Goal: Complete application form: Complete application form

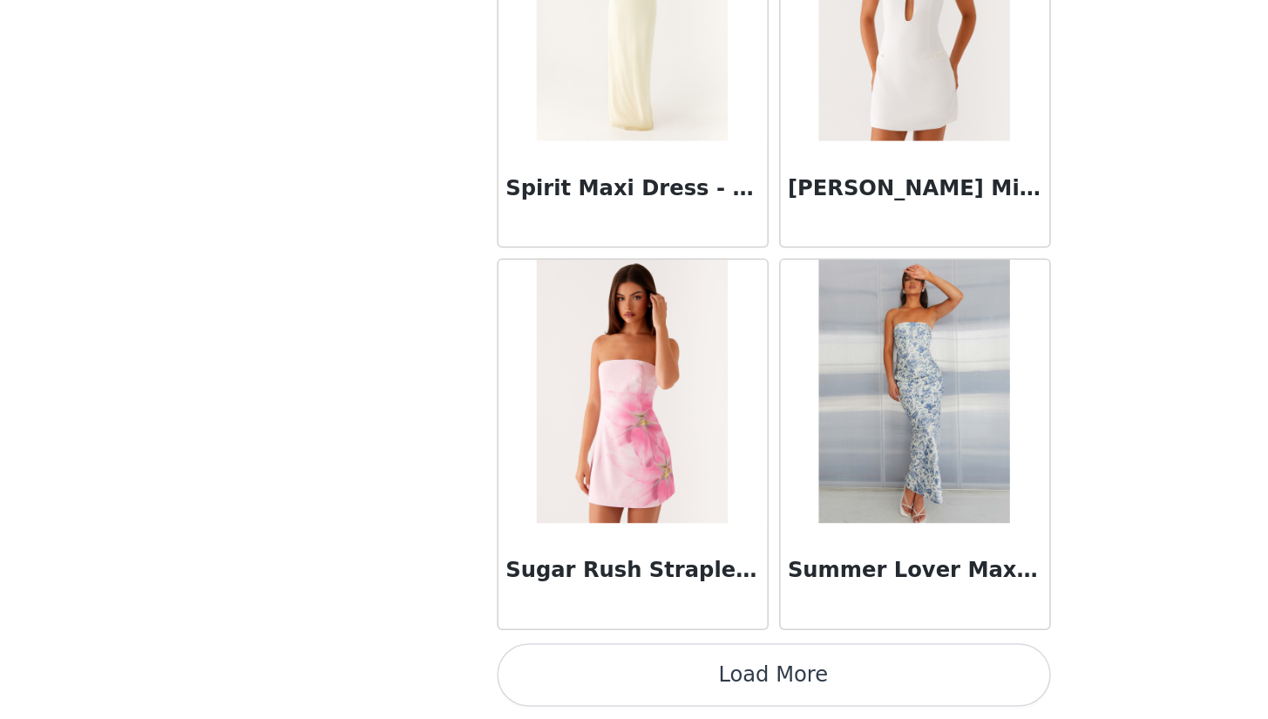
scroll to position [97988, 0]
click at [451, 668] on button "Load More" at bounding box center [634, 689] width 366 height 42
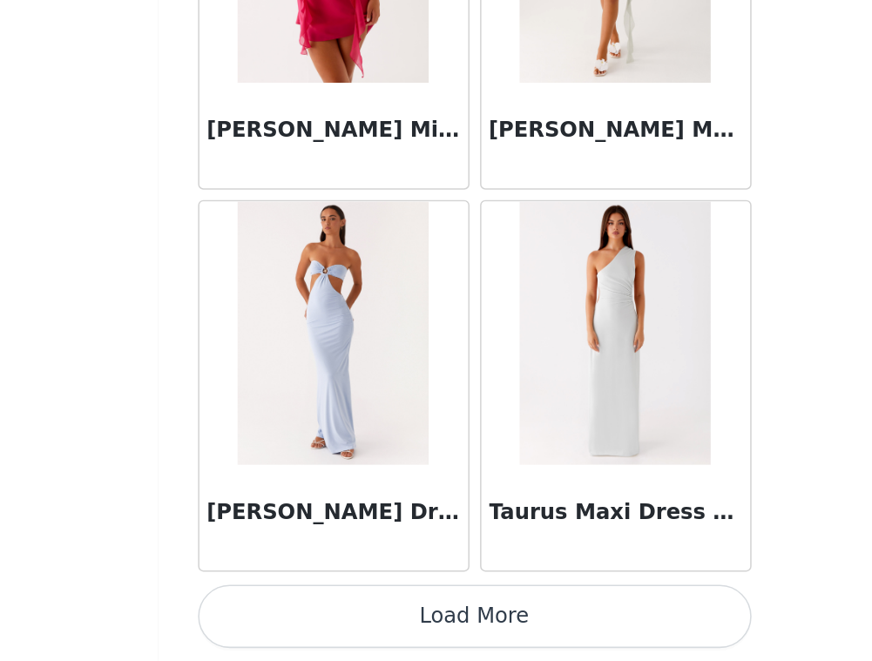
scroll to position [0, 0]
click at [344, 611] on button "Load More" at bounding box center [437, 632] width 366 height 42
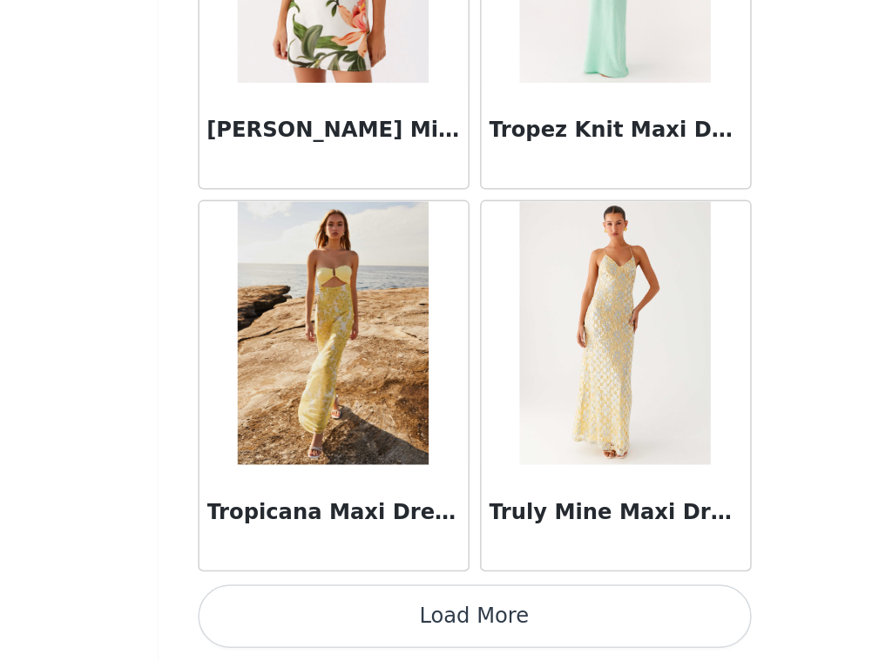
click at [343, 611] on button "Load More" at bounding box center [437, 632] width 366 height 42
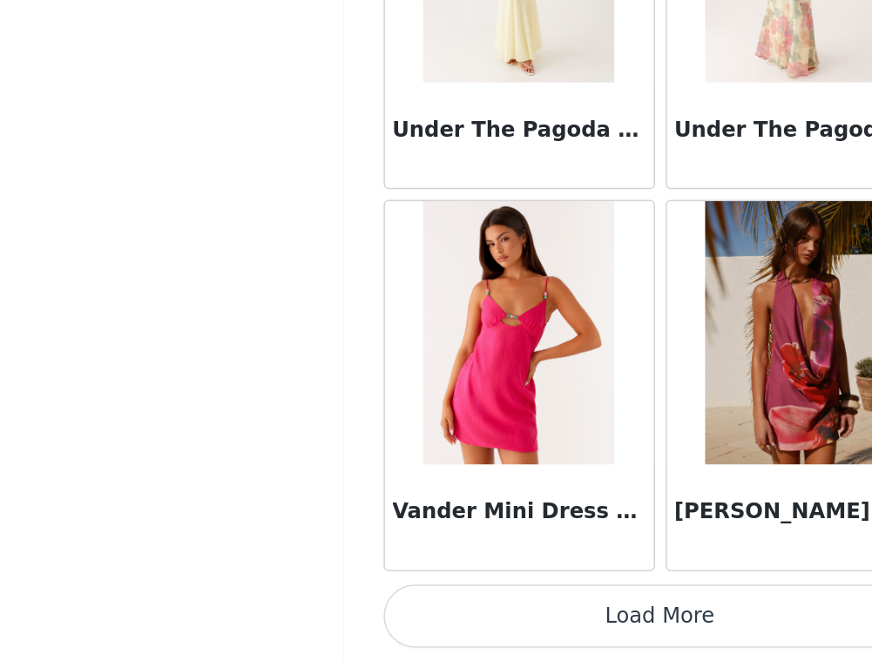
click at [363, 611] on button "Load More" at bounding box center [437, 632] width 366 height 42
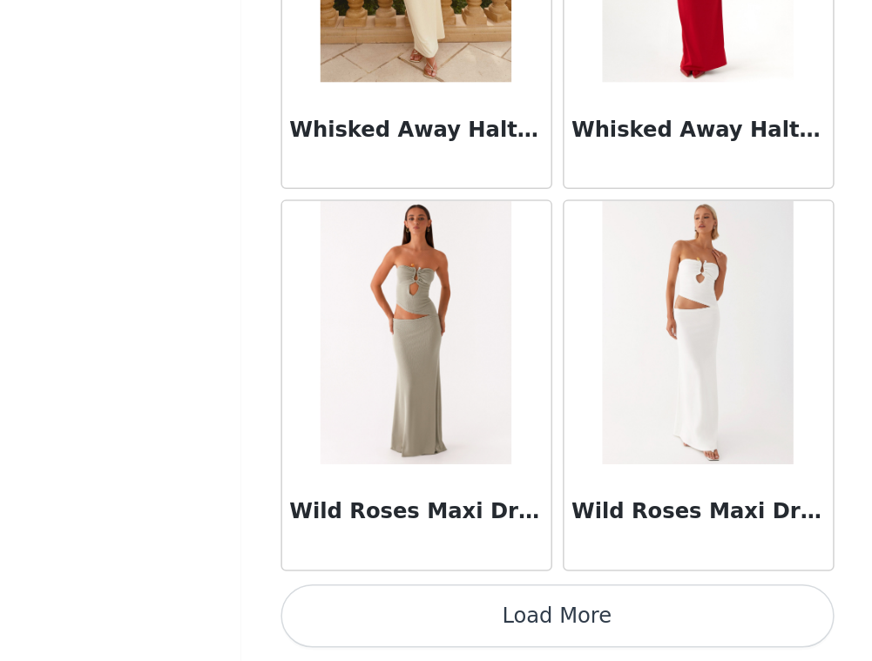
click at [372, 611] on button "Load More" at bounding box center [437, 632] width 366 height 42
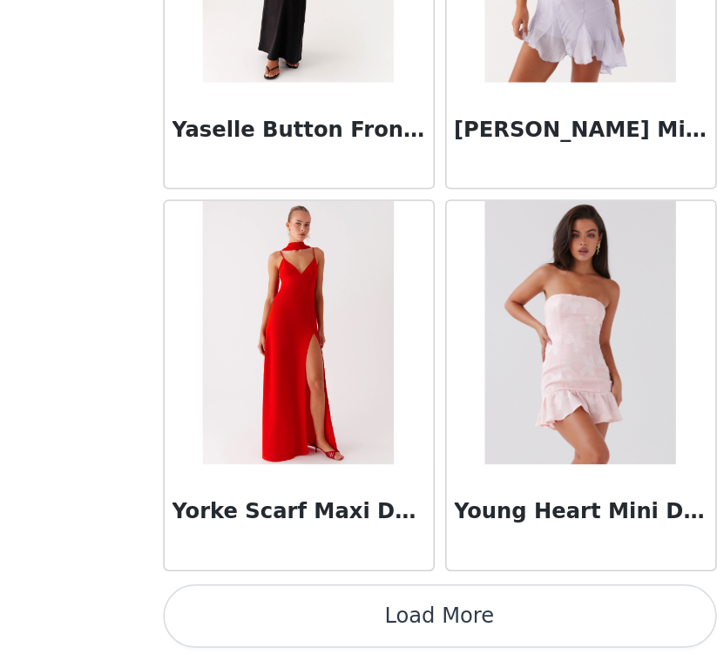
scroll to position [110673, 0]
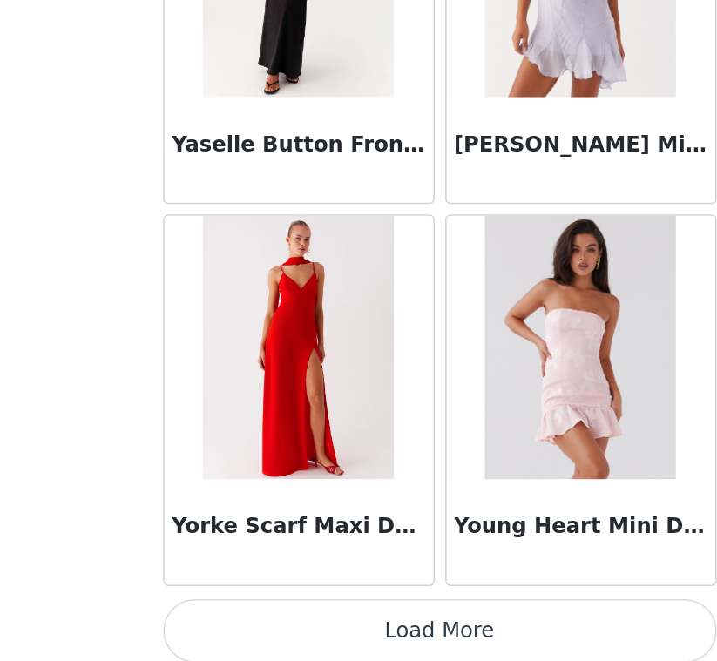
click at [319, 621] on button "Load More" at bounding box center [359, 642] width 366 height 42
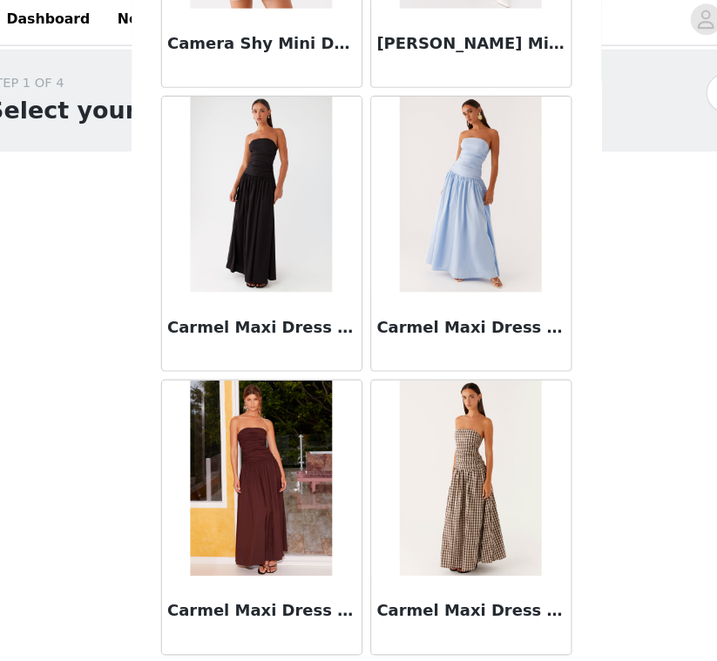
scroll to position [18451, 0]
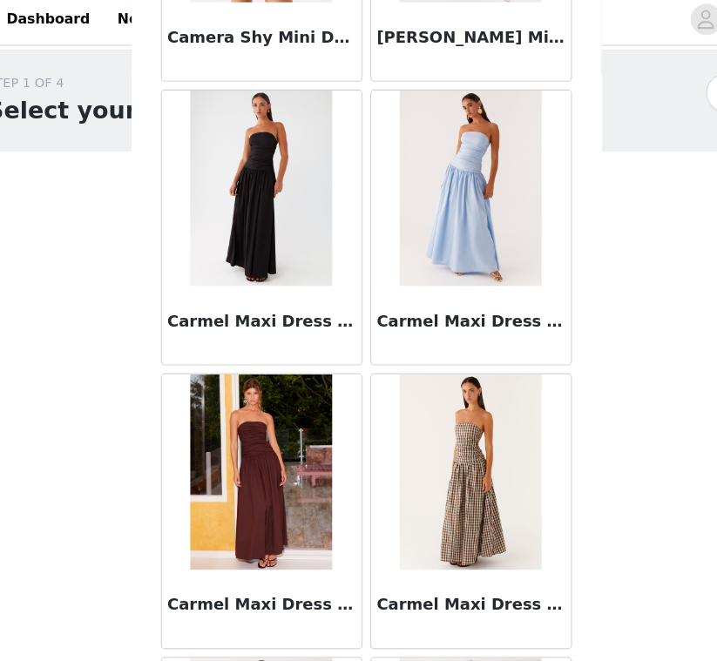
click at [408, 409] on img at bounding box center [452, 427] width 126 height 174
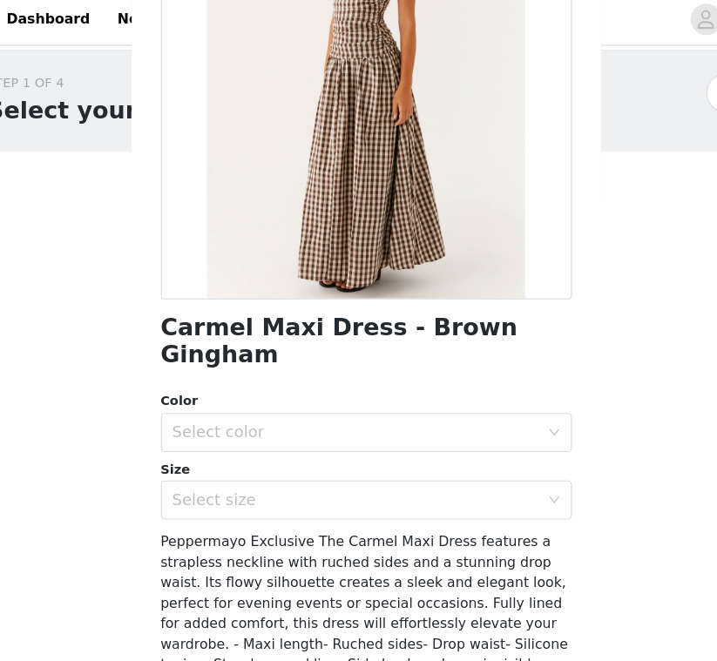
scroll to position [283, 0]
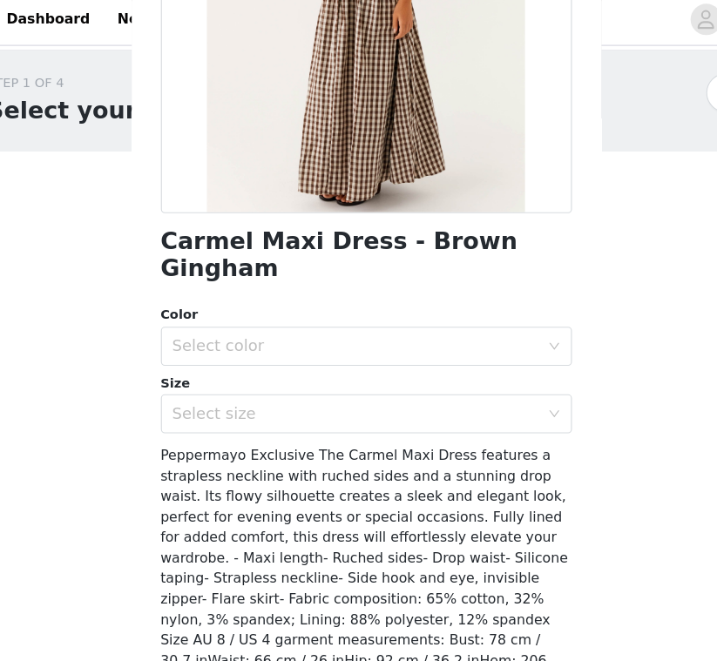
click at [309, 303] on div "Color Select color Size Select size" at bounding box center [359, 335] width 366 height 114
click at [309, 302] on div "Color Select color Size Select size" at bounding box center [359, 335] width 366 height 114
click at [308, 298] on div "Select color" at bounding box center [354, 314] width 334 height 33
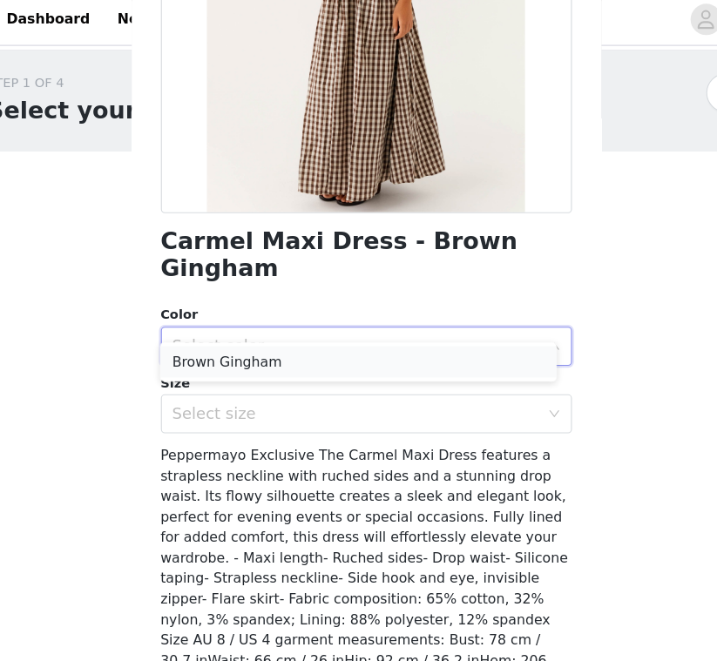
click at [261, 332] on li "Brown Gingham" at bounding box center [351, 329] width 353 height 28
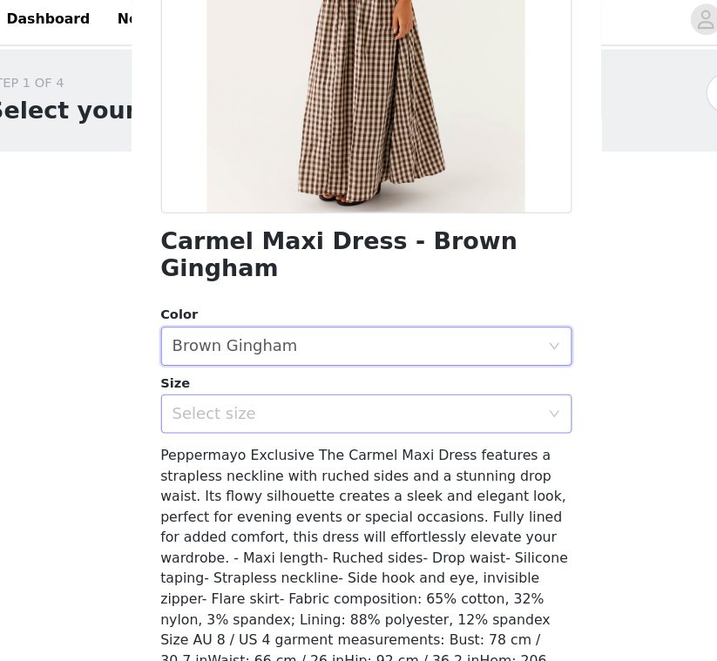
click at [255, 366] on div "Select size" at bounding box center [350, 374] width 326 height 17
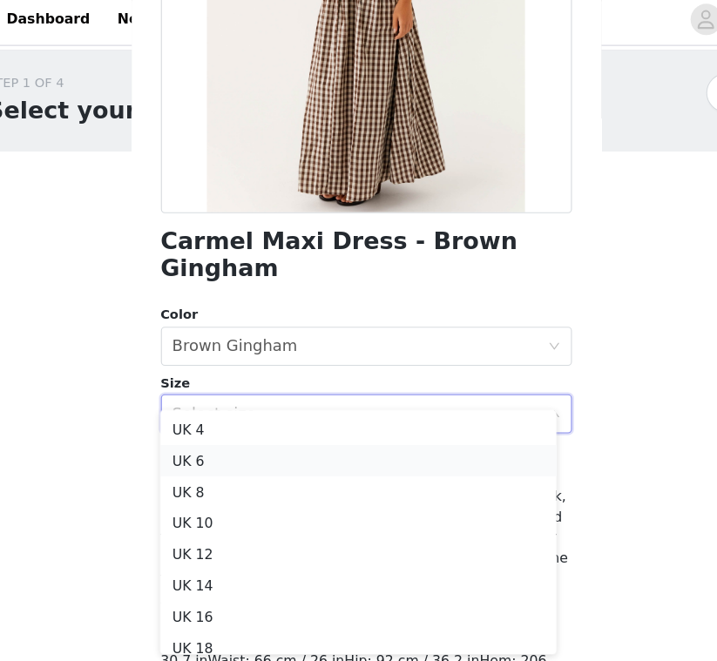
click at [214, 417] on li "UK 6" at bounding box center [351, 417] width 353 height 28
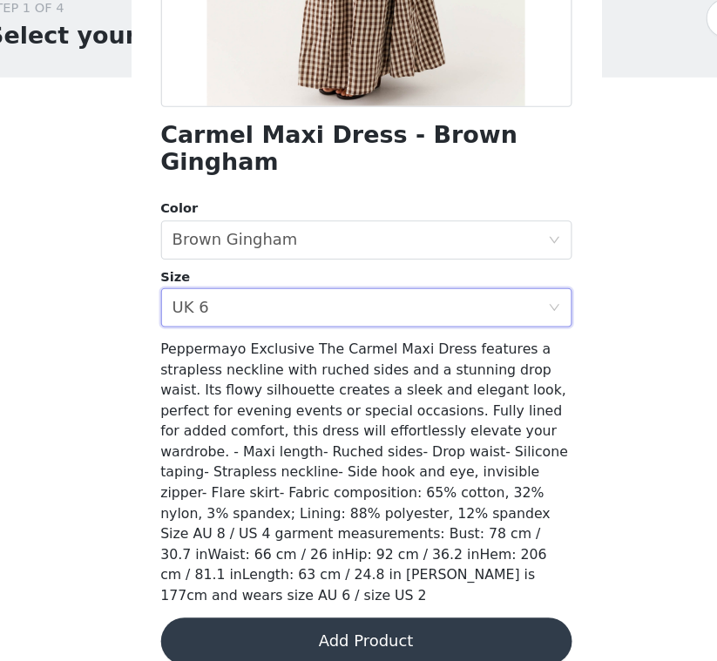
scroll to position [0, 0]
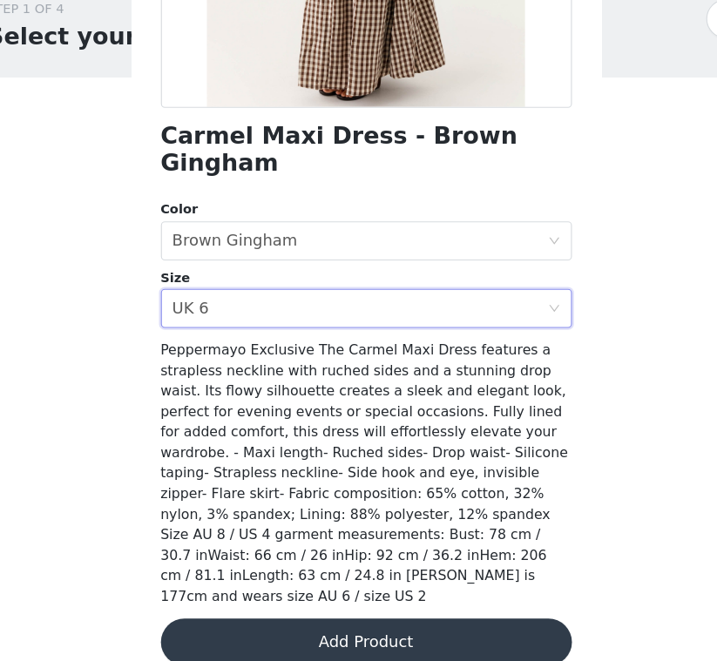
click at [260, 623] on button "Add Product" at bounding box center [359, 644] width 366 height 42
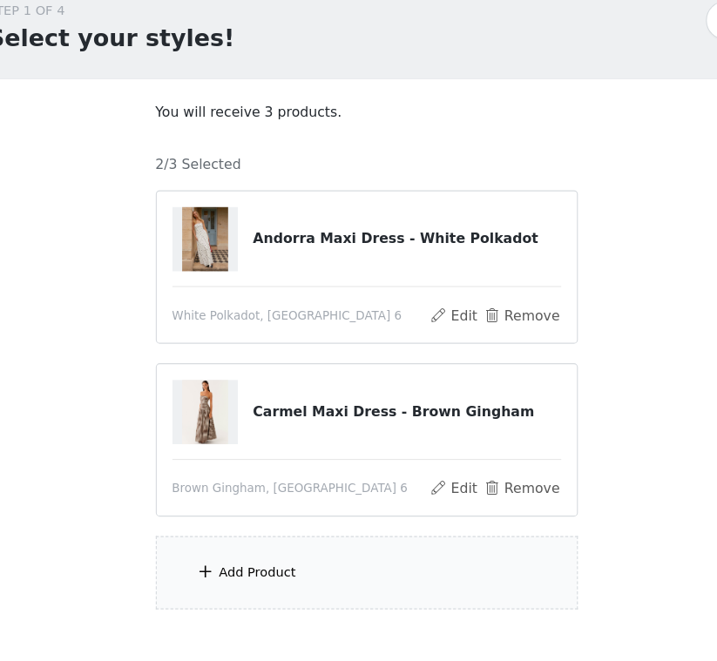
click at [279, 549] on div "Add Product" at bounding box center [359, 581] width 376 height 65
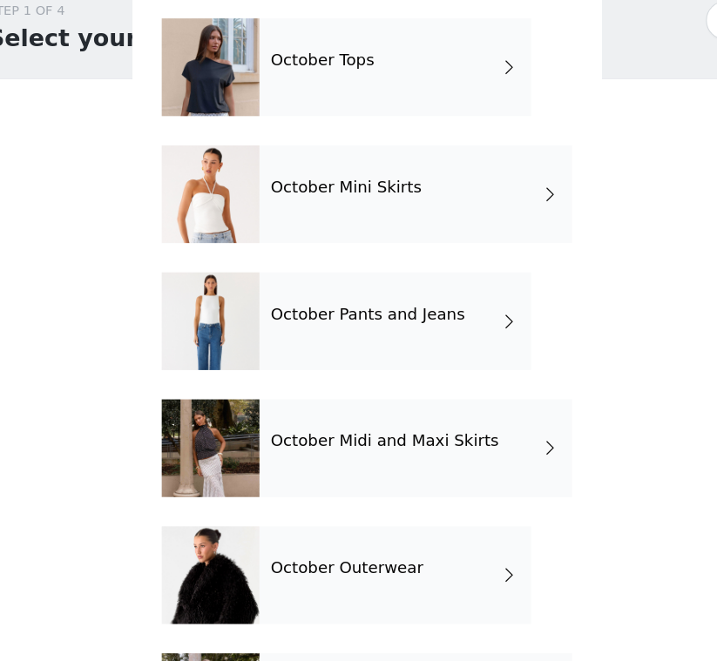
click at [371, 314] on div "October Pants and Jeans" at bounding box center [384, 357] width 242 height 87
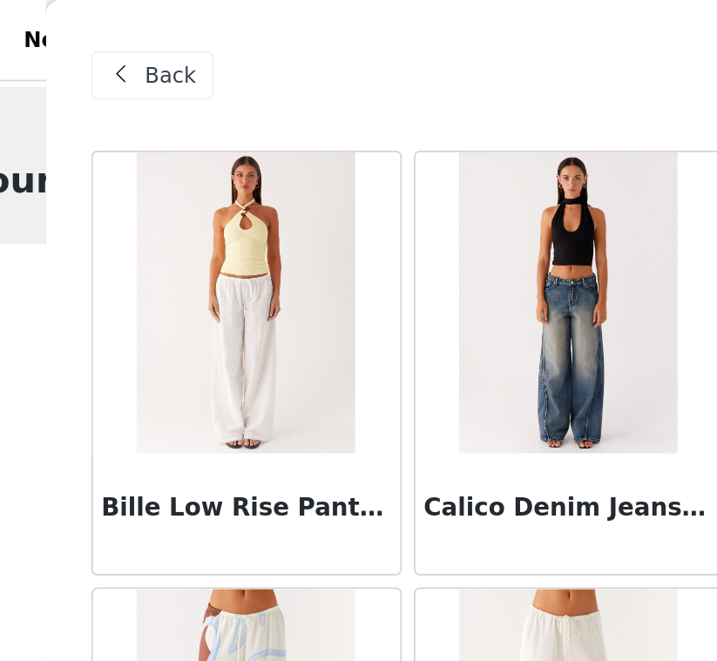
click at [207, 43] on span "Back" at bounding box center [222, 44] width 30 height 18
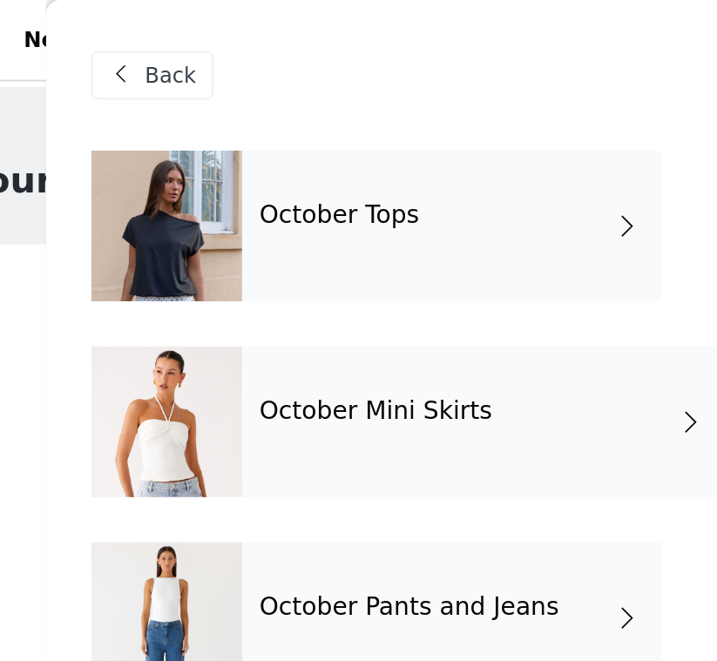
click at [263, 157] on div "October Tops" at bounding box center [384, 130] width 242 height 87
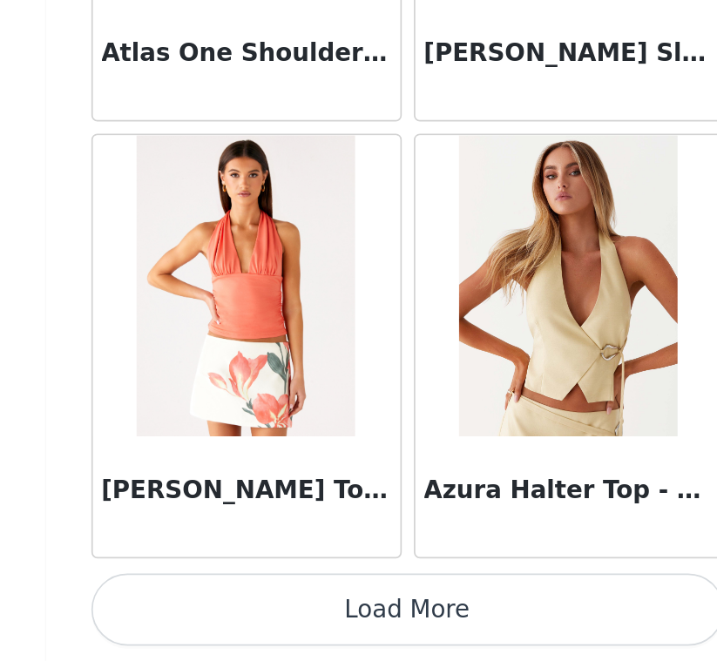
scroll to position [98, 0]
click at [186, 611] on button "Load More" at bounding box center [359, 632] width 366 height 42
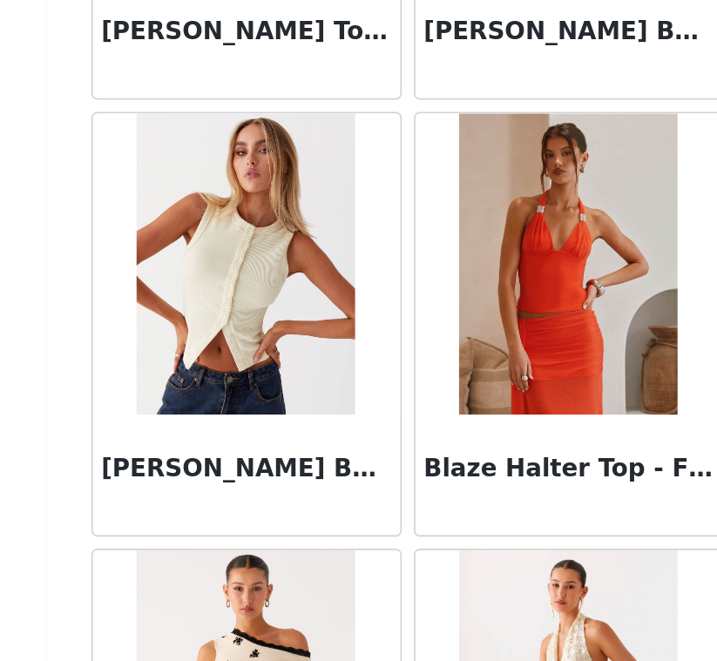
scroll to position [3298, 0]
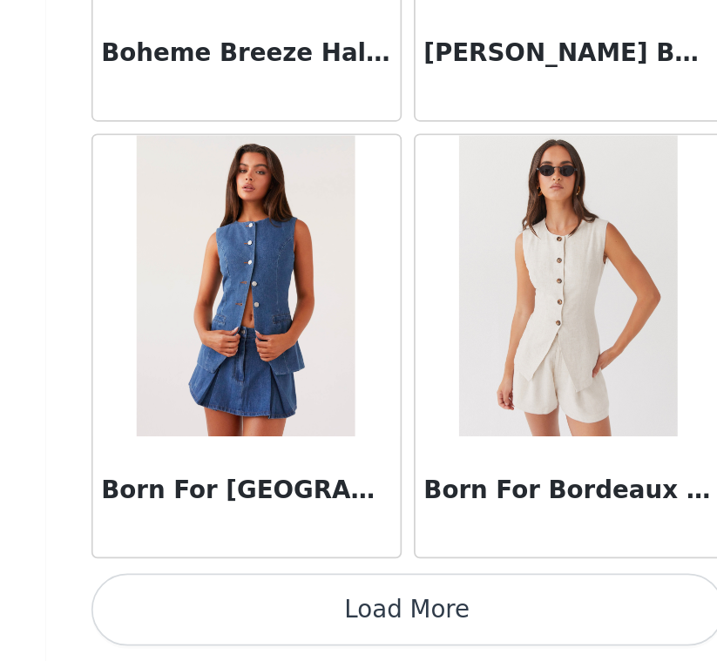
click at [200, 611] on button "Load More" at bounding box center [359, 632] width 366 height 42
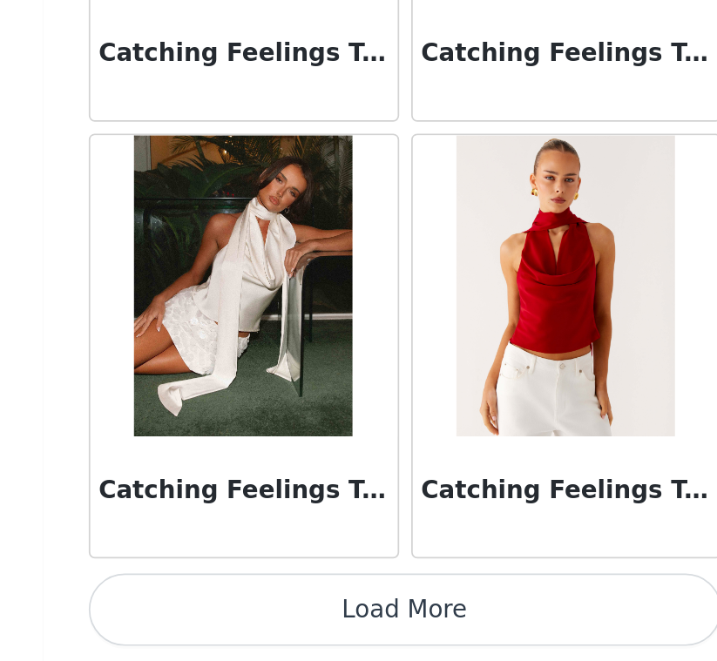
scroll to position [98, 0]
click at [288, 611] on button "Load More" at bounding box center [359, 632] width 366 height 42
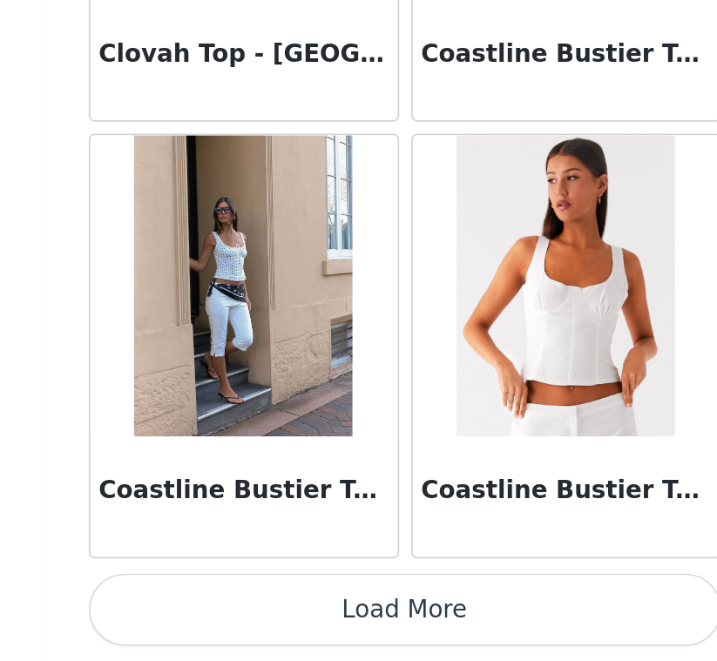
click at [268, 611] on button "Load More" at bounding box center [359, 632] width 366 height 42
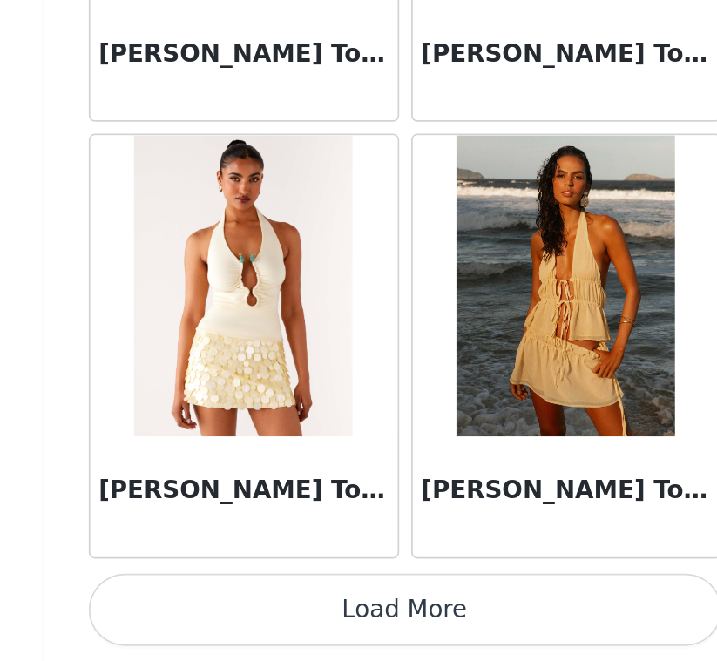
click at [259, 611] on button "Load More" at bounding box center [359, 632] width 366 height 42
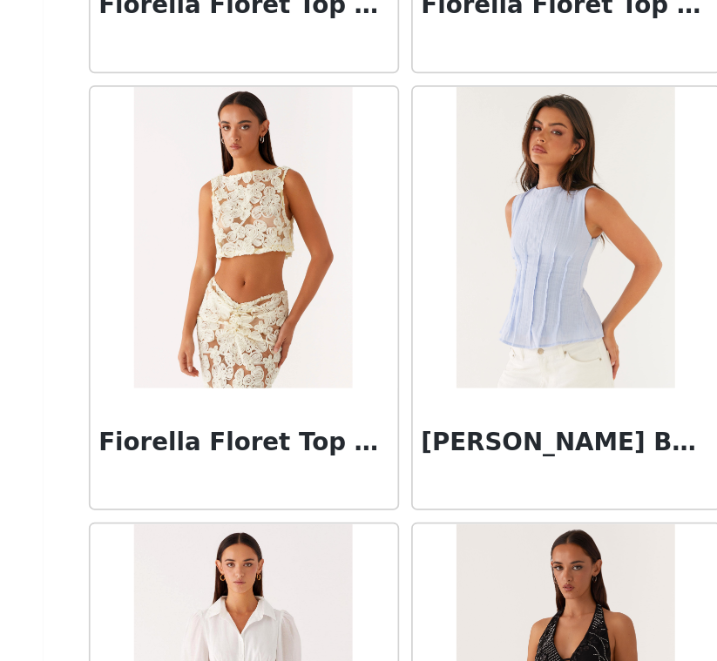
scroll to position [14412, 0]
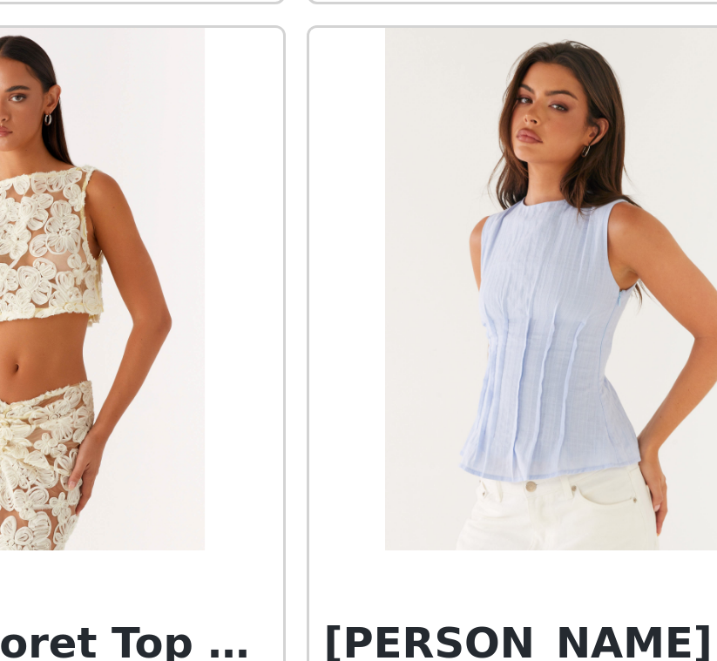
click at [389, 335] on img at bounding box center [452, 422] width 126 height 174
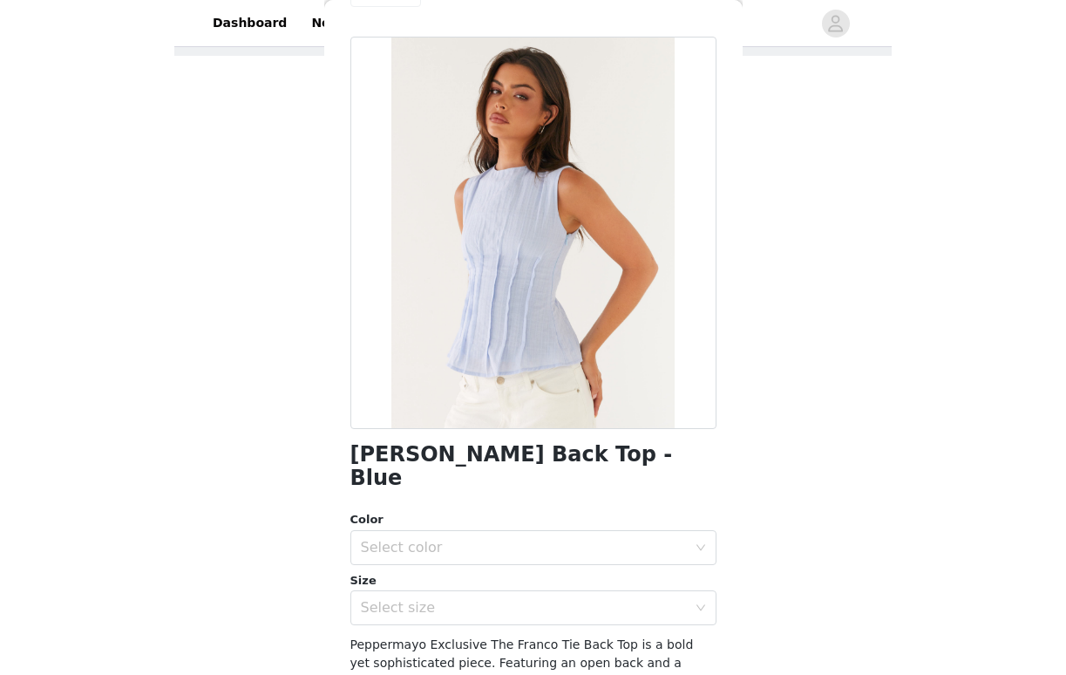
scroll to position [64, 0]
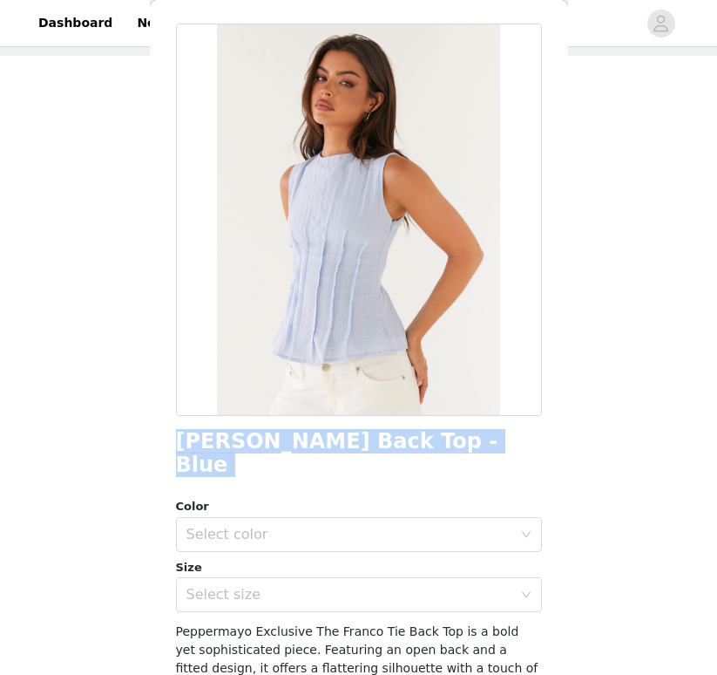
drag, startPoint x: 174, startPoint y: 447, endPoint x: 511, endPoint y: 453, distance: 336.5
click at [511, 453] on div "Back Franco Tie Back Top - Blue Color Select color Size Select size Peppermayo …" at bounding box center [359, 337] width 418 height 675
copy div "Franco Tie Back Top - Blue"
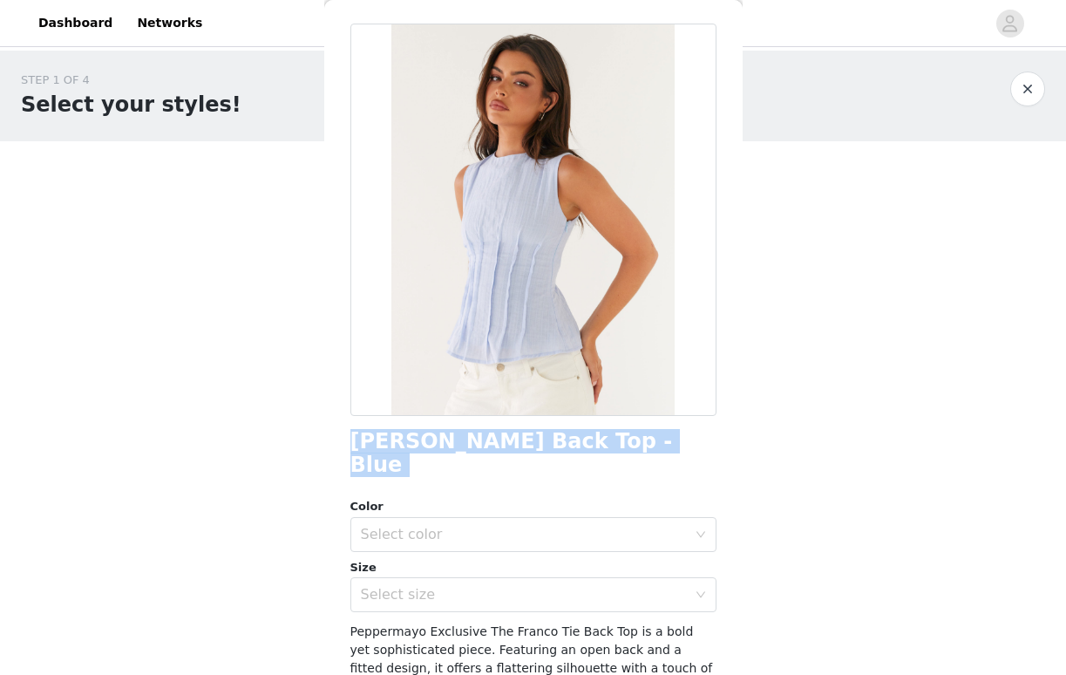
scroll to position [0, 0]
click at [1030, 85] on button "button" at bounding box center [1027, 88] width 35 height 35
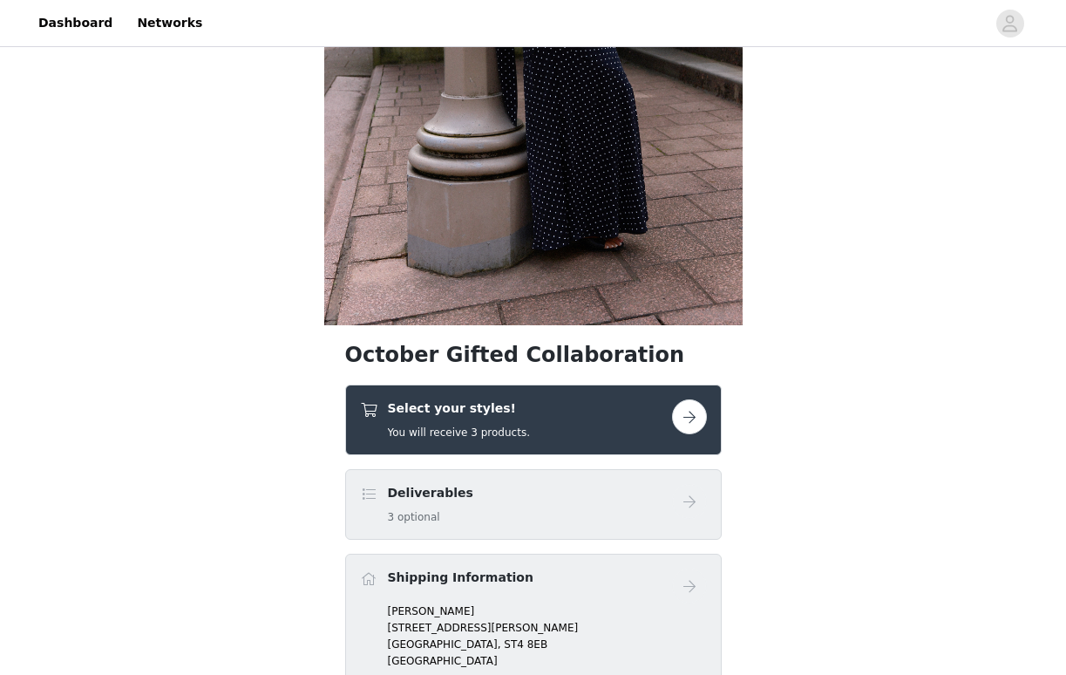
scroll to position [357, 0]
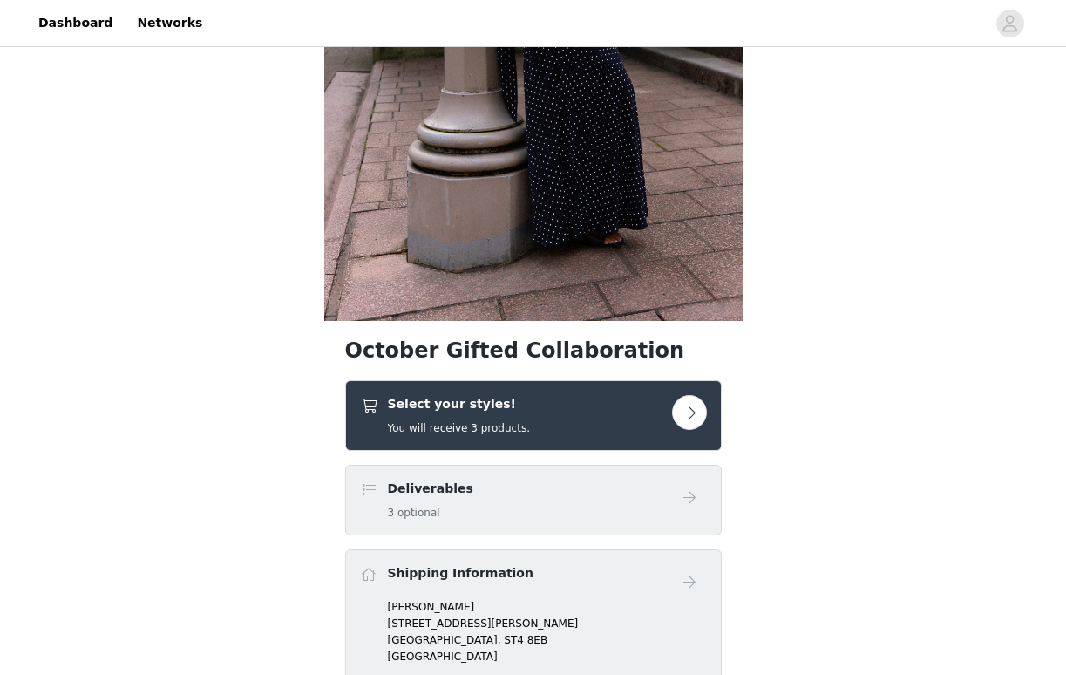
click at [599, 421] on div "Select your styles! You will receive 3 products." at bounding box center [516, 415] width 312 height 41
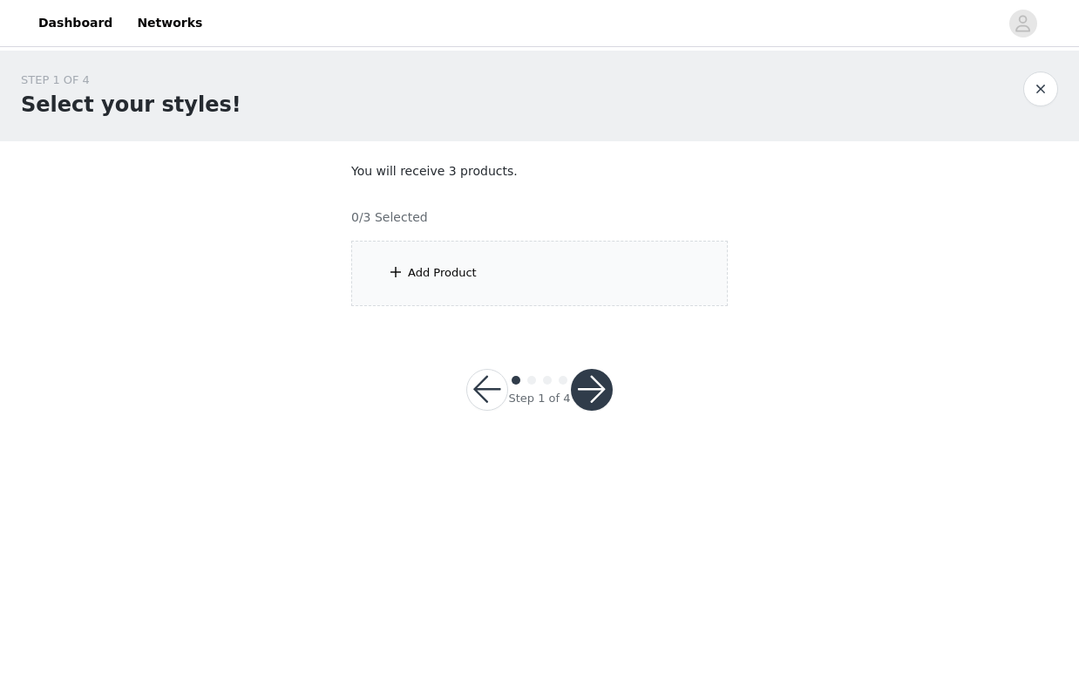
click at [567, 274] on div "Add Product" at bounding box center [539, 273] width 376 height 65
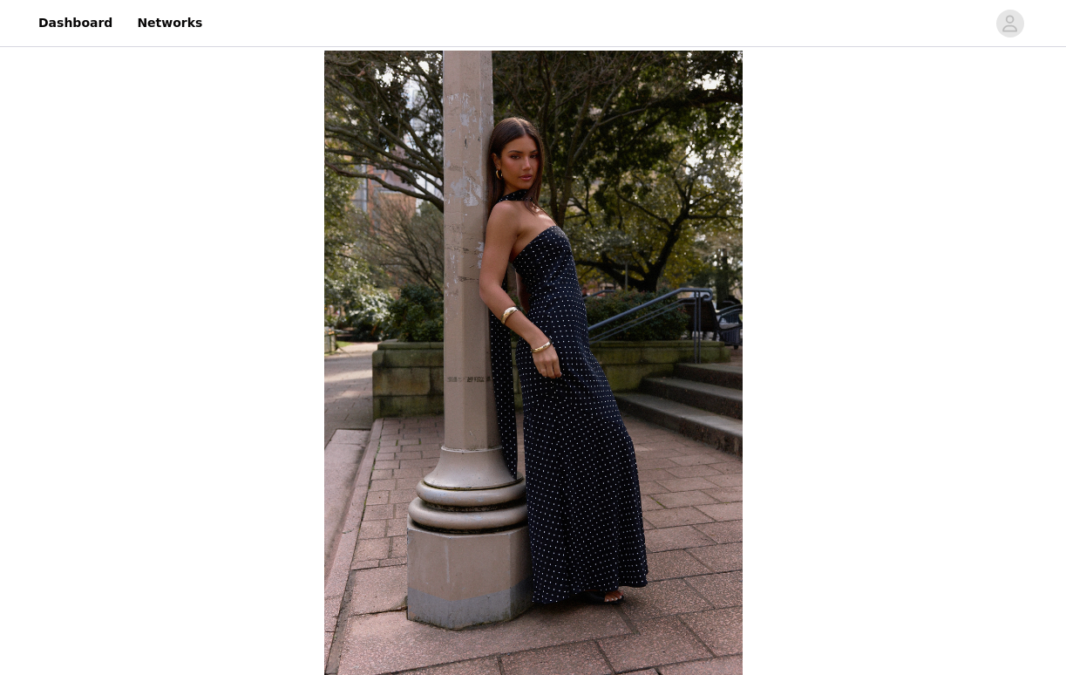
scroll to position [641, 0]
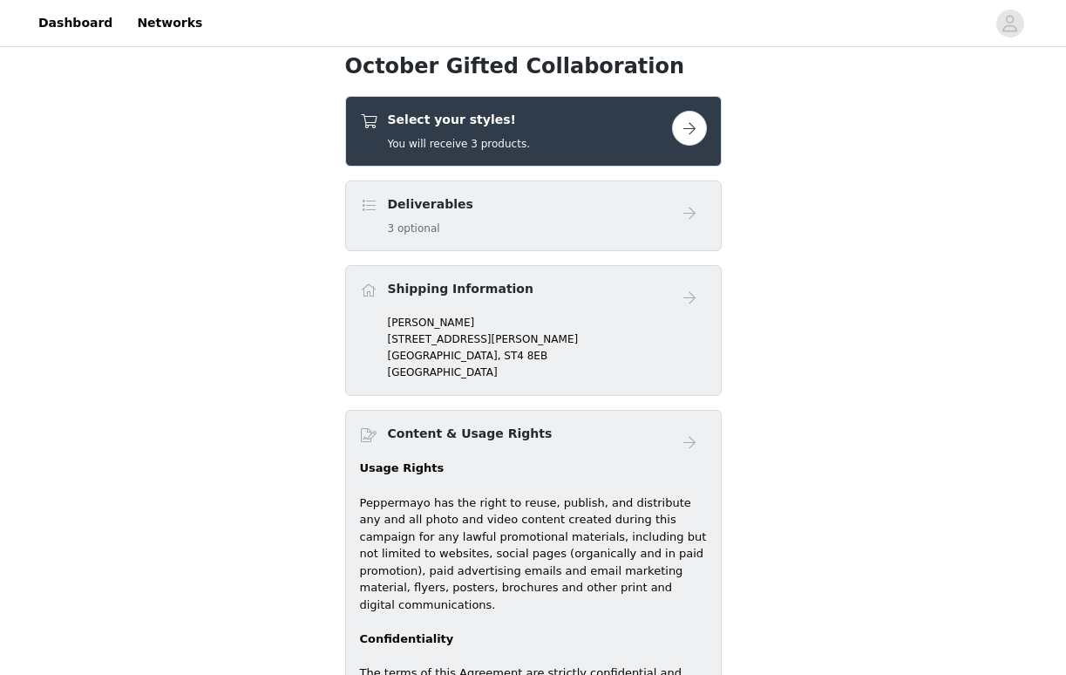
click at [505, 149] on h5 "You will receive 3 products." at bounding box center [459, 144] width 142 height 16
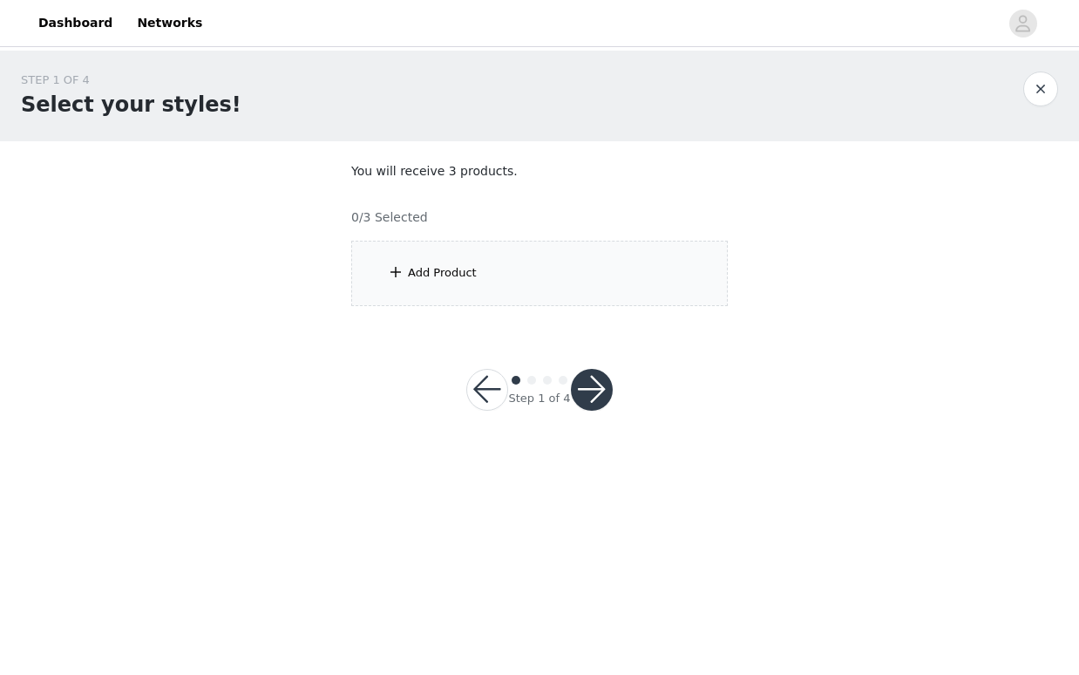
click at [553, 271] on div "Add Product" at bounding box center [539, 273] width 376 height 65
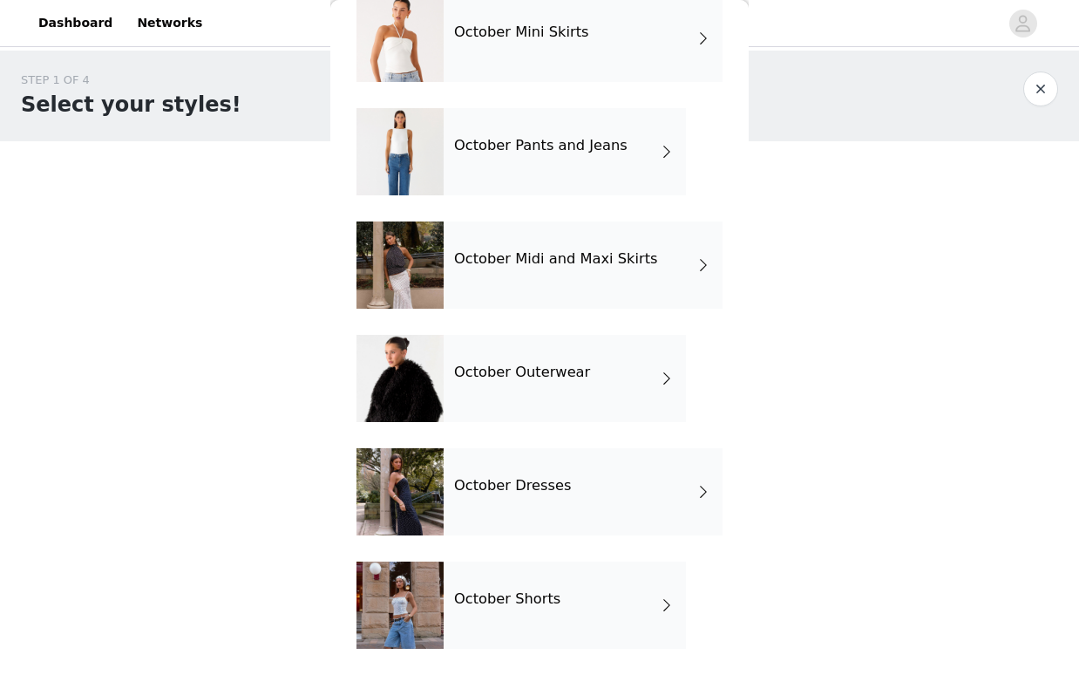
scroll to position [206, 0]
click at [542, 367] on h4 "October Outerwear" at bounding box center [522, 372] width 136 height 16
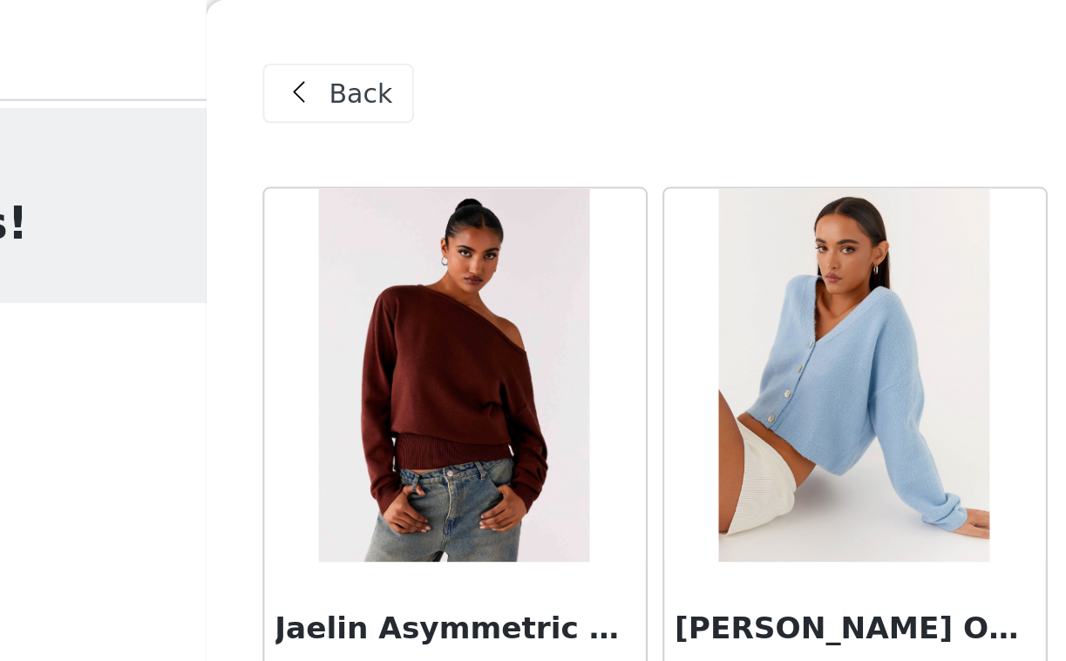
scroll to position [0, 0]
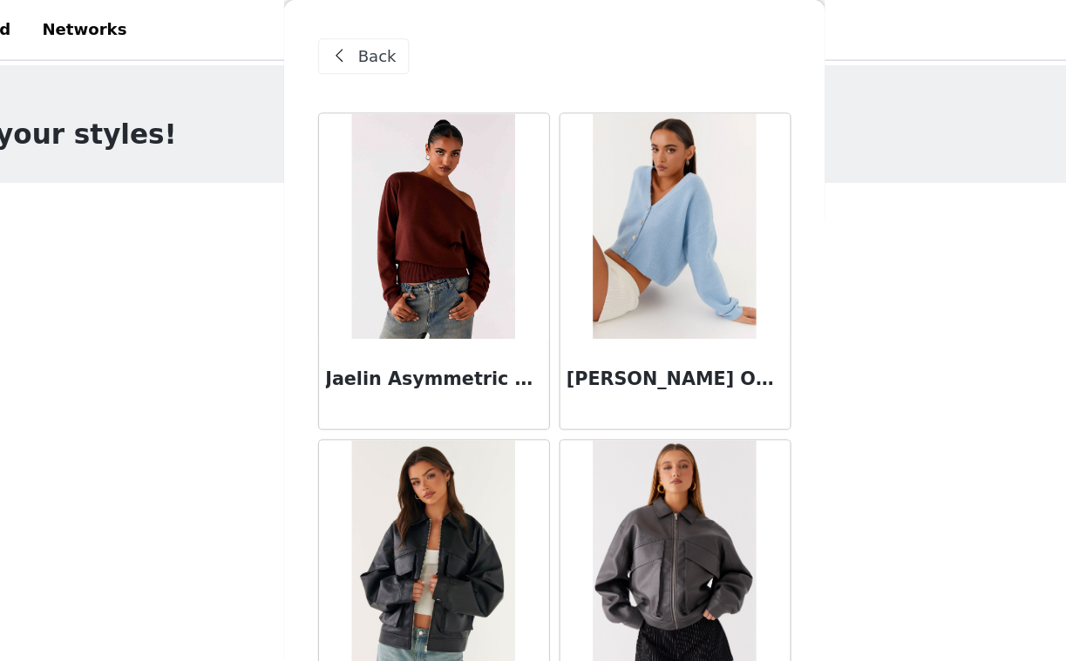
click at [357, 48] on span at bounding box center [367, 43] width 21 height 21
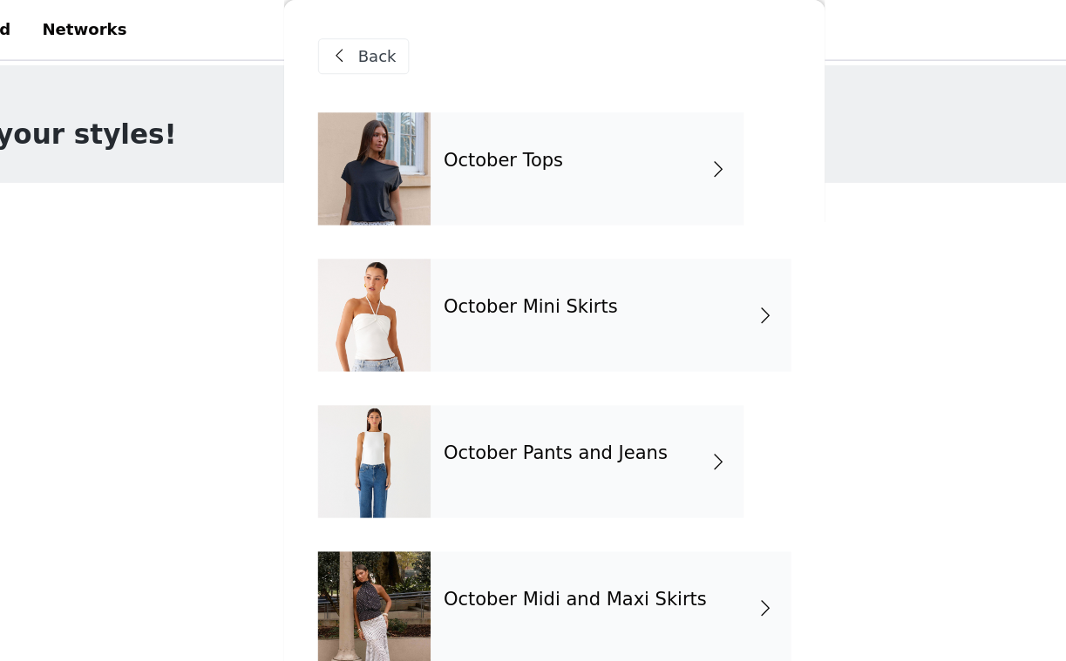
click at [652, 131] on span at bounding box center [660, 130] width 17 height 21
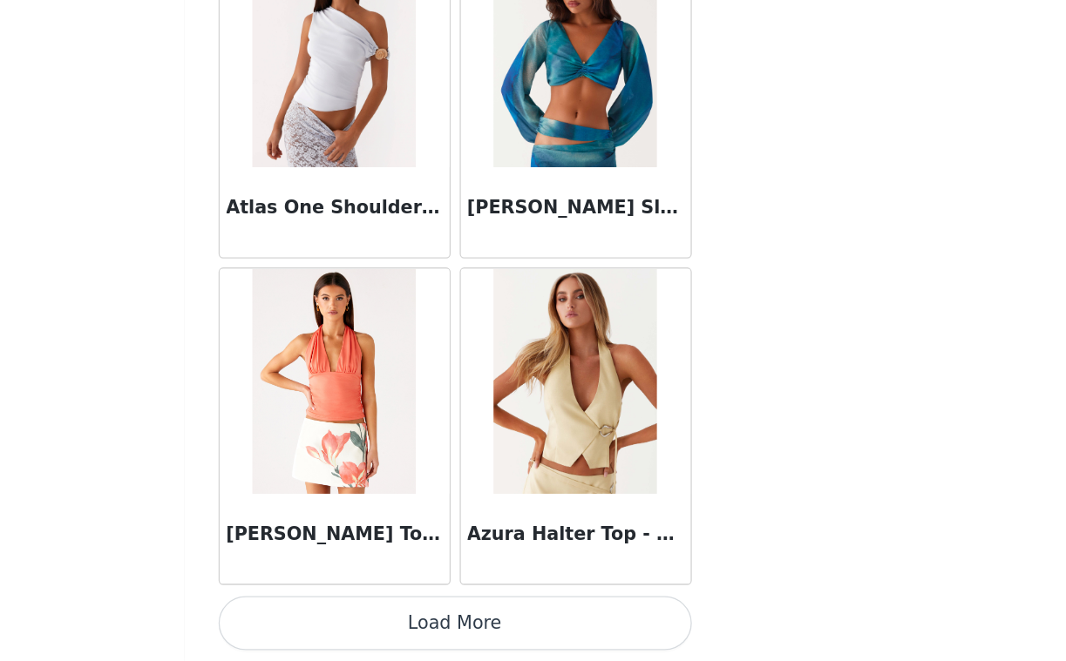
click at [382, 611] on button "Load More" at bounding box center [533, 632] width 366 height 42
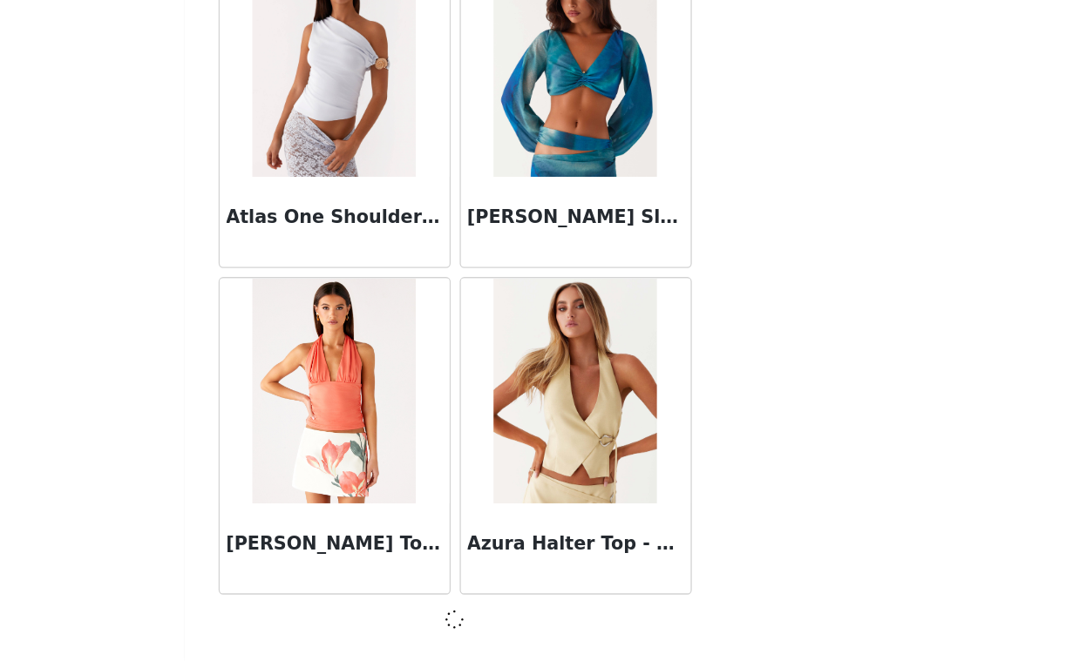
click at [382, 486] on div "Back About You Top - White Agathe One Shoulder Top - Ivory Aimee Top - Yellow A…" at bounding box center [533, 330] width 418 height 661
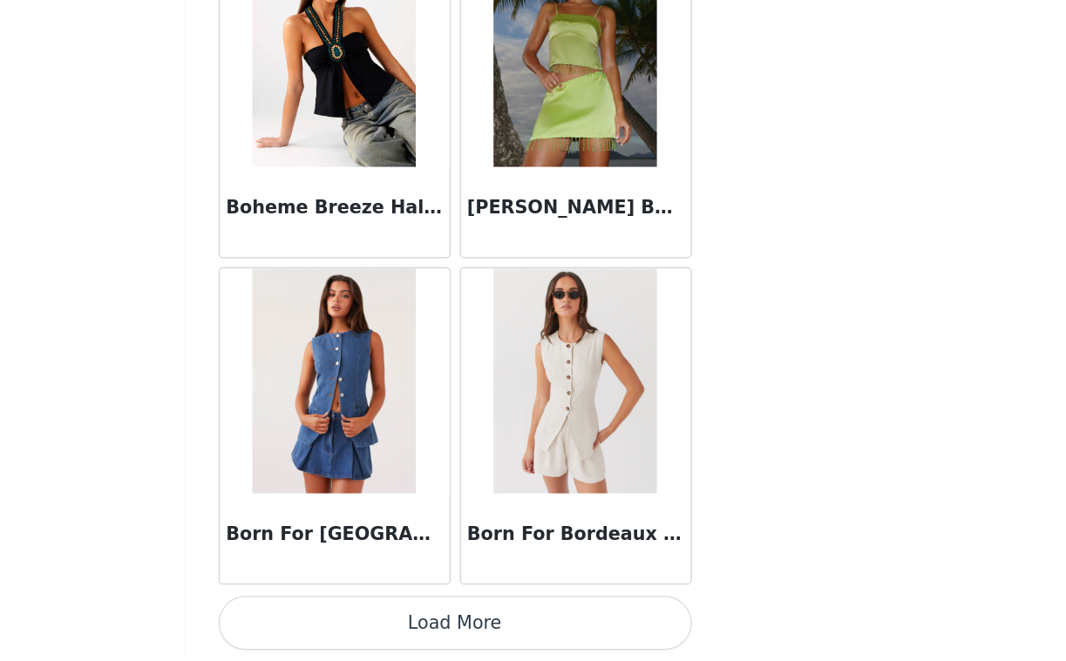
click at [401, 611] on button "Load More" at bounding box center [533, 632] width 366 height 42
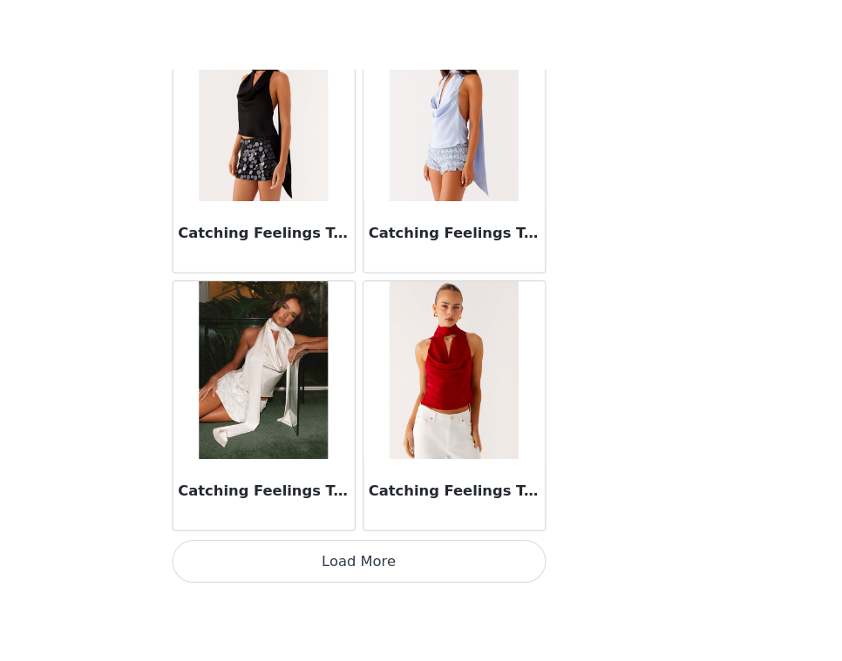
scroll to position [7060, 0]
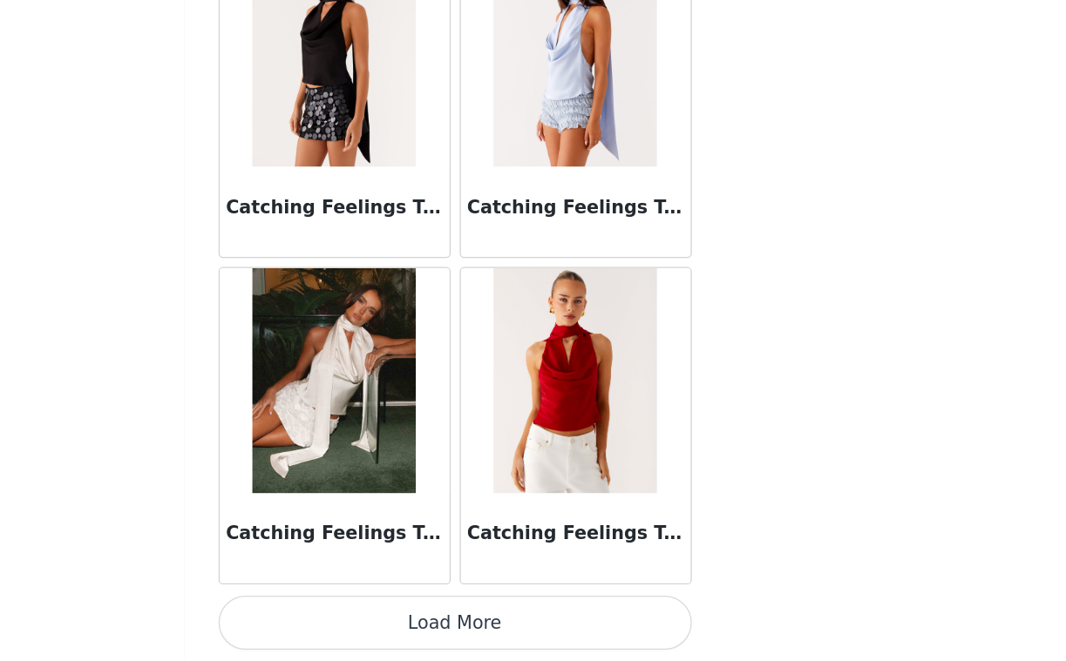
click at [366, 611] on button "Load More" at bounding box center [533, 632] width 366 height 42
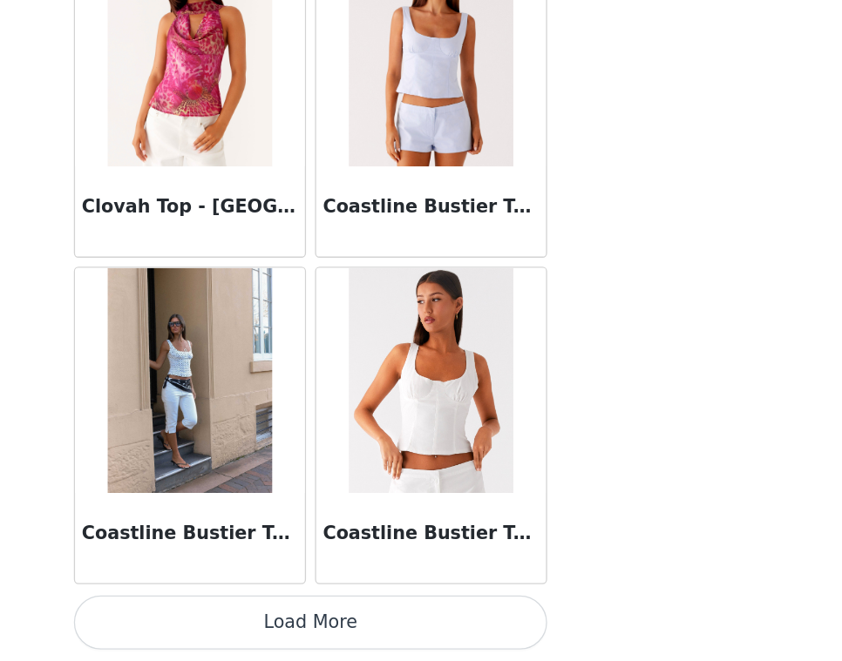
scroll to position [0, 0]
click at [249, 611] on button "Load More" at bounding box center [421, 632] width 366 height 42
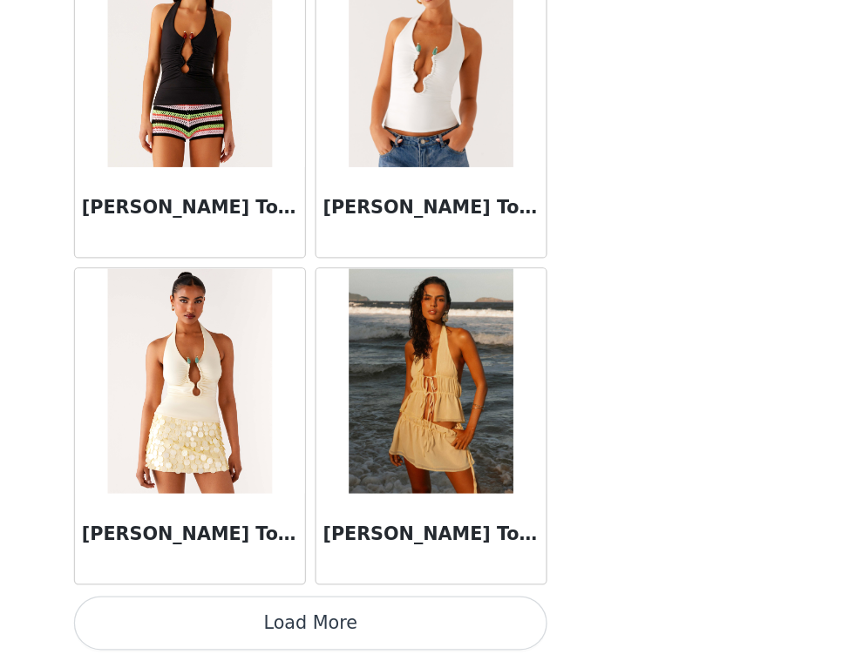
click at [286, 611] on button "Load More" at bounding box center [421, 632] width 366 height 42
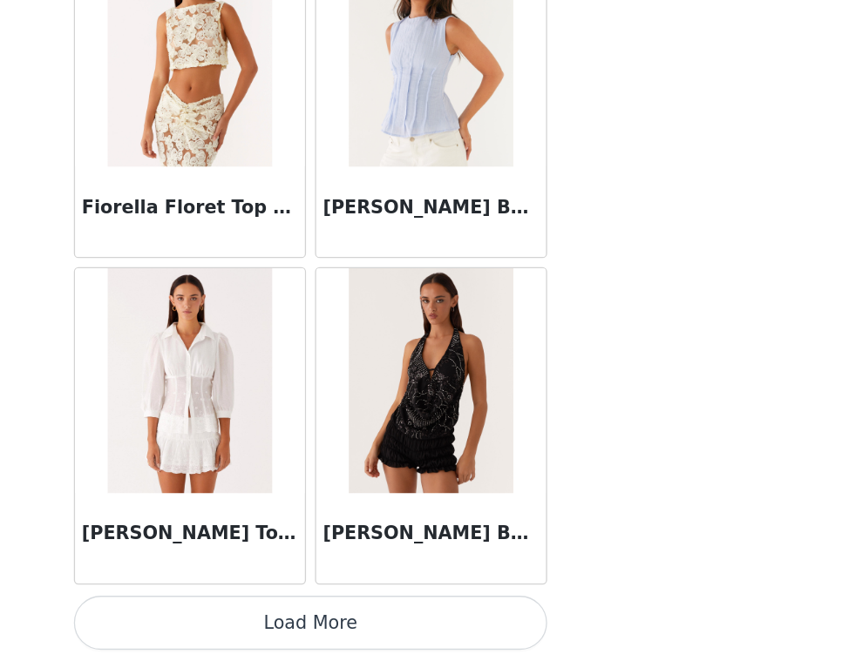
click at [250, 611] on button "Load More" at bounding box center [421, 632] width 366 height 42
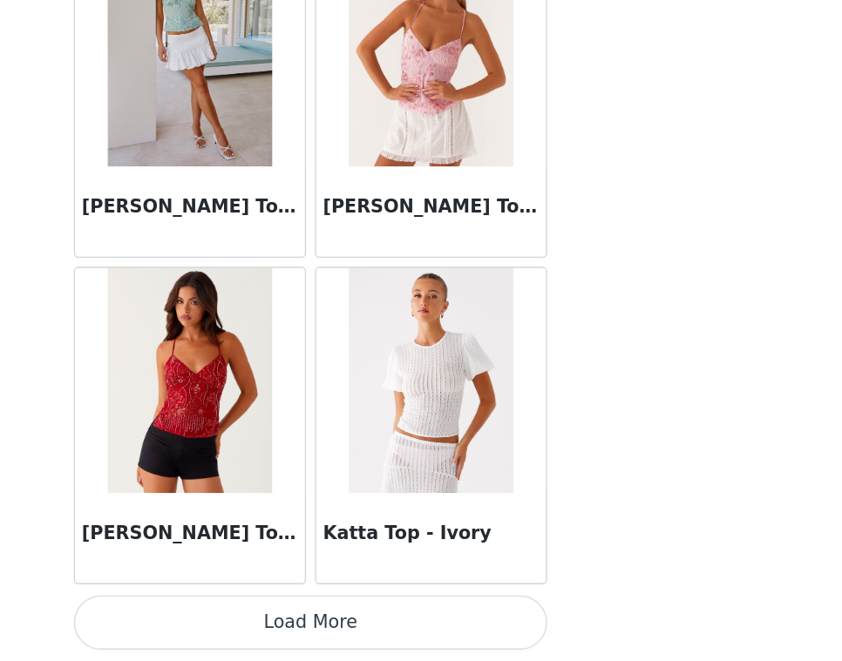
click at [261, 611] on button "Load More" at bounding box center [421, 632] width 366 height 42
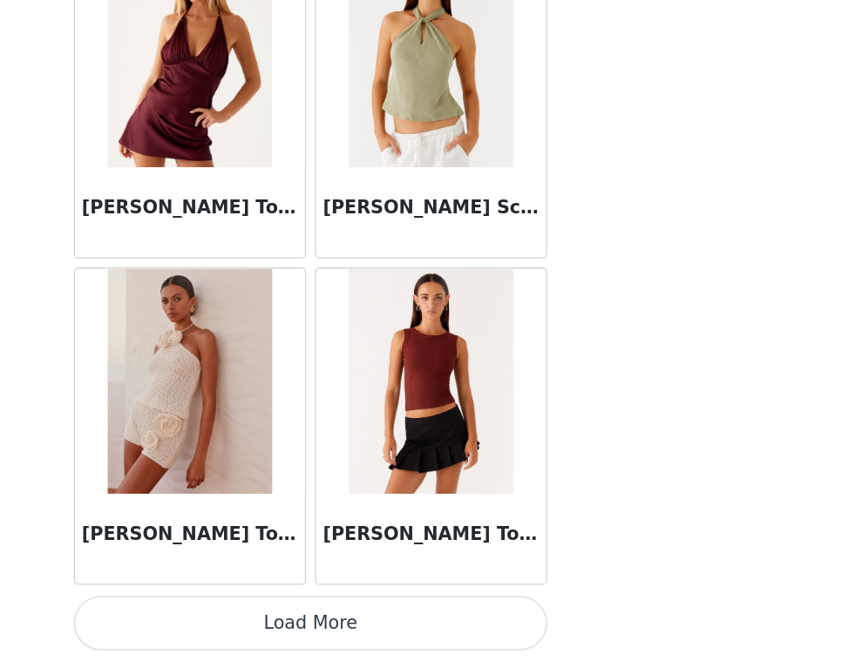
click at [238, 611] on button "Load More" at bounding box center [421, 632] width 366 height 42
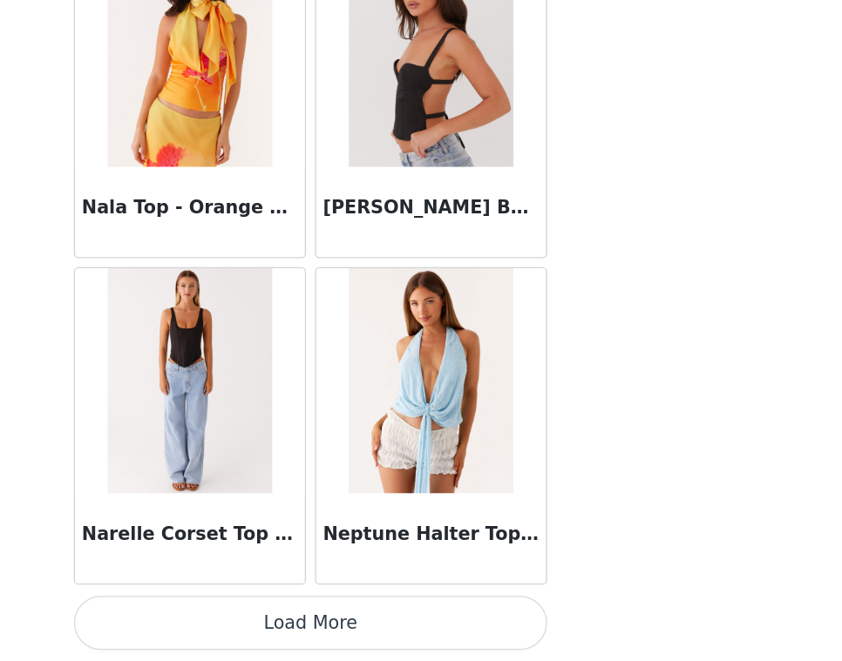
click at [238, 611] on button "Load More" at bounding box center [421, 632] width 366 height 42
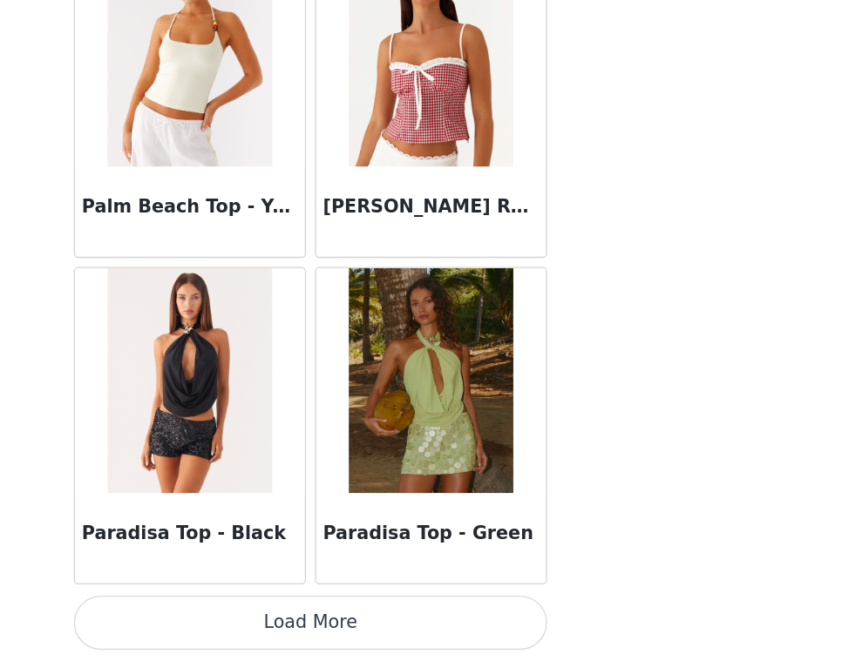
click at [238, 611] on button "Load More" at bounding box center [421, 632] width 366 height 42
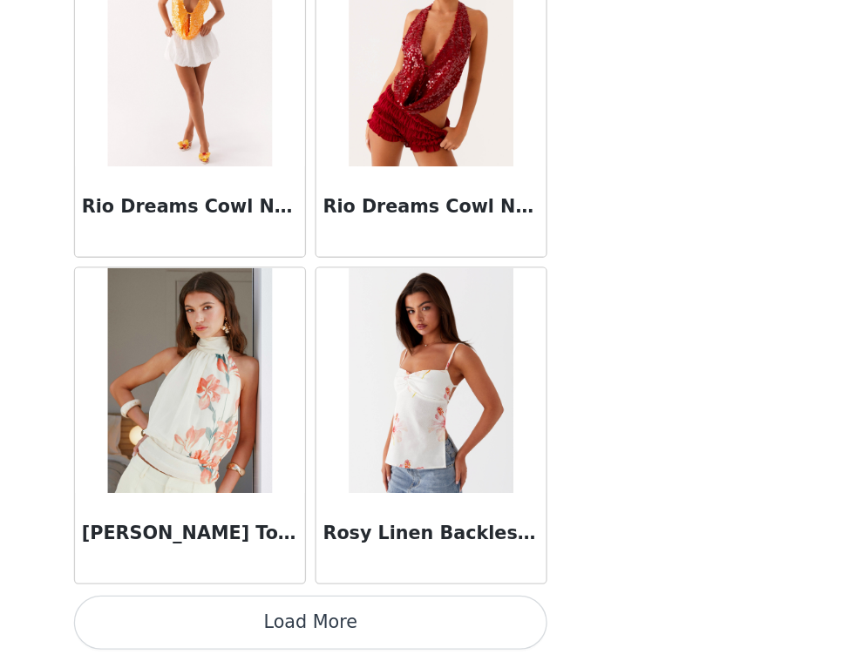
click at [238, 611] on button "Load More" at bounding box center [421, 632] width 366 height 42
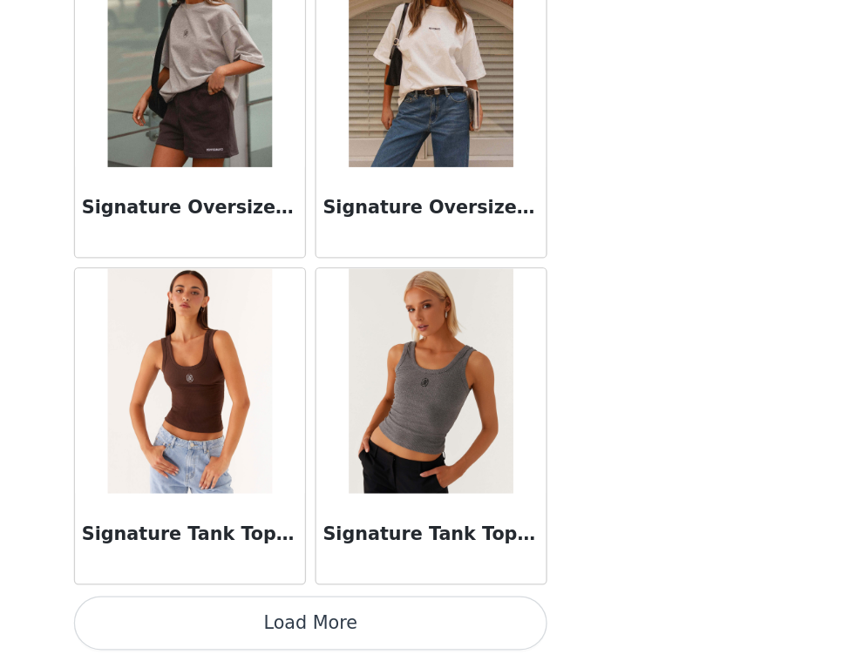
click at [247, 611] on button "Load More" at bounding box center [421, 632] width 366 height 42
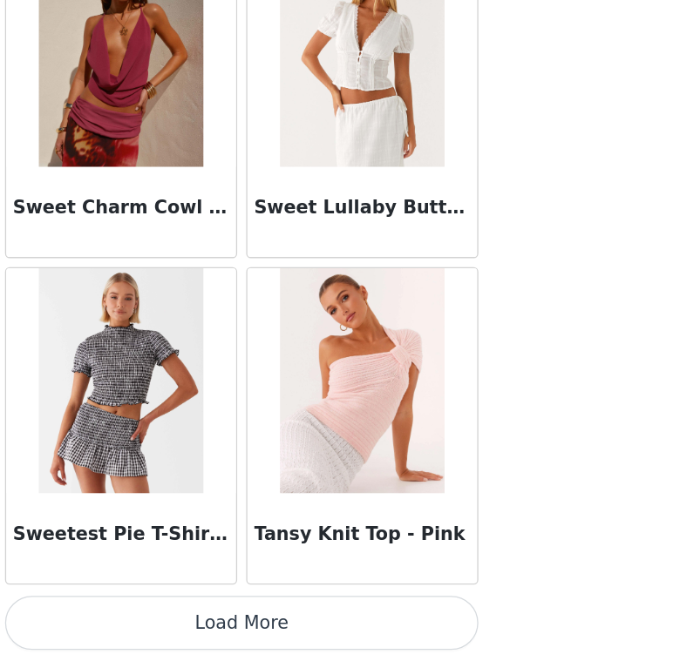
click at [237, 611] on button "Load More" at bounding box center [340, 632] width 366 height 42
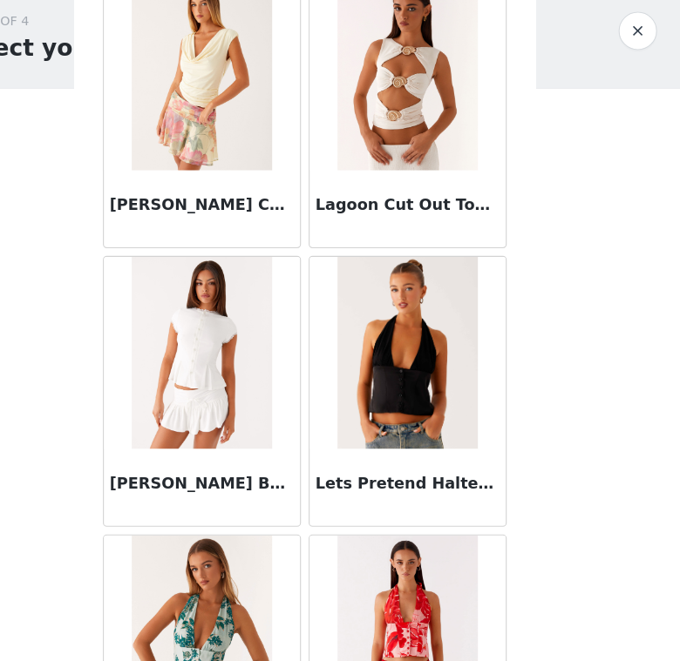
scroll to position [18244, 0]
click at [203, 326] on img at bounding box center [246, 381] width 126 height 174
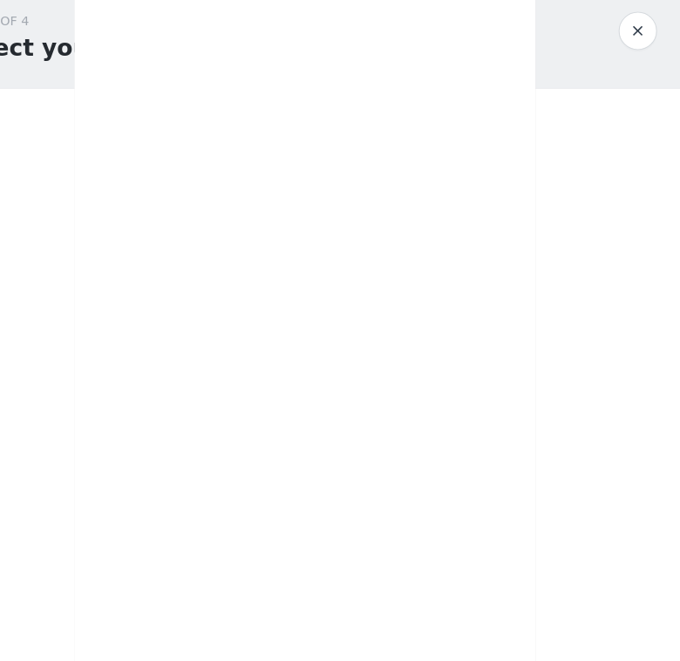
scroll to position [238, 0]
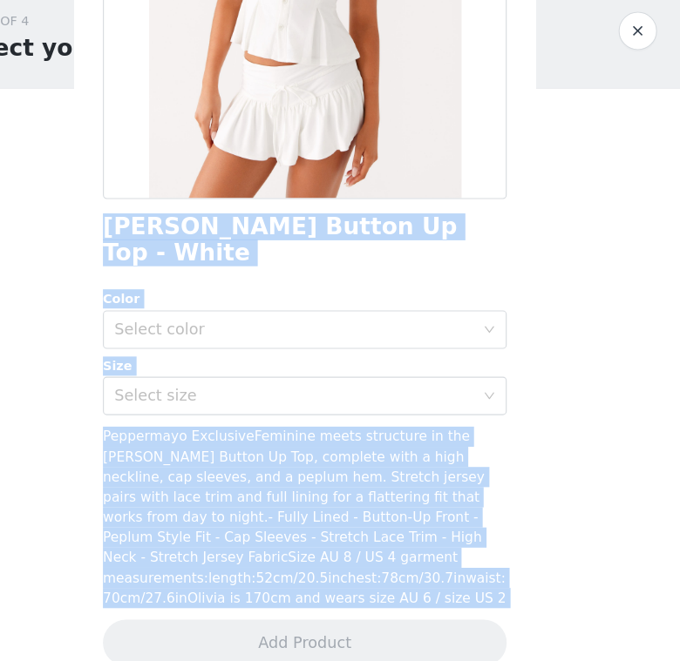
click at [508, 319] on div "STEP 1 OF 4 Select your styles! You will receive 3 products. 0/3 Selected Add P…" at bounding box center [340, 252] width 680 height 402
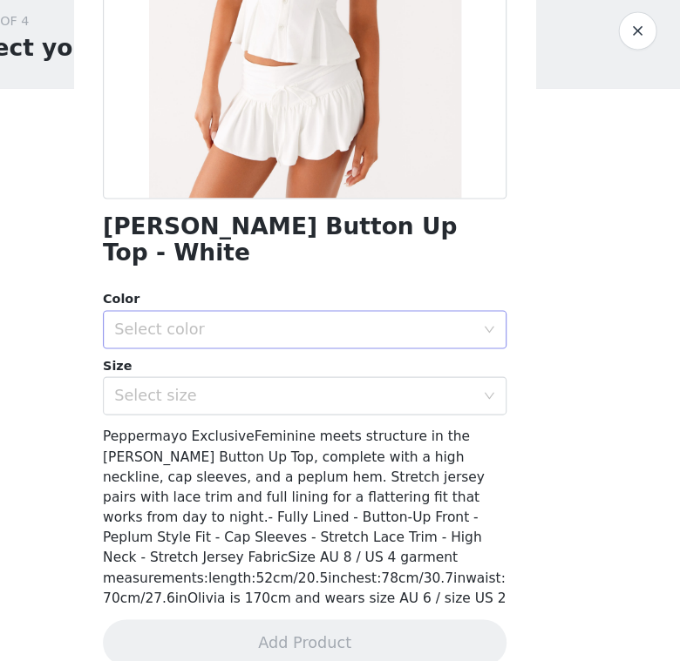
click at [376, 351] on div "Select color" at bounding box center [330, 359] width 326 height 17
click at [296, 360] on li "White" at bounding box center [333, 374] width 353 height 28
click at [307, 411] on div "Select size" at bounding box center [330, 419] width 326 height 17
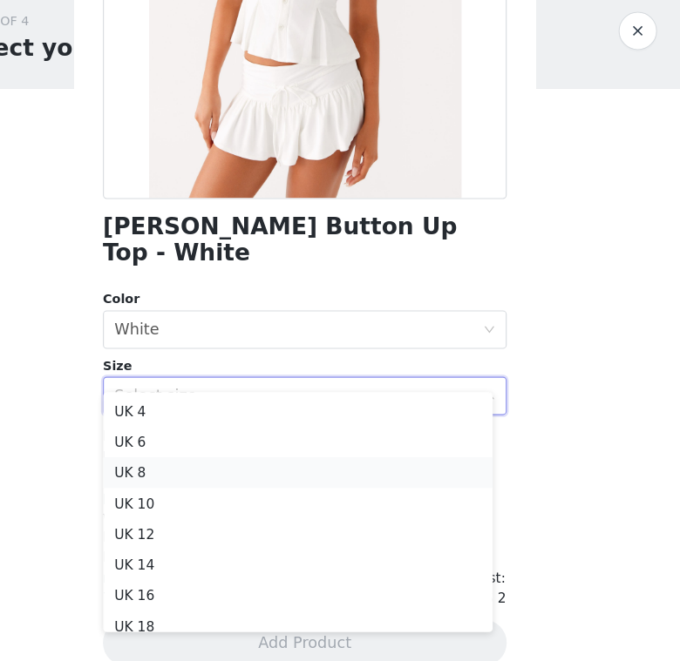
click at [242, 476] on li "UK 8" at bounding box center [333, 490] width 353 height 28
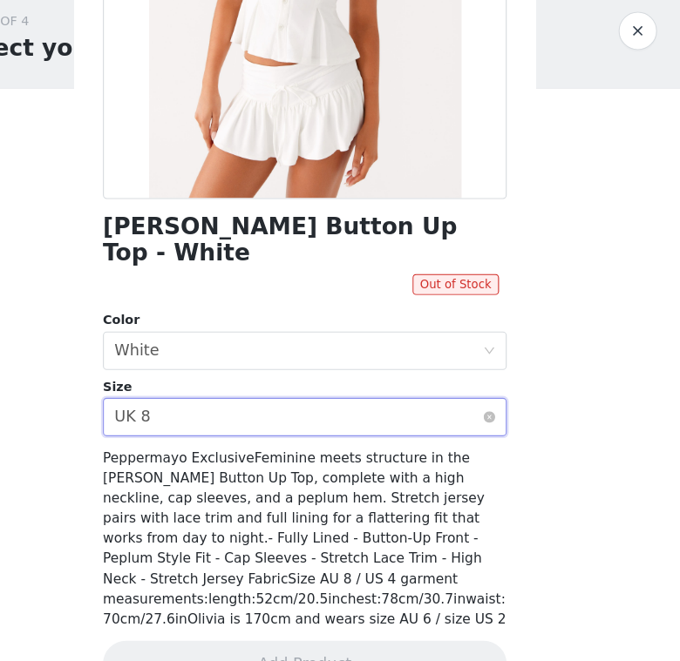
click at [279, 423] on div "Select size UK 8" at bounding box center [334, 439] width 334 height 33
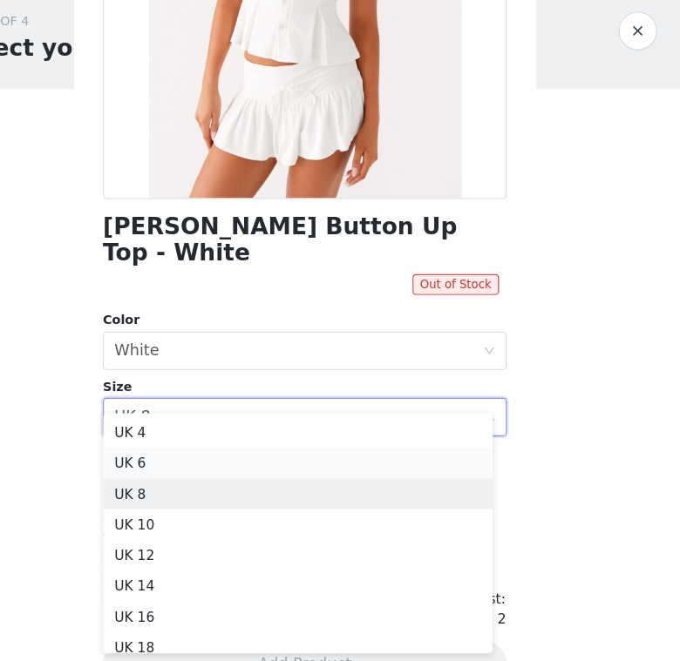
click at [199, 467] on li "UK 6" at bounding box center [333, 481] width 353 height 28
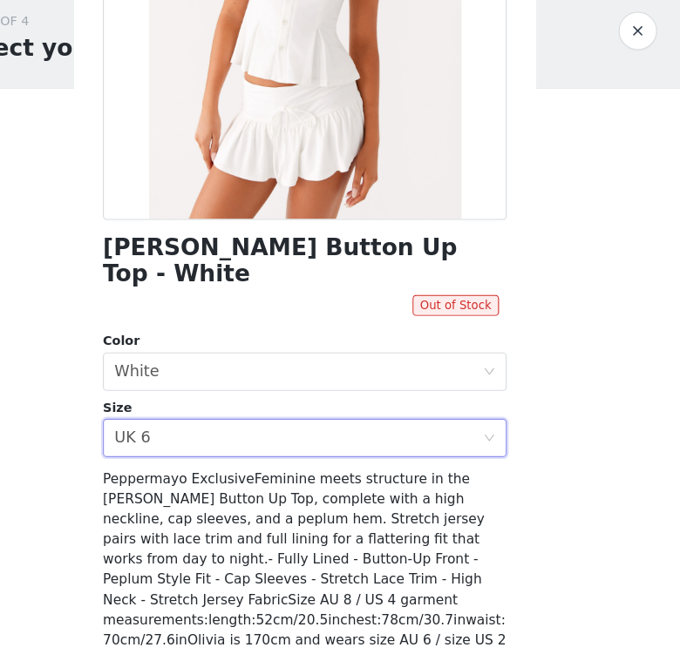
scroll to position [211, 0]
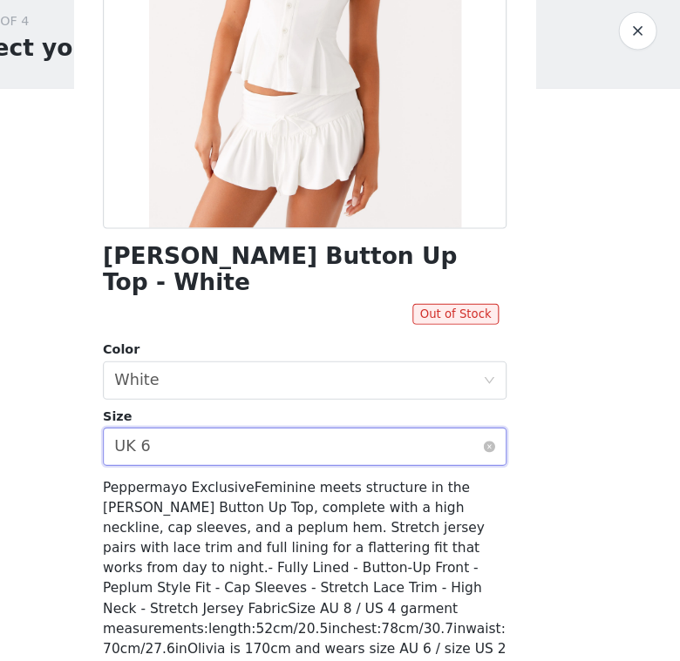
click at [222, 450] on div "Select size UK 6" at bounding box center [334, 466] width 334 height 33
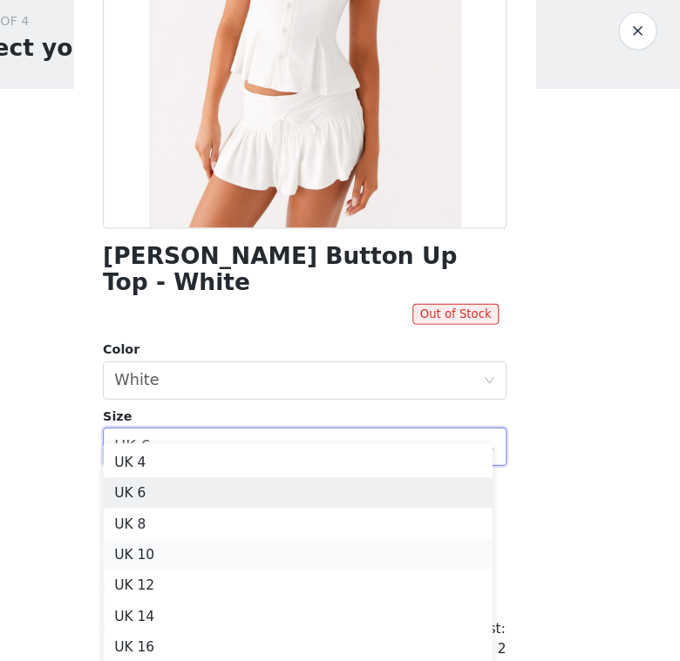
click at [204, 550] on li "UK 10" at bounding box center [333, 564] width 353 height 28
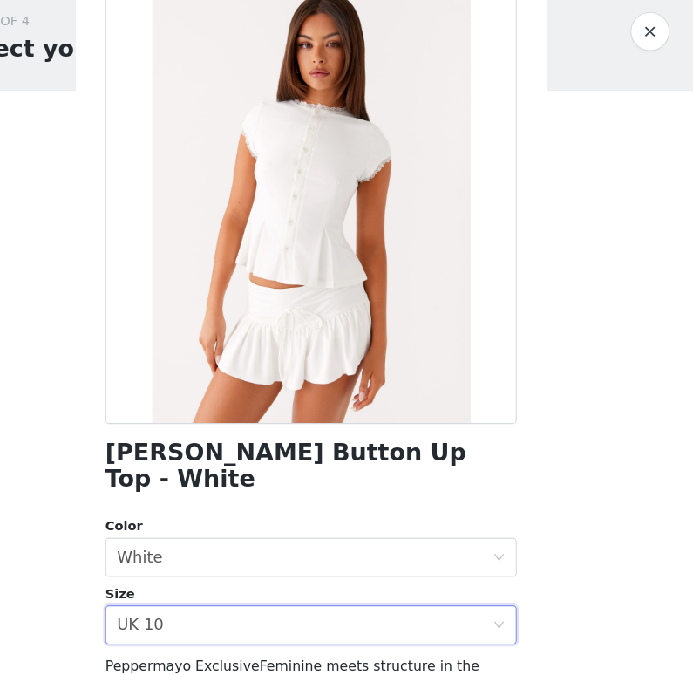
scroll to position [0, 0]
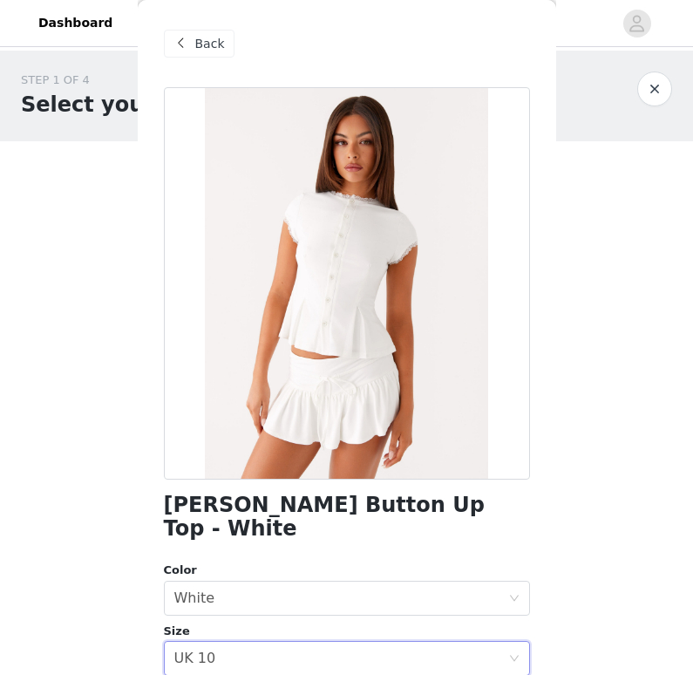
click at [188, 38] on span at bounding box center [181, 43] width 21 height 21
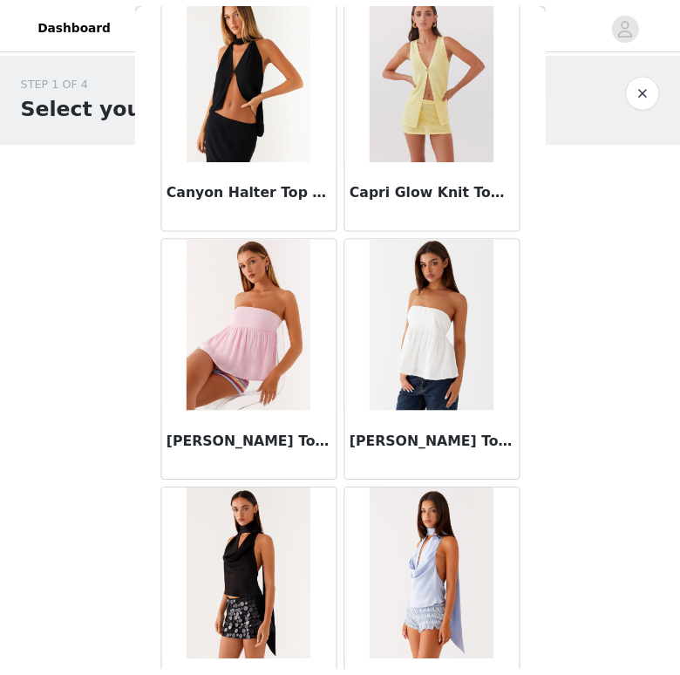
scroll to position [6698, 0]
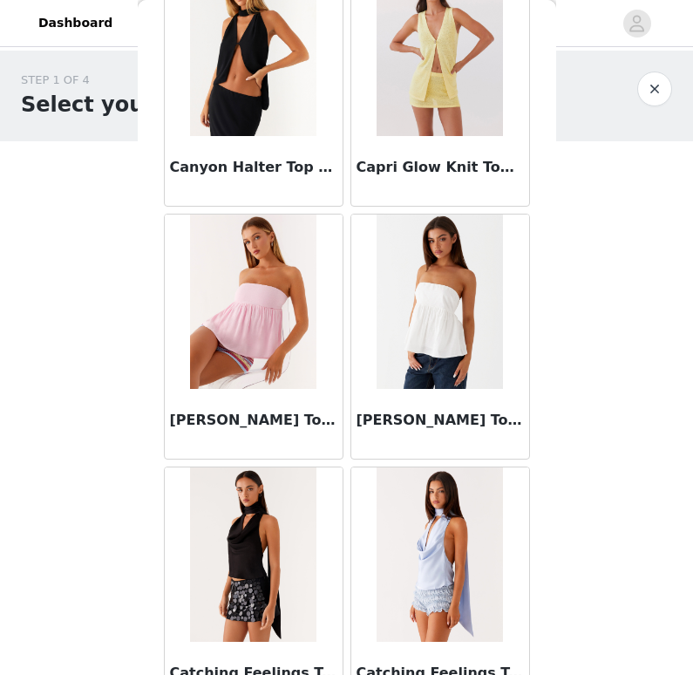
click at [651, 85] on button "button" at bounding box center [654, 88] width 35 height 35
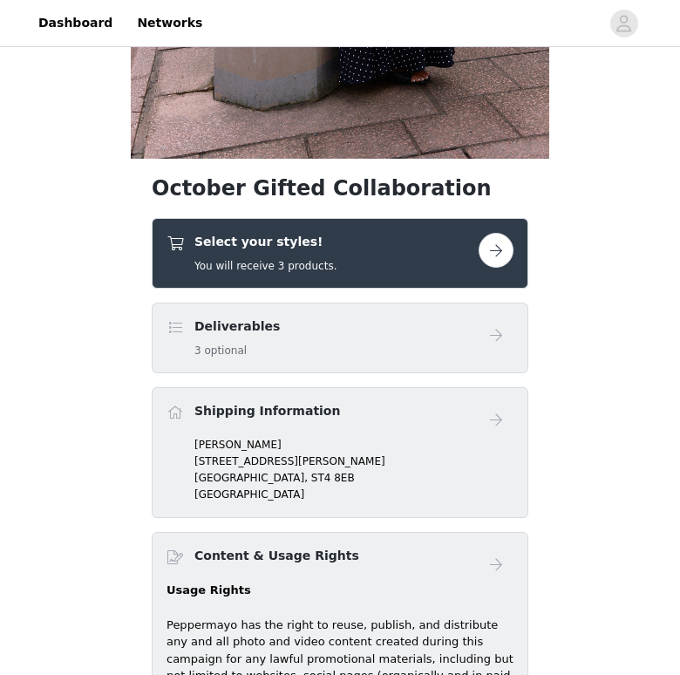
scroll to position [631, 0]
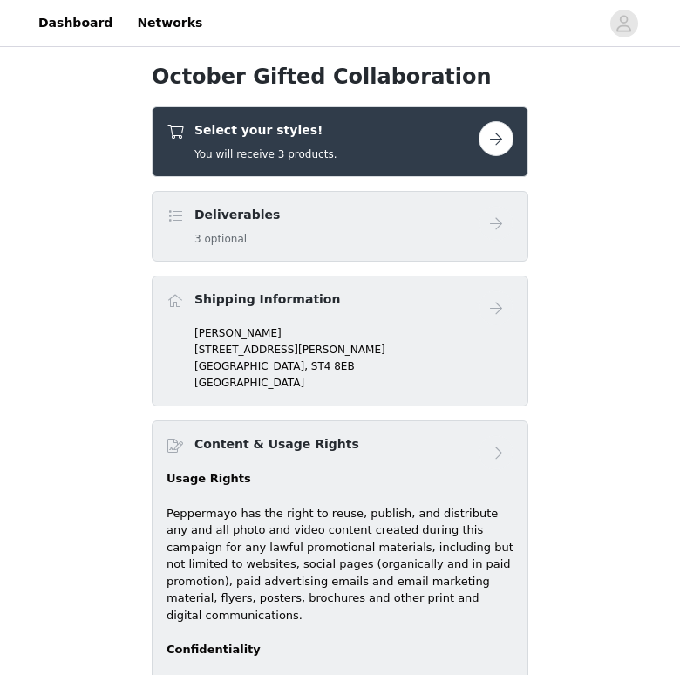
click at [314, 155] on h5 "You will receive 3 products." at bounding box center [265, 154] width 142 height 16
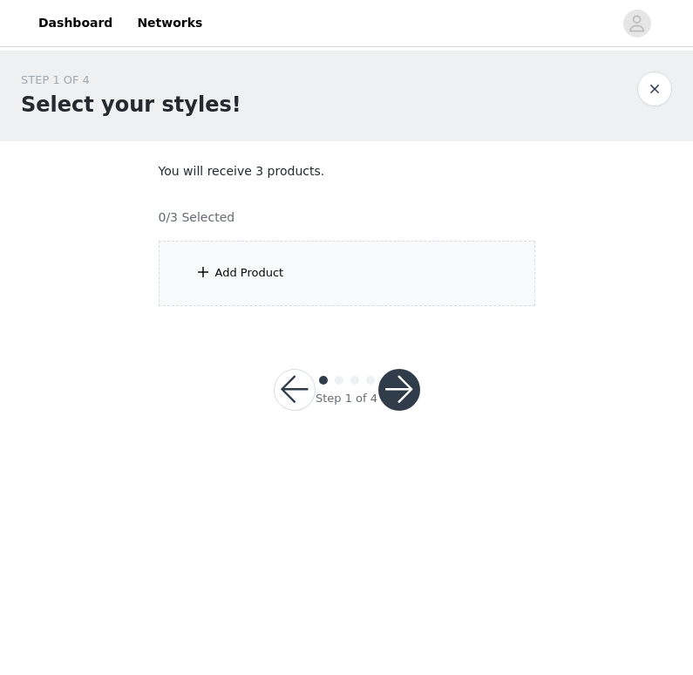
click at [259, 268] on div "Add Product" at bounding box center [249, 272] width 69 height 17
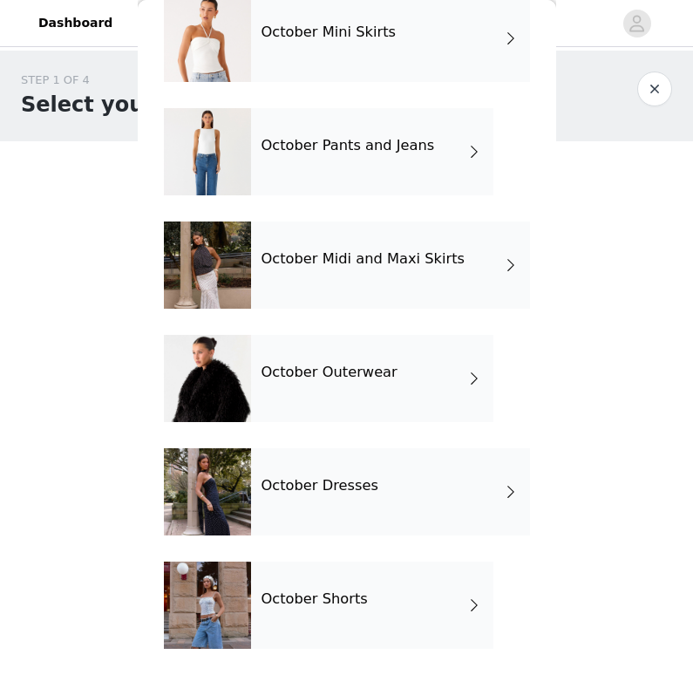
scroll to position [206, 0]
click at [363, 485] on h4 "October Dresses" at bounding box center [319, 486] width 117 height 16
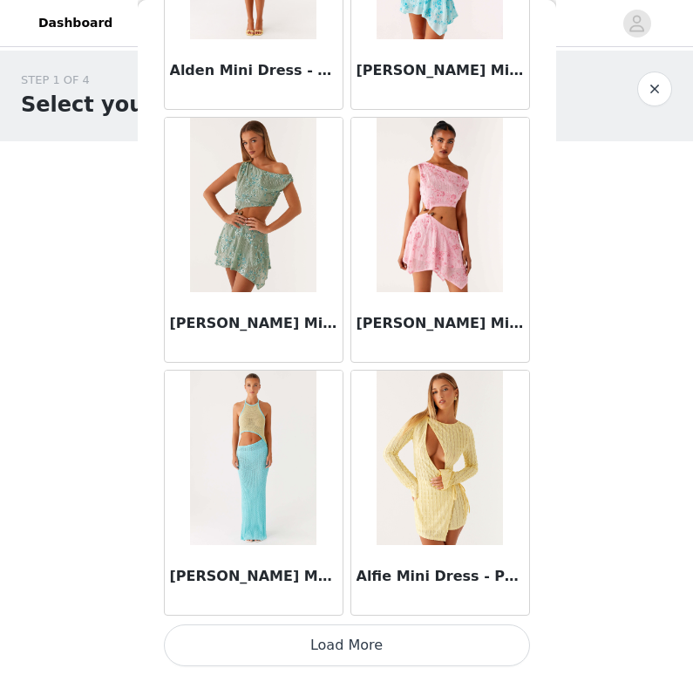
scroll to position [0, 0]
click at [364, 639] on button "Load More" at bounding box center [347, 645] width 366 height 42
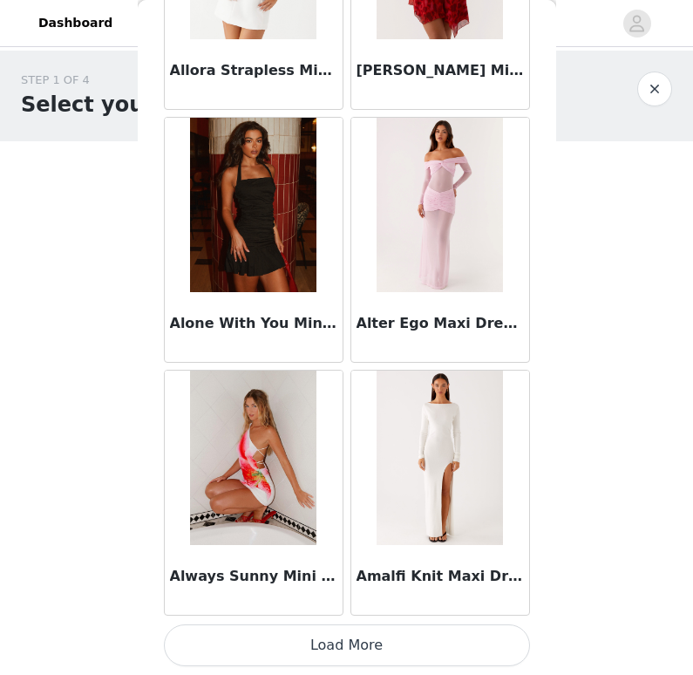
click at [394, 646] on button "Load More" at bounding box center [347, 645] width 366 height 42
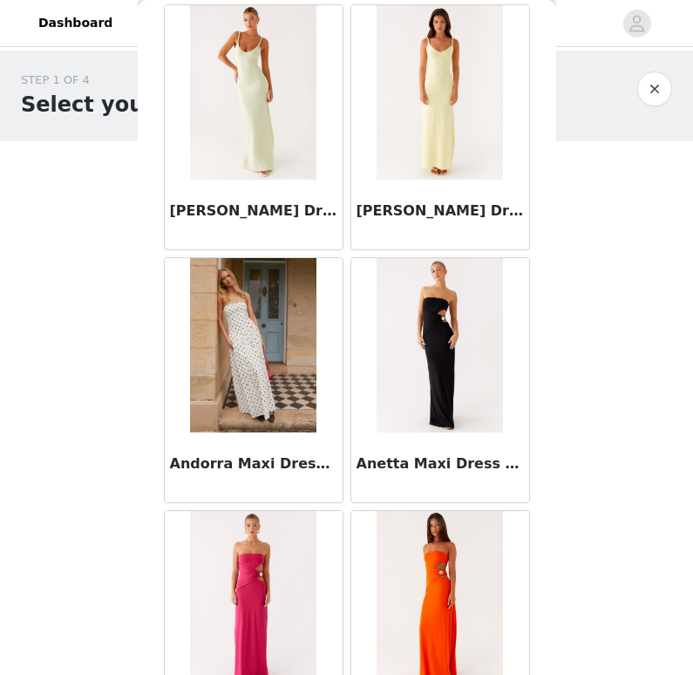
scroll to position [6427, 0]
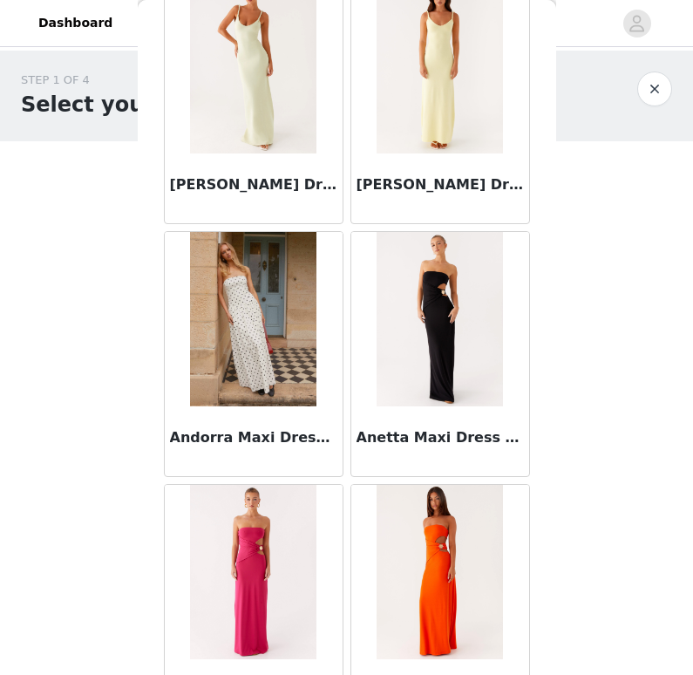
click at [248, 328] on img at bounding box center [253, 319] width 126 height 174
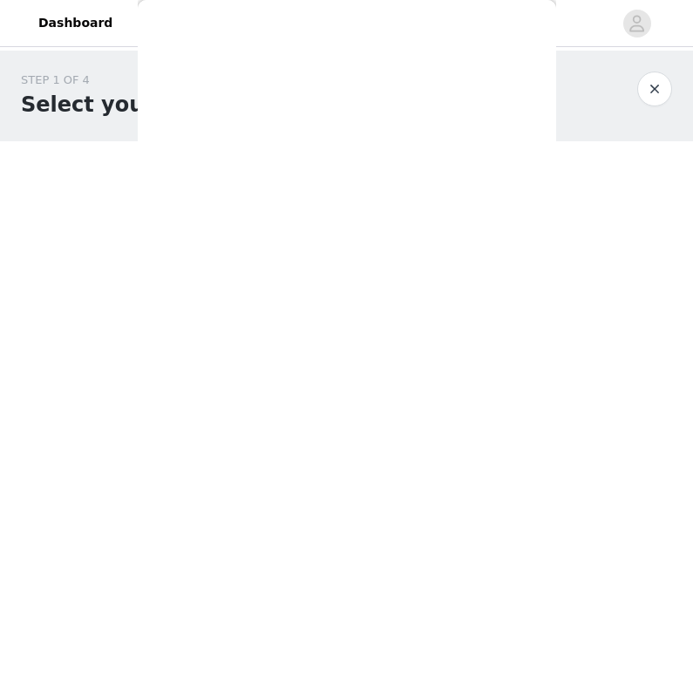
scroll to position [280, 0]
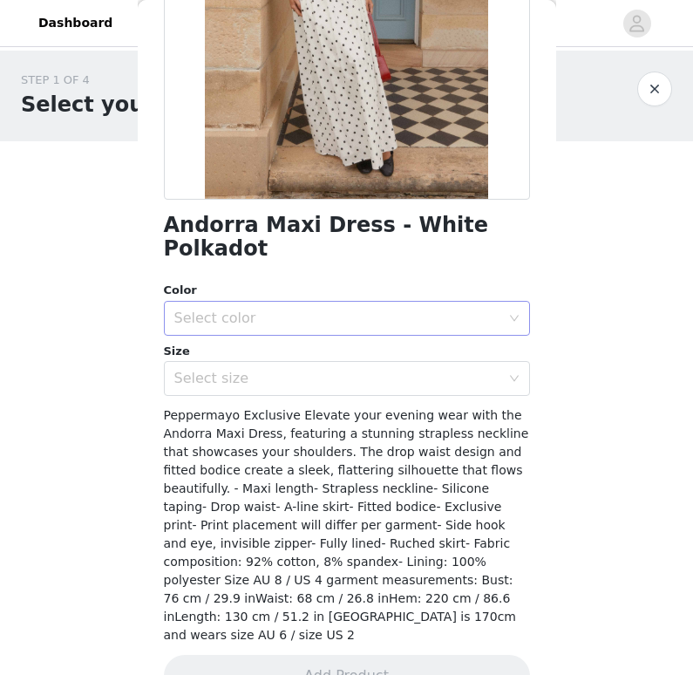
click at [329, 309] on div "Select color" at bounding box center [337, 317] width 326 height 17
click at [294, 341] on li "White Polkadot" at bounding box center [340, 332] width 353 height 28
click at [288, 370] on div "Select size" at bounding box center [337, 378] width 326 height 17
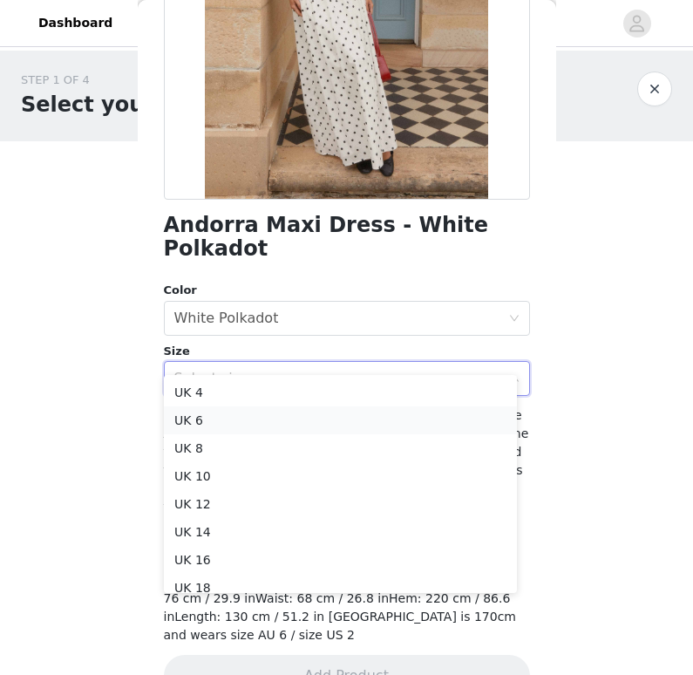
click at [253, 418] on li "UK 6" at bounding box center [340, 420] width 353 height 28
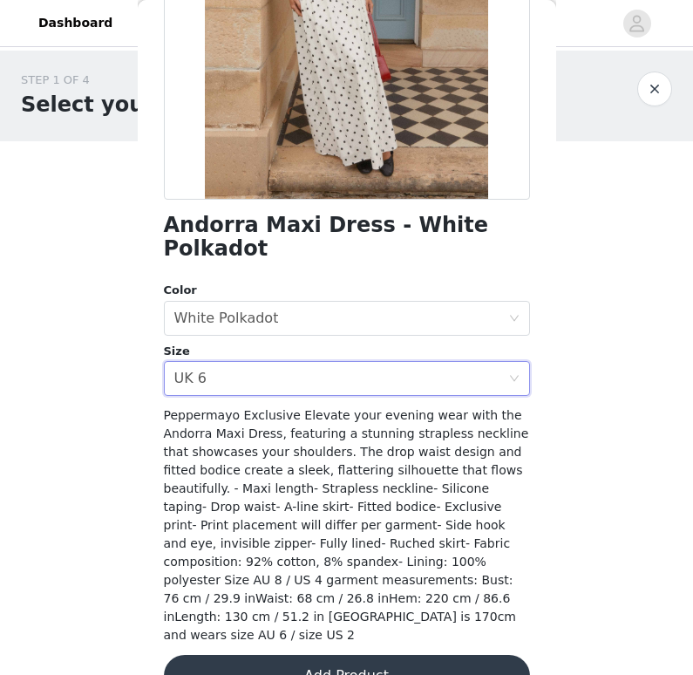
click at [317, 655] on button "Add Product" at bounding box center [347, 676] width 366 height 42
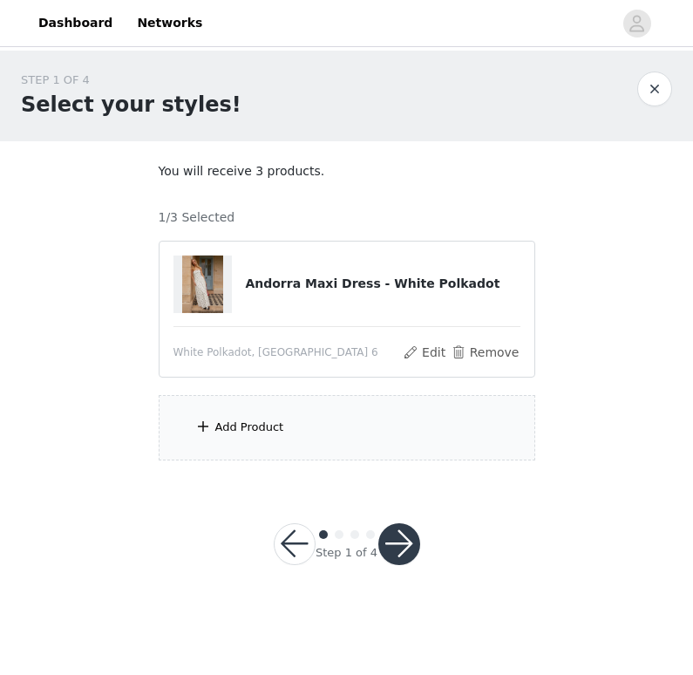
click at [322, 420] on div "Add Product" at bounding box center [347, 427] width 376 height 65
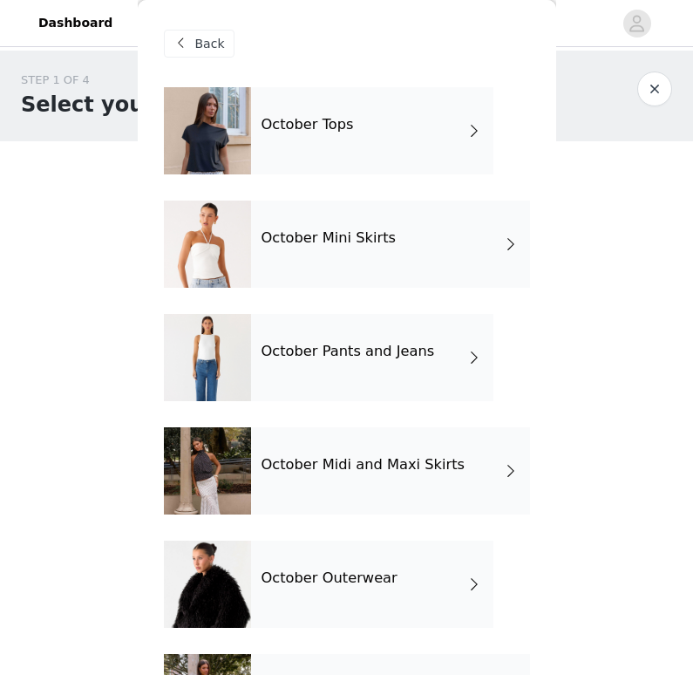
click at [390, 242] on div "October Mini Skirts" at bounding box center [390, 243] width 279 height 87
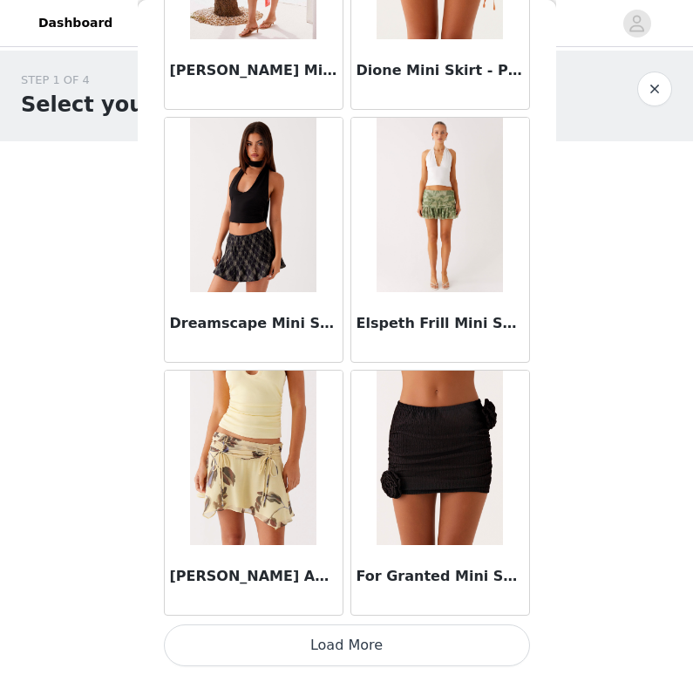
scroll to position [1992, 0]
click at [339, 637] on button "Load More" at bounding box center [347, 645] width 366 height 42
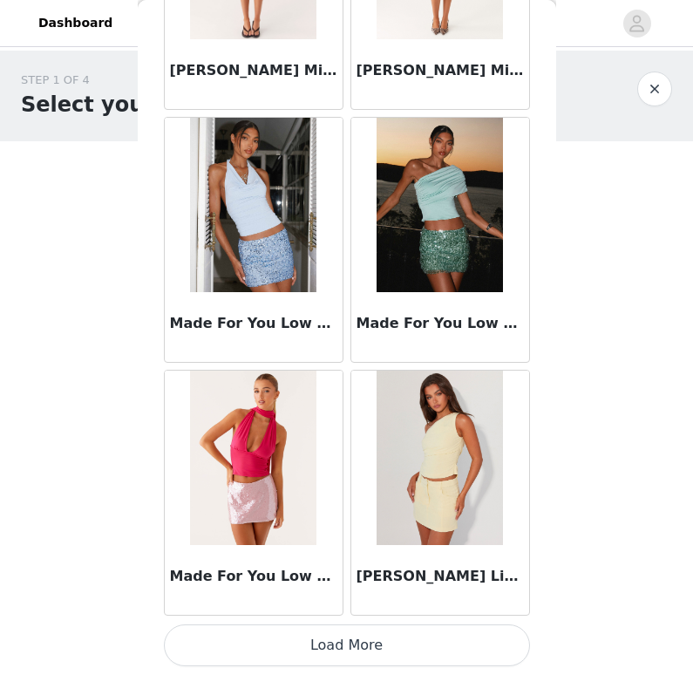
scroll to position [0, 0]
click at [354, 635] on button "Load More" at bounding box center [347, 645] width 366 height 42
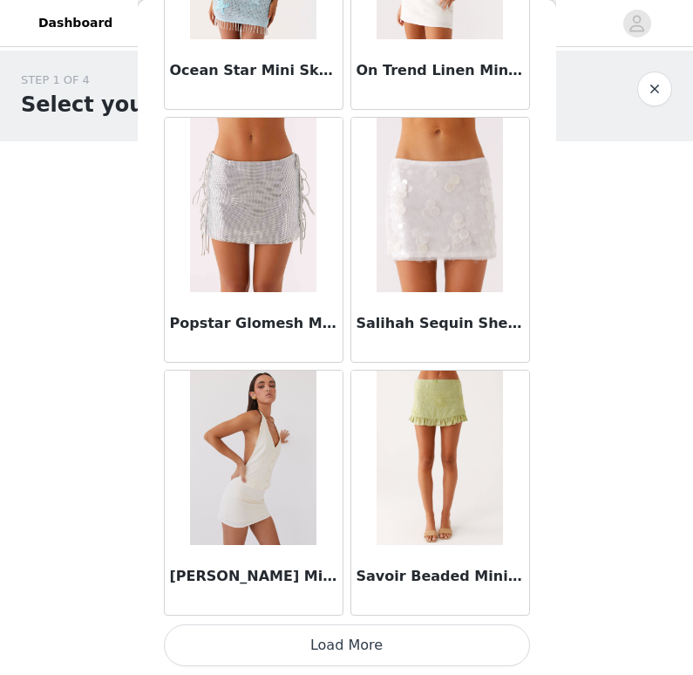
click at [373, 648] on button "Load More" at bounding box center [347, 645] width 366 height 42
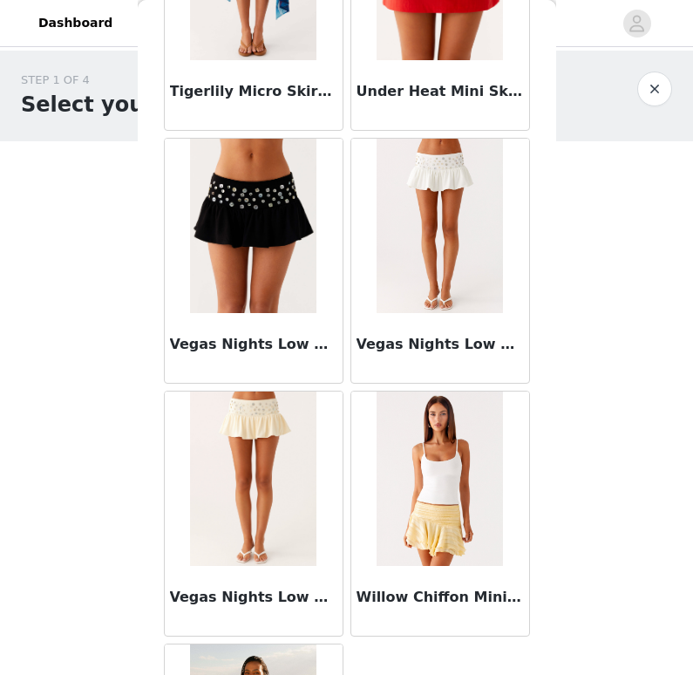
click at [656, 85] on button "button" at bounding box center [654, 88] width 35 height 35
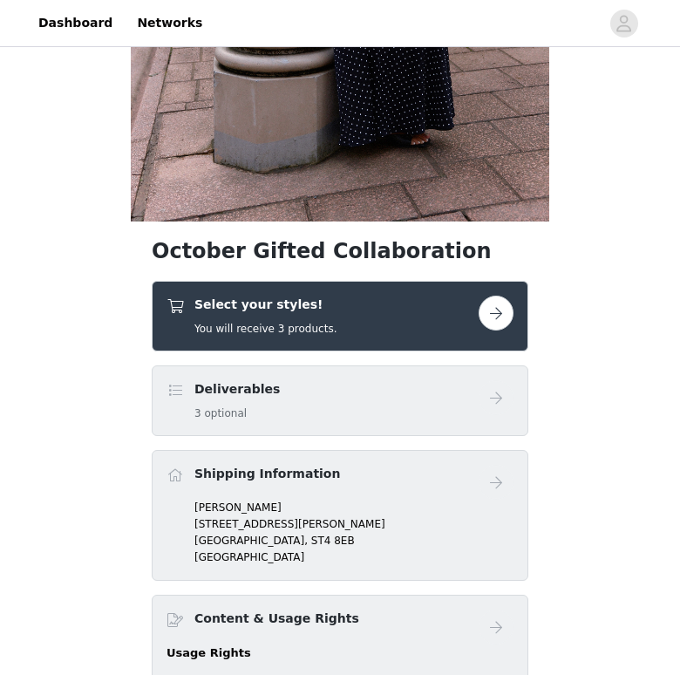
scroll to position [465, 0]
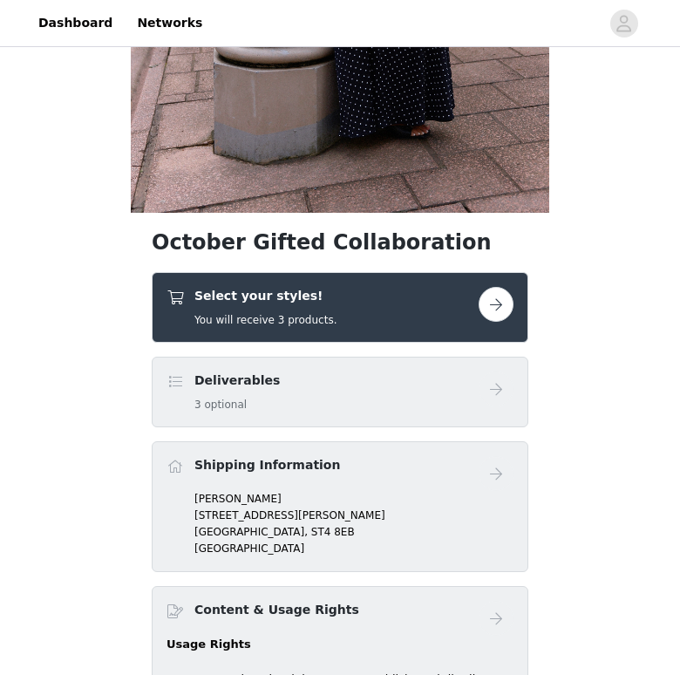
click at [374, 309] on div "Select your styles! You will receive 3 products." at bounding box center [322, 307] width 312 height 41
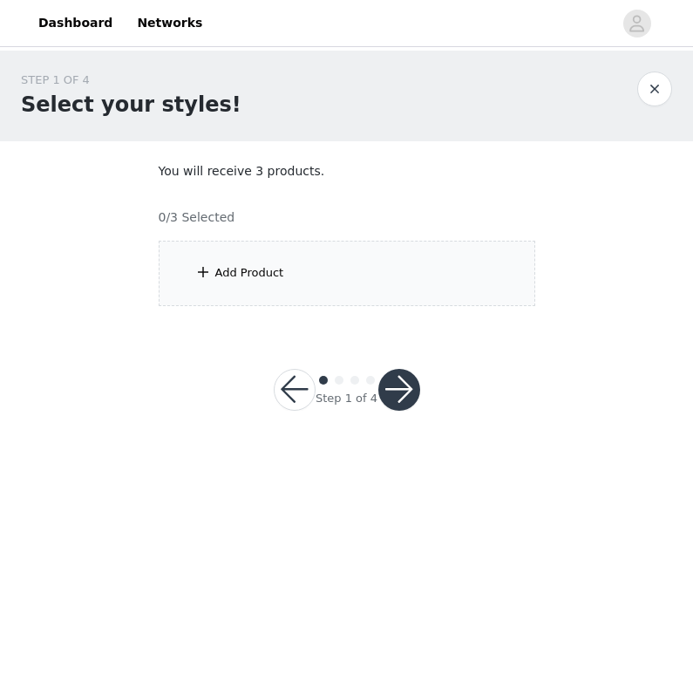
click at [318, 262] on div "Add Product" at bounding box center [347, 273] width 376 height 65
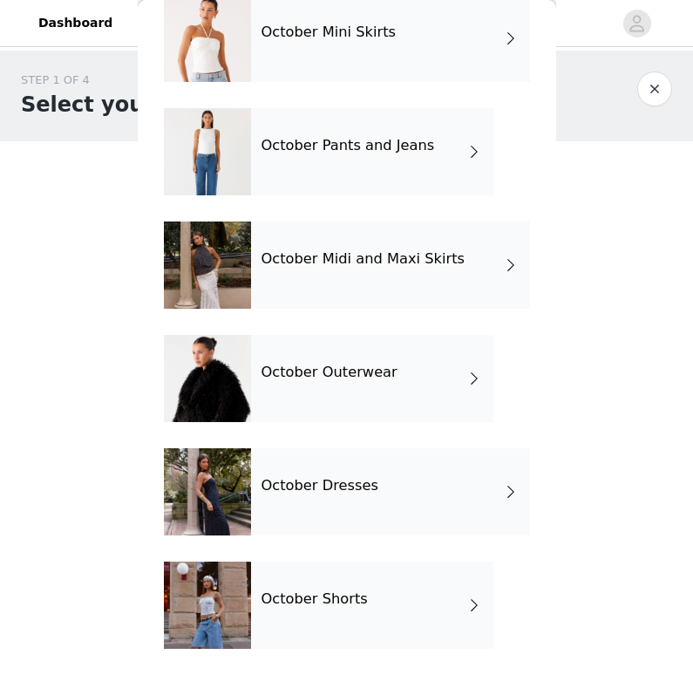
scroll to position [206, 0]
click at [394, 491] on div "October Dresses" at bounding box center [390, 491] width 279 height 87
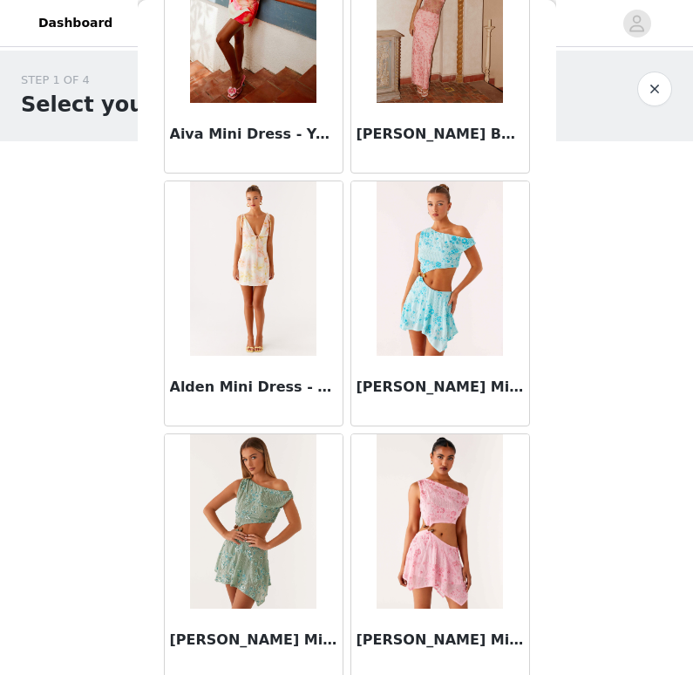
scroll to position [2018, 0]
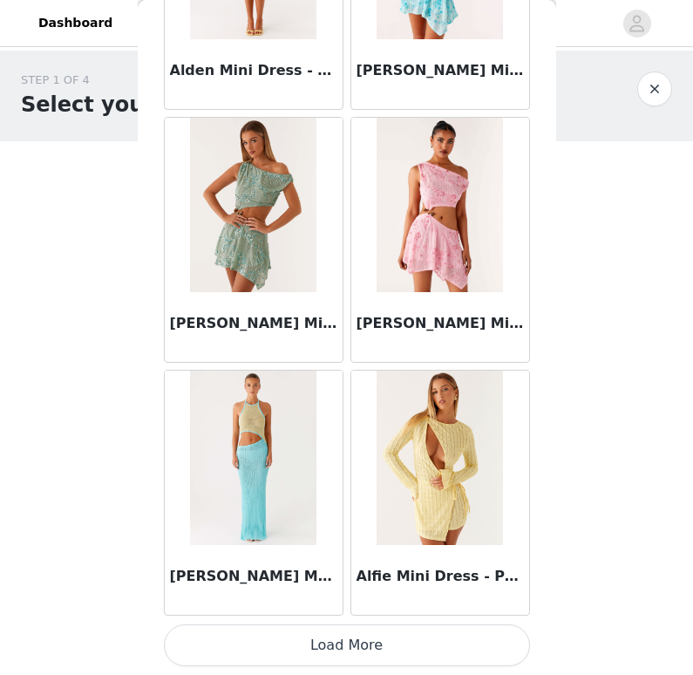
click at [388, 632] on button "Load More" at bounding box center [347, 645] width 366 height 42
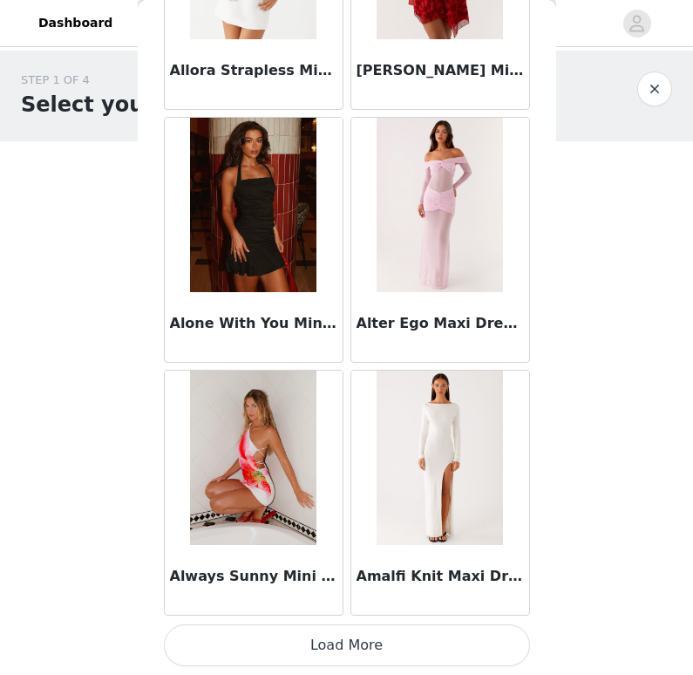
click at [385, 656] on button "Load More" at bounding box center [347, 645] width 366 height 42
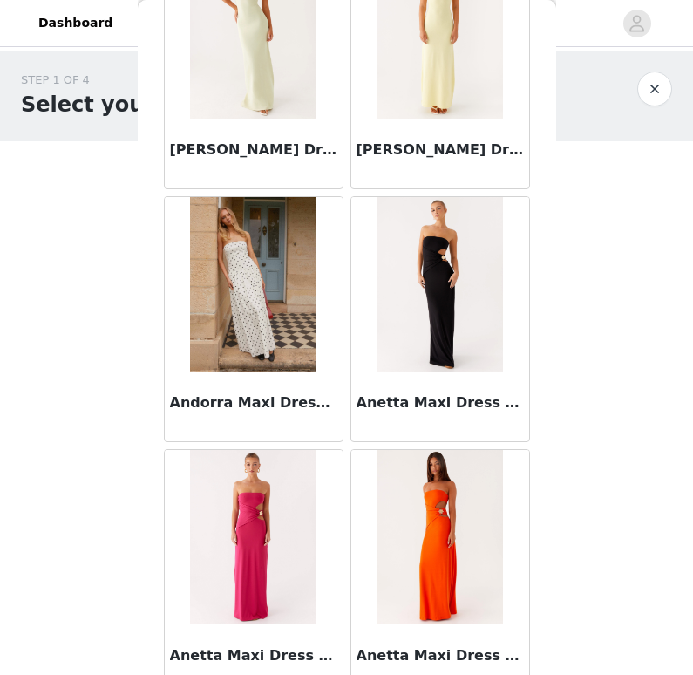
click at [243, 308] on img at bounding box center [253, 284] width 126 height 174
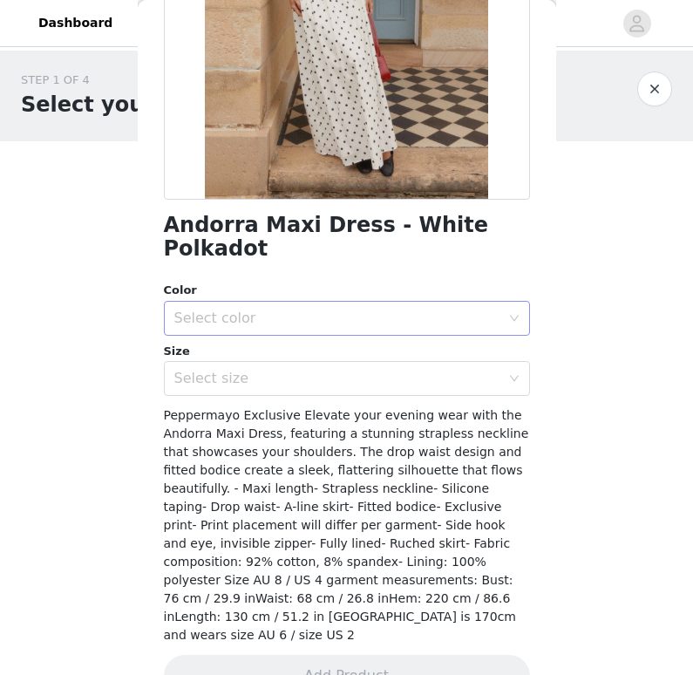
click at [284, 309] on div "Select color" at bounding box center [337, 317] width 326 height 17
click at [270, 323] on li "White Polkadot" at bounding box center [340, 332] width 353 height 28
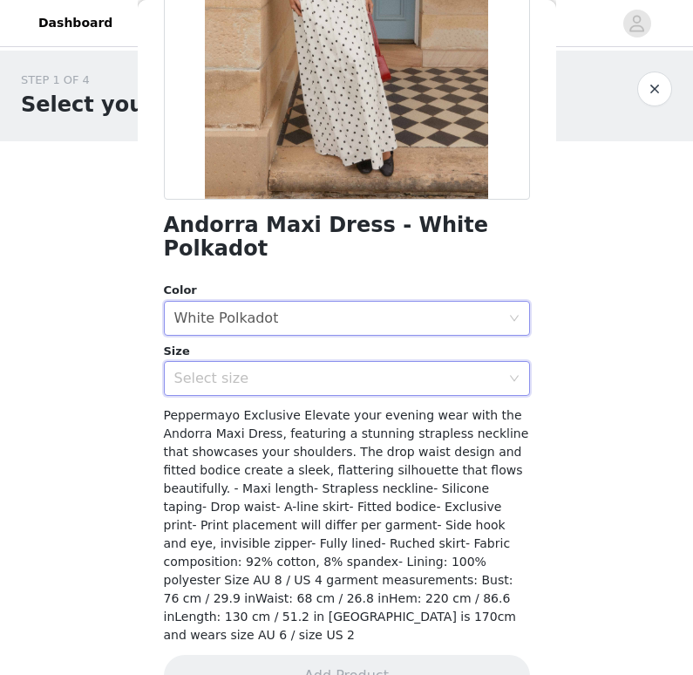
click at [262, 367] on div "Select size" at bounding box center [341, 378] width 334 height 33
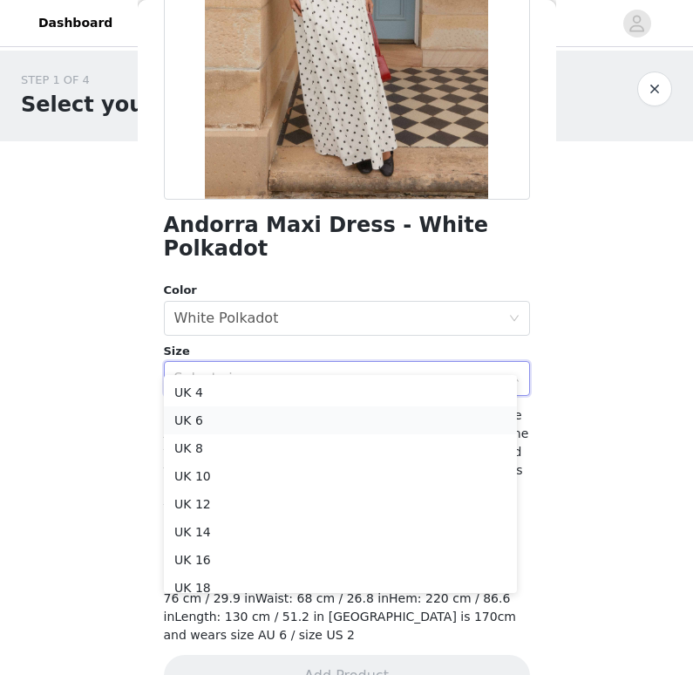
click at [235, 418] on li "UK 6" at bounding box center [340, 420] width 353 height 28
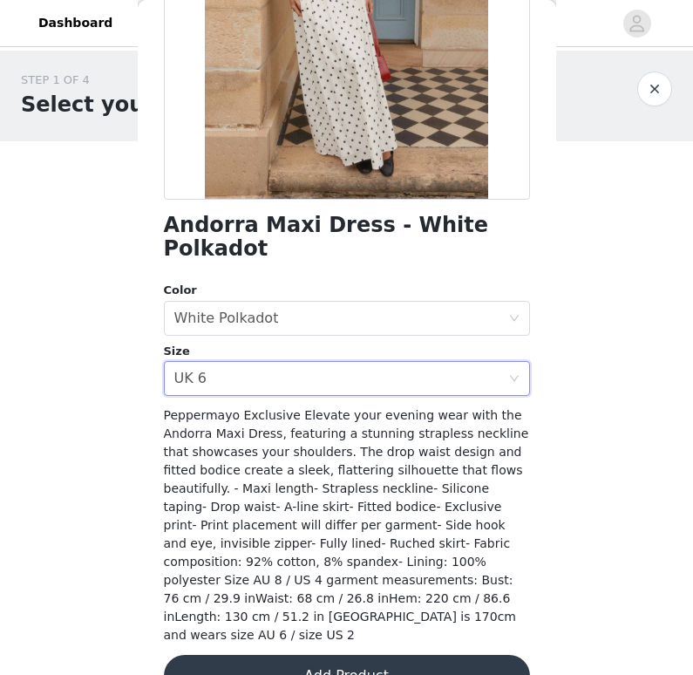
click at [346, 655] on button "Add Product" at bounding box center [347, 676] width 366 height 42
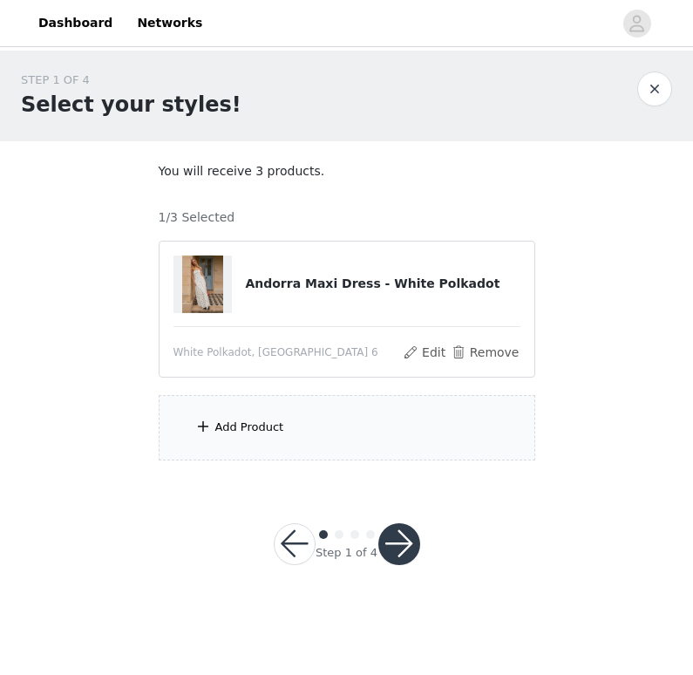
click at [362, 433] on div "Add Product" at bounding box center [347, 427] width 376 height 65
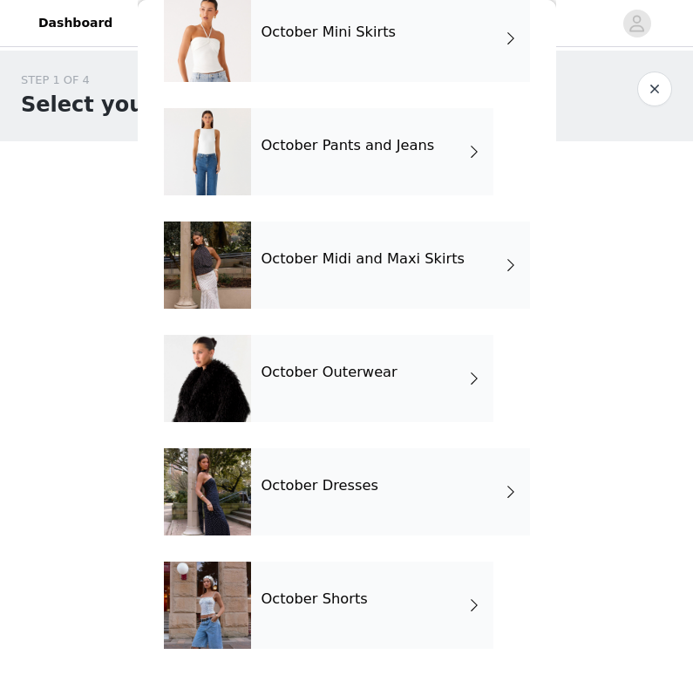
click at [342, 488] on h4 "October Dresses" at bounding box center [319, 486] width 117 height 16
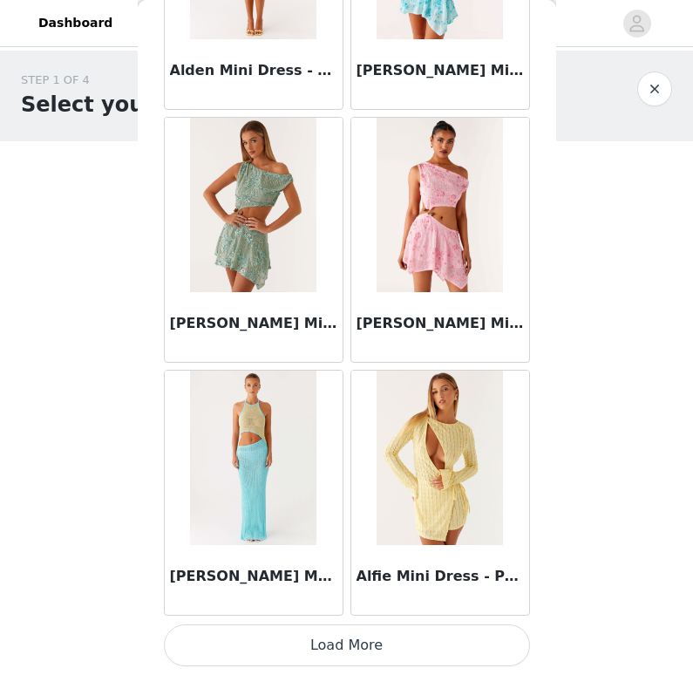
click at [397, 648] on button "Load More" at bounding box center [347, 645] width 366 height 42
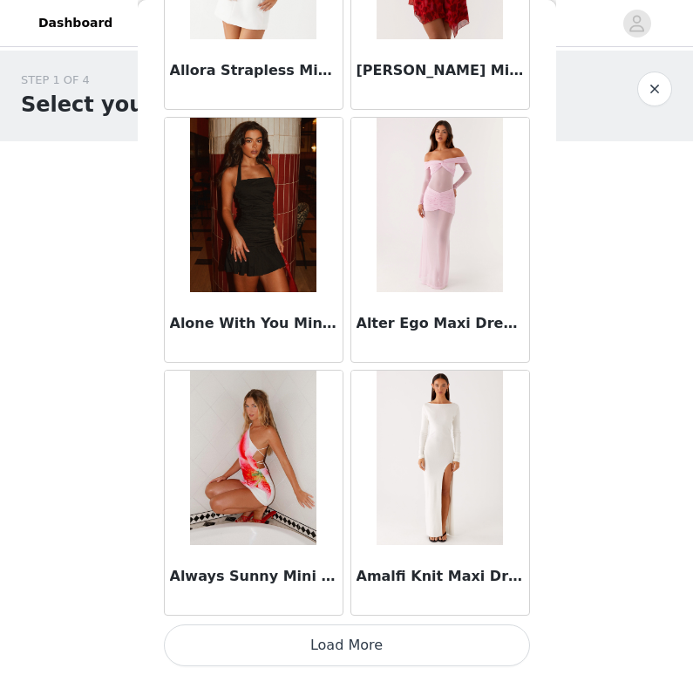
click at [375, 643] on button "Load More" at bounding box center [347, 645] width 366 height 42
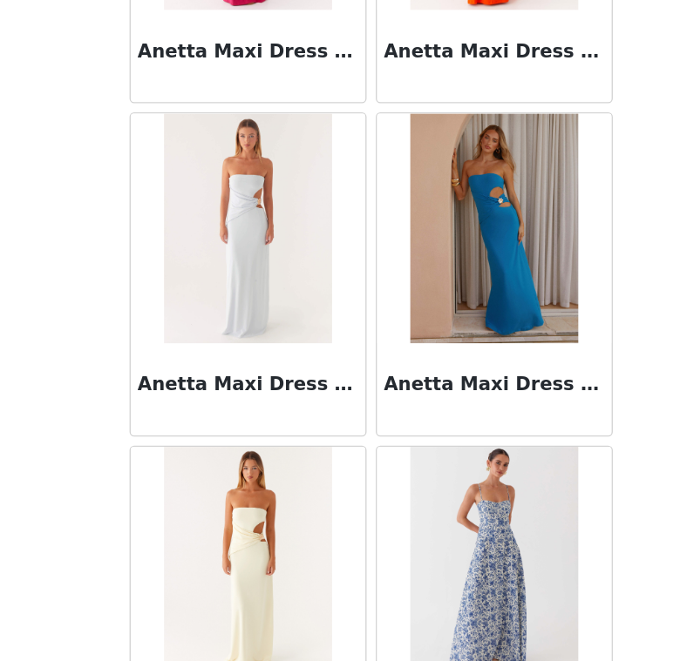
scroll to position [6960, 0]
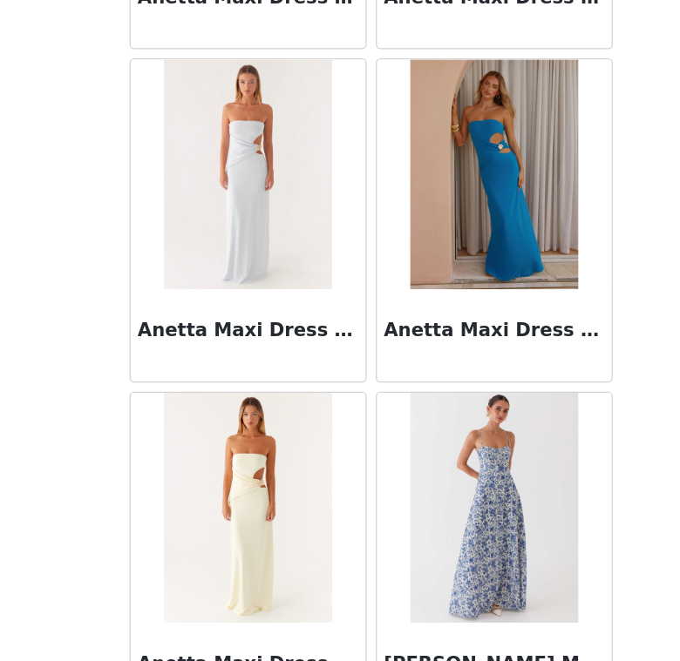
click at [199, 458] on img at bounding box center [246, 545] width 126 height 174
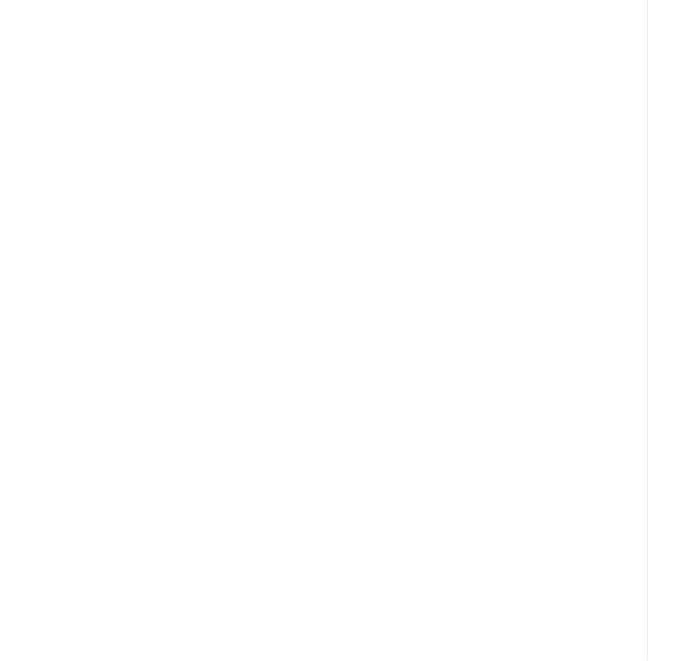
scroll to position [0, 0]
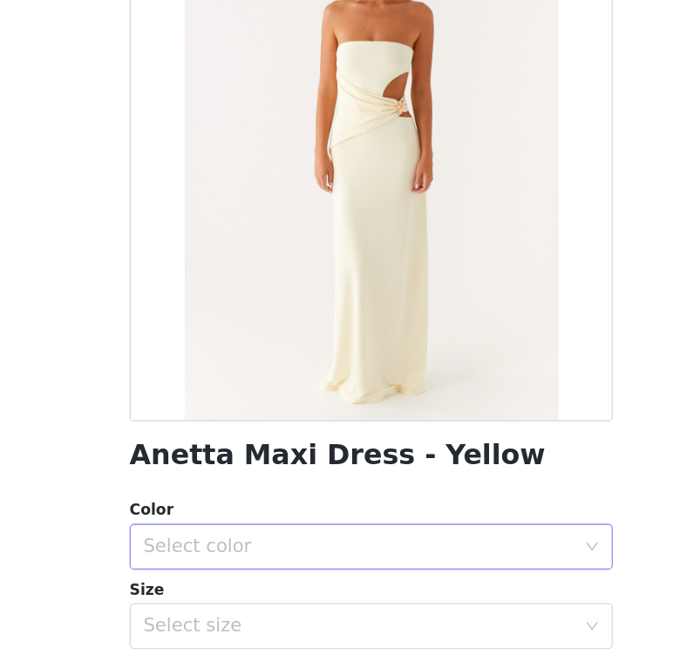
click at [255, 558] on div "Select color" at bounding box center [334, 574] width 334 height 33
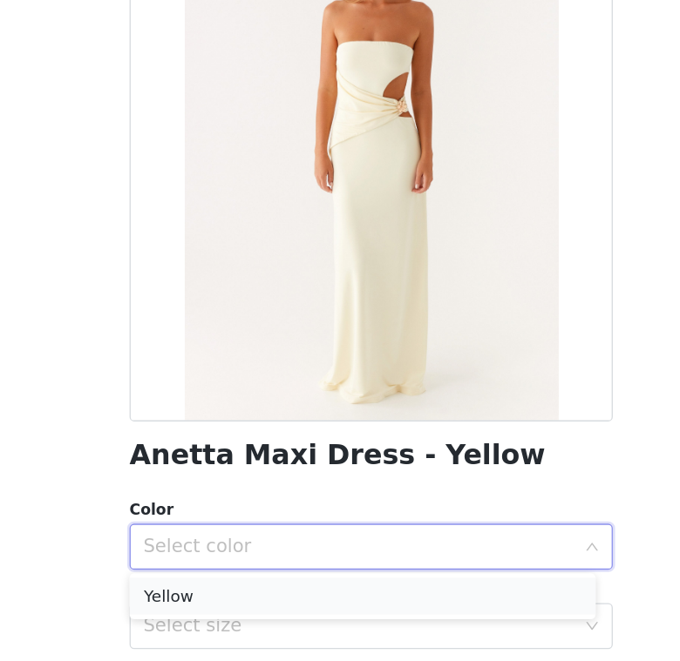
click at [211, 598] on li "Yellow" at bounding box center [333, 612] width 353 height 28
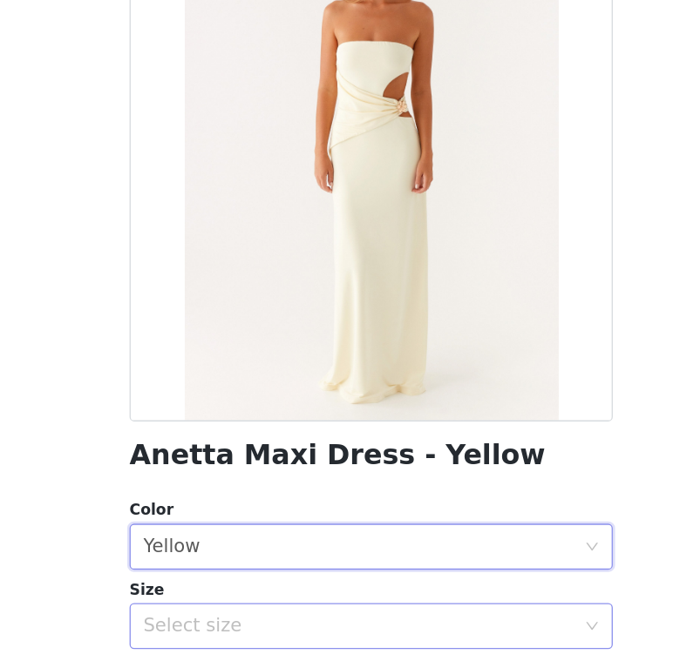
click at [195, 626] on div "Select size" at bounding box center [330, 634] width 326 height 17
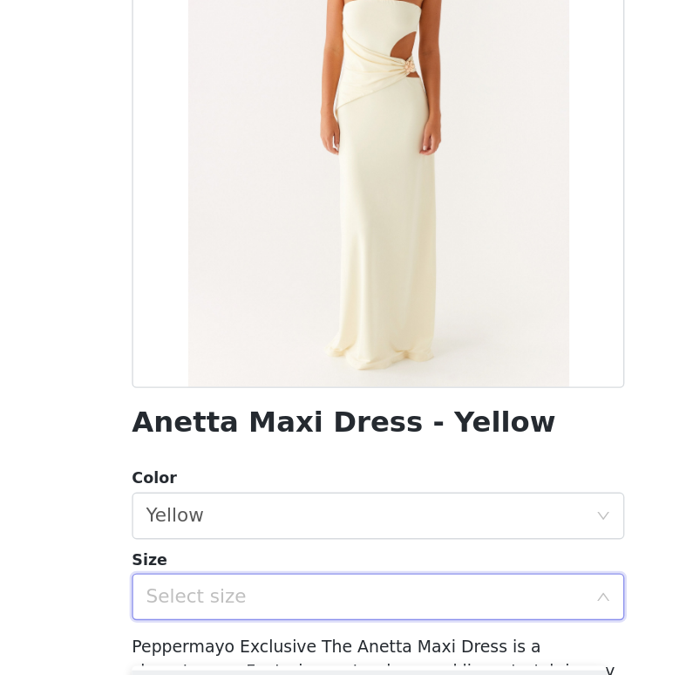
scroll to position [153, 0]
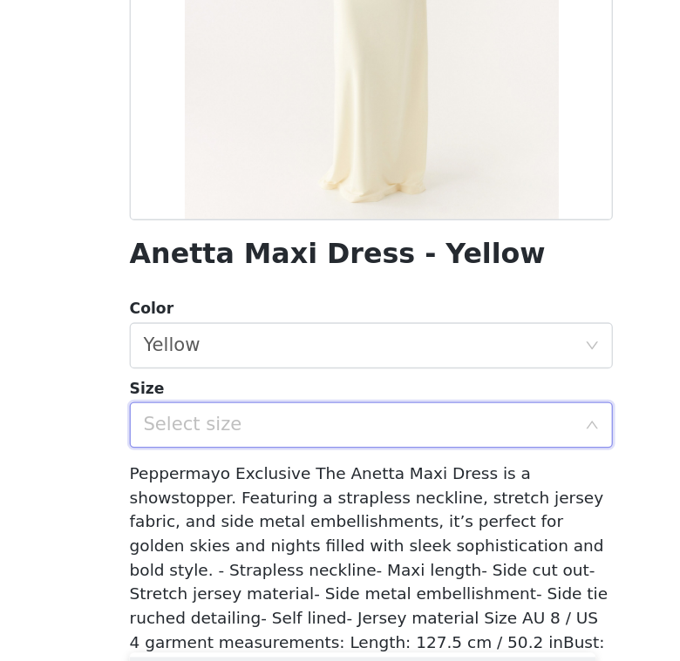
click at [220, 340] on div "Anetta Maxi Dress - Yellow Color Select color Yellow Size Select size Peppermay…" at bounding box center [340, 360] width 366 height 850
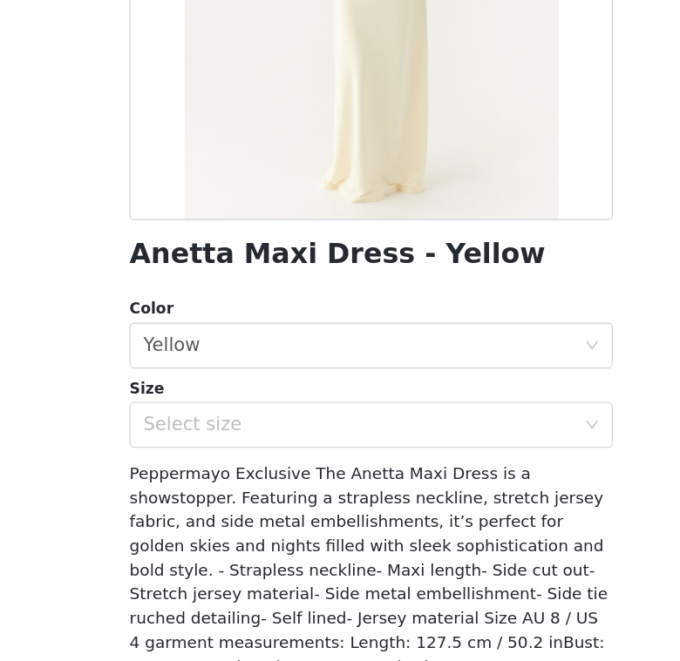
click at [220, 338] on div "Anetta Maxi Dress - Yellow Color Select color Yellow Size Select size Peppermay…" at bounding box center [340, 360] width 366 height 850
click at [226, 473] on div "Select size" at bounding box center [330, 481] width 326 height 17
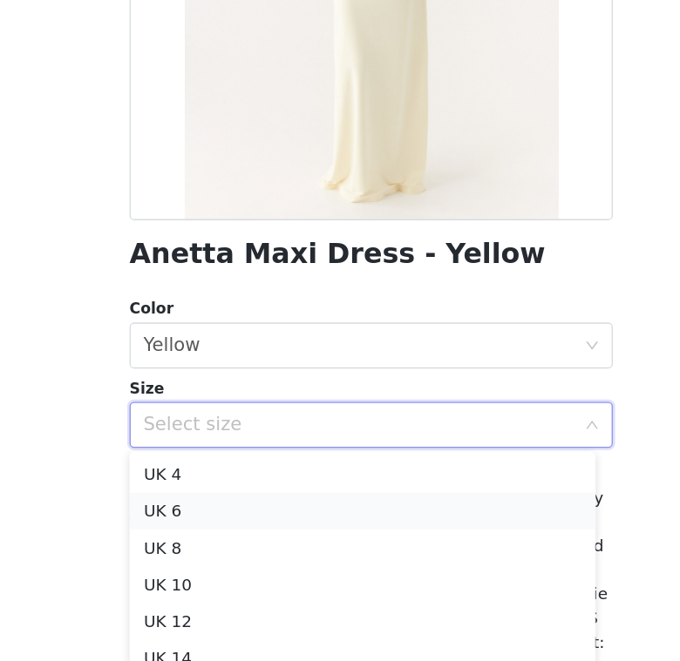
click at [184, 533] on li "UK 6" at bounding box center [333, 547] width 353 height 28
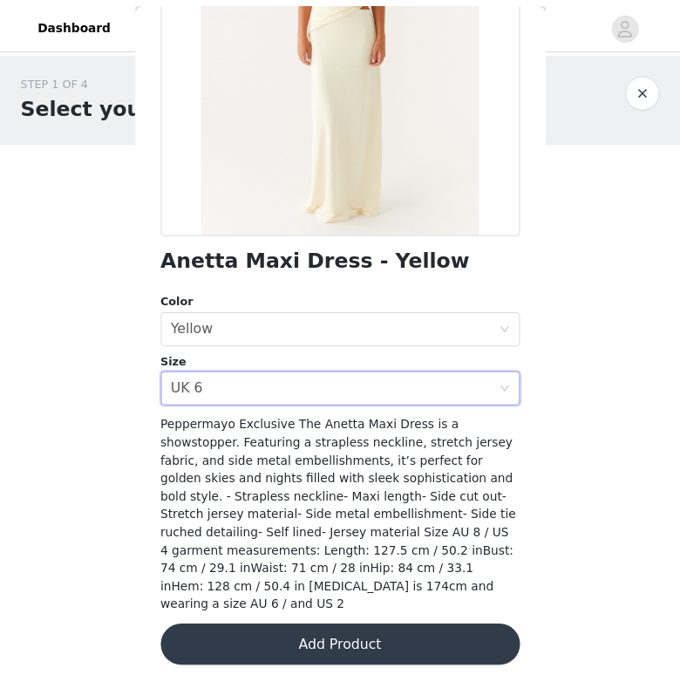
scroll to position [243, 0]
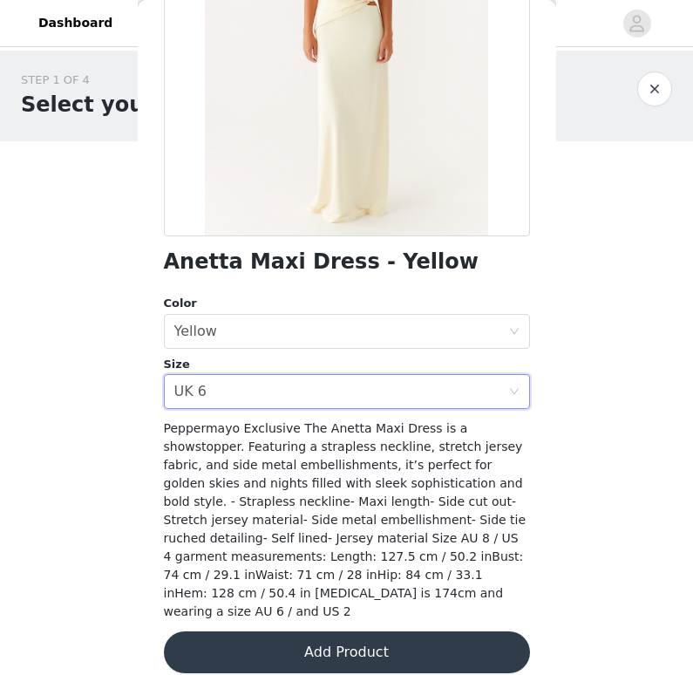
click at [268, 631] on button "Add Product" at bounding box center [347, 652] width 366 height 42
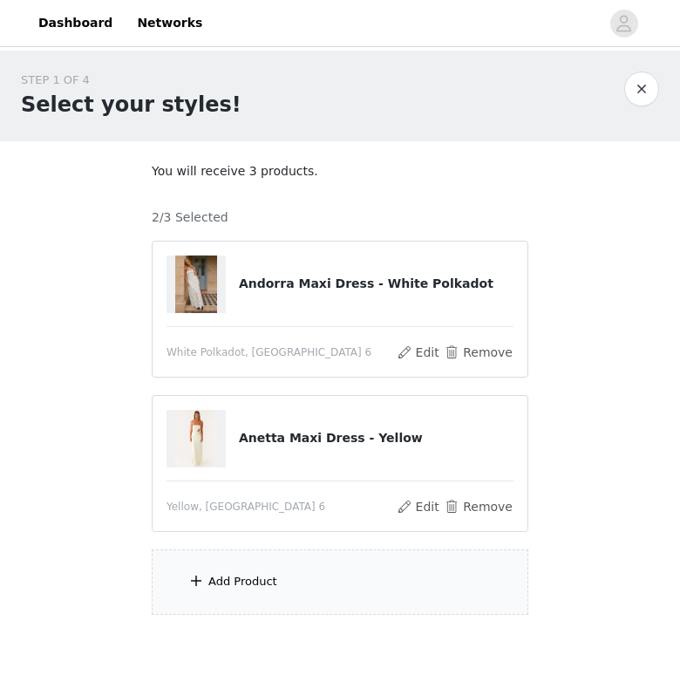
click at [287, 591] on div "Add Product" at bounding box center [340, 581] width 376 height 65
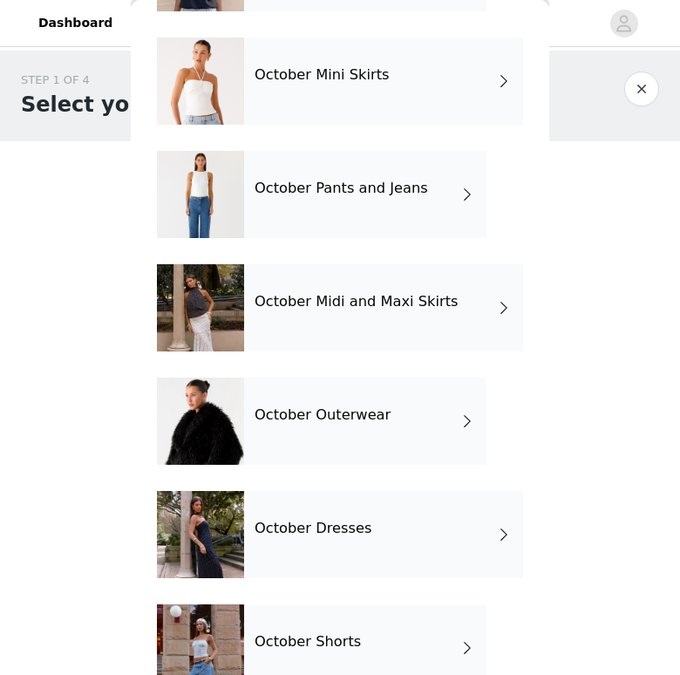
scroll to position [165, 0]
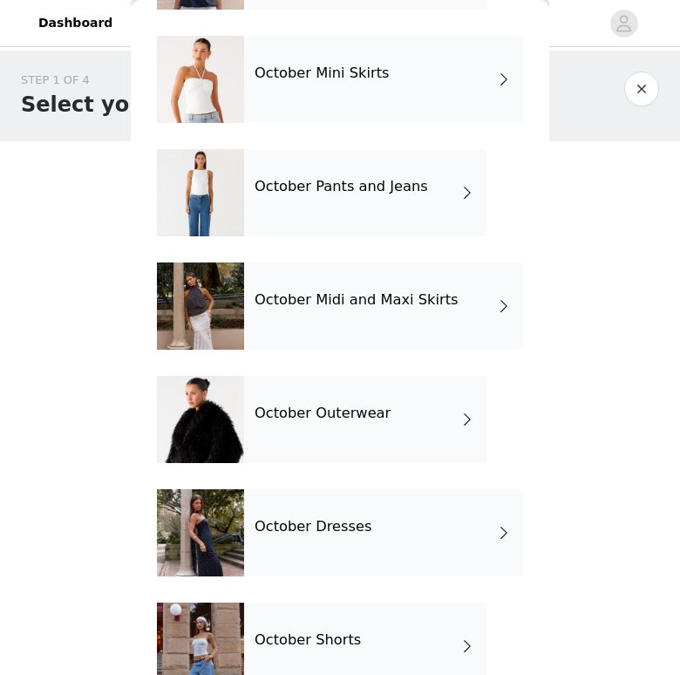
click at [334, 546] on div "October Dresses" at bounding box center [383, 532] width 279 height 87
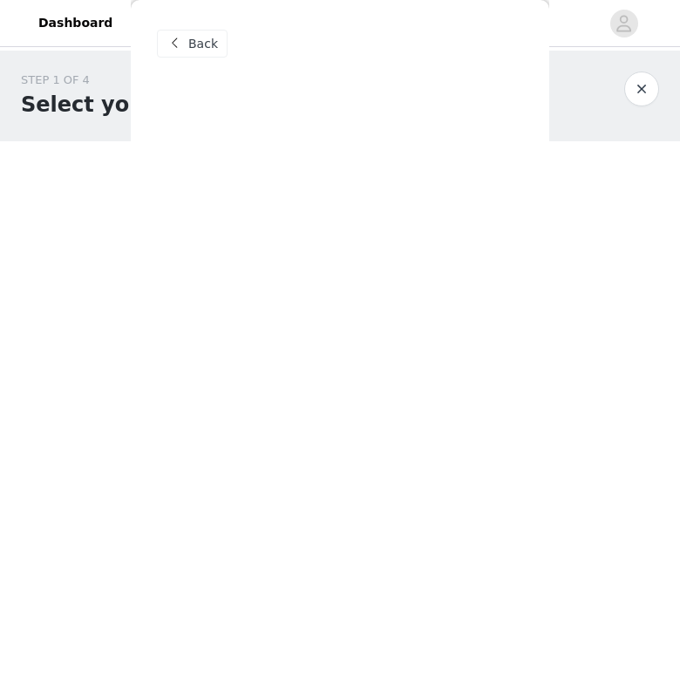
scroll to position [0, 0]
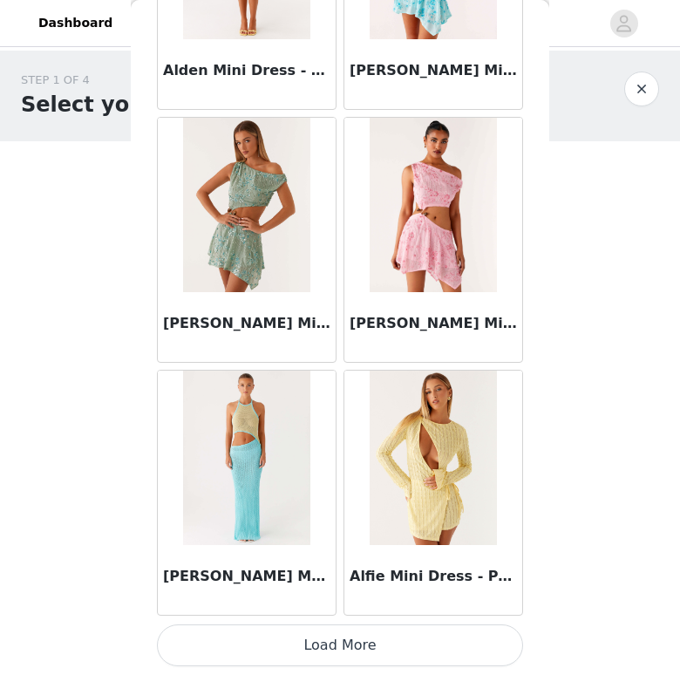
click at [334, 635] on button "Load More" at bounding box center [340, 645] width 366 height 42
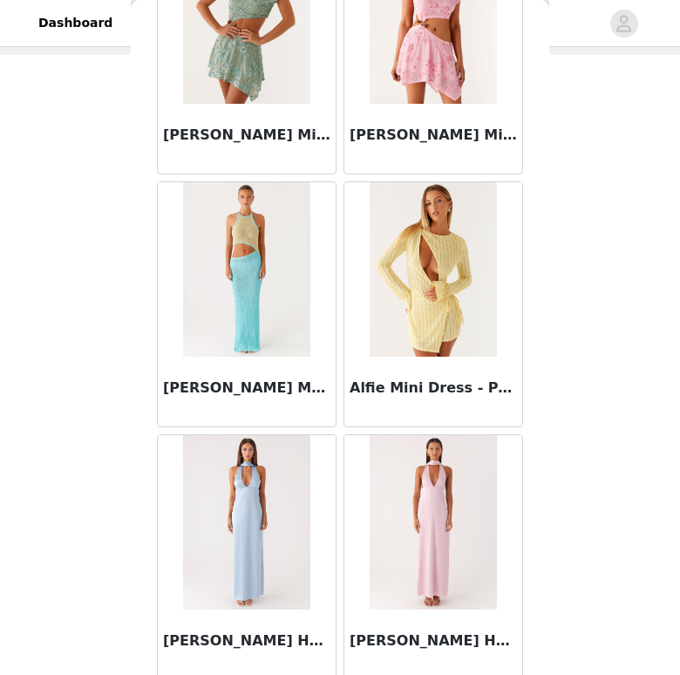
scroll to position [85, 0]
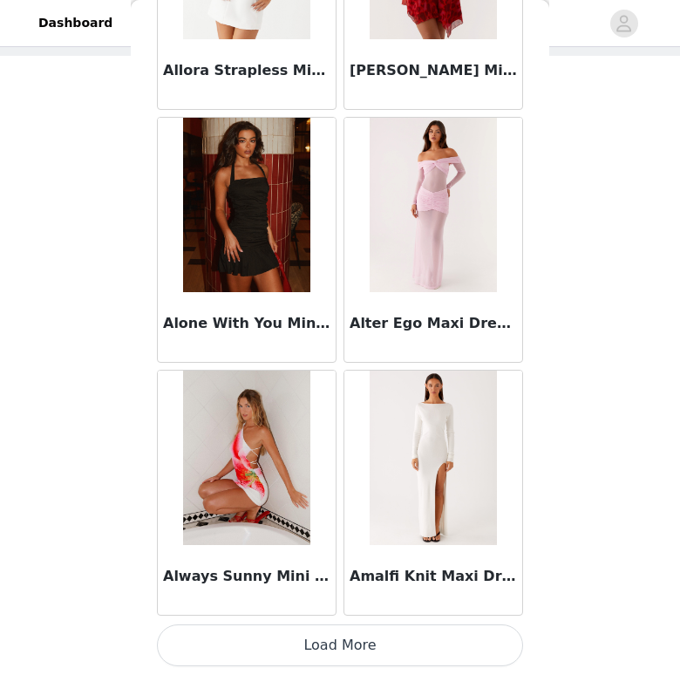
click at [326, 659] on button "Load More" at bounding box center [340, 645] width 366 height 42
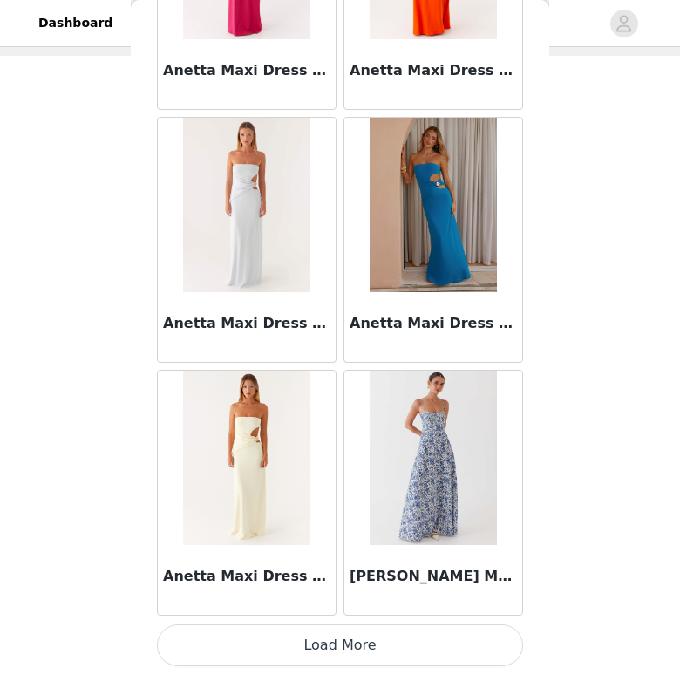
click at [363, 646] on button "Load More" at bounding box center [340, 645] width 366 height 42
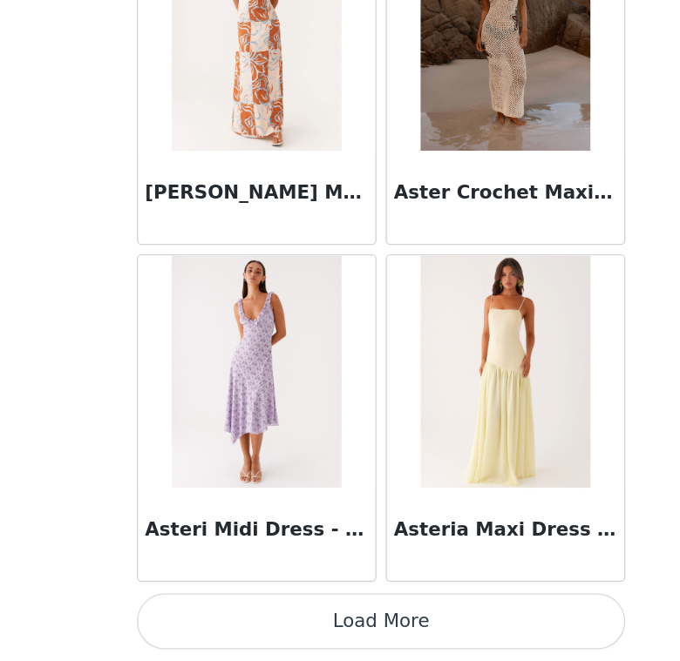
scroll to position [98, 0]
click at [278, 611] on button "Load More" at bounding box center [340, 632] width 366 height 42
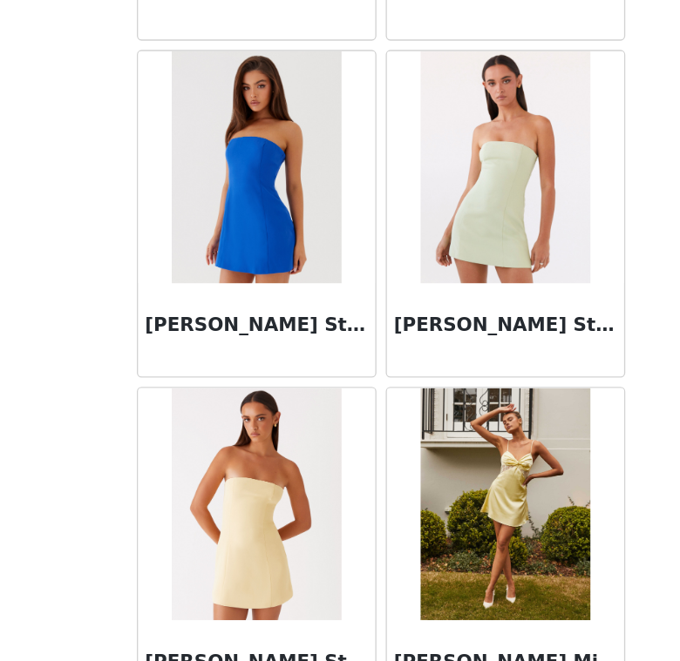
scroll to position [12055, 0]
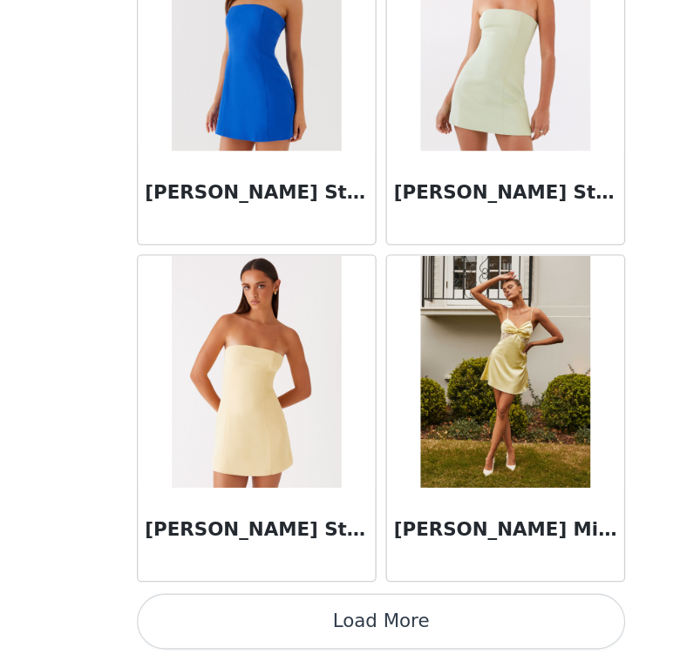
click at [293, 611] on button "Load More" at bounding box center [340, 632] width 366 height 42
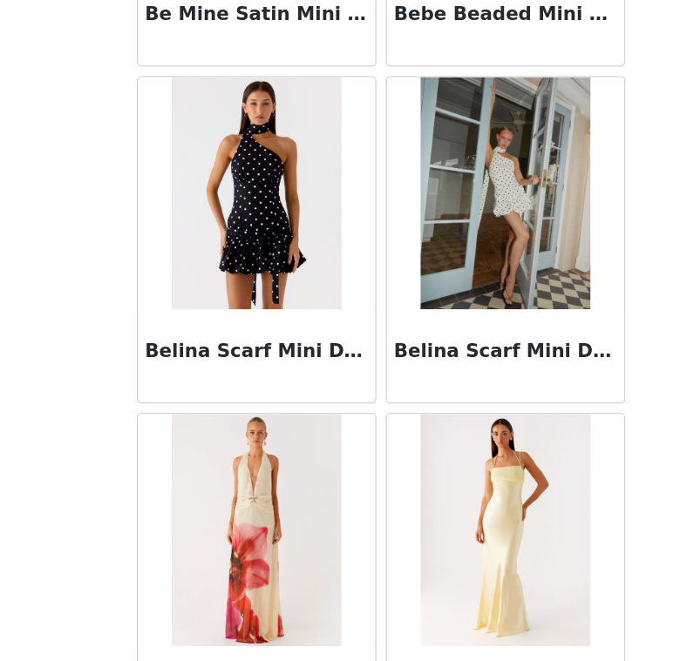
scroll to position [13511, 0]
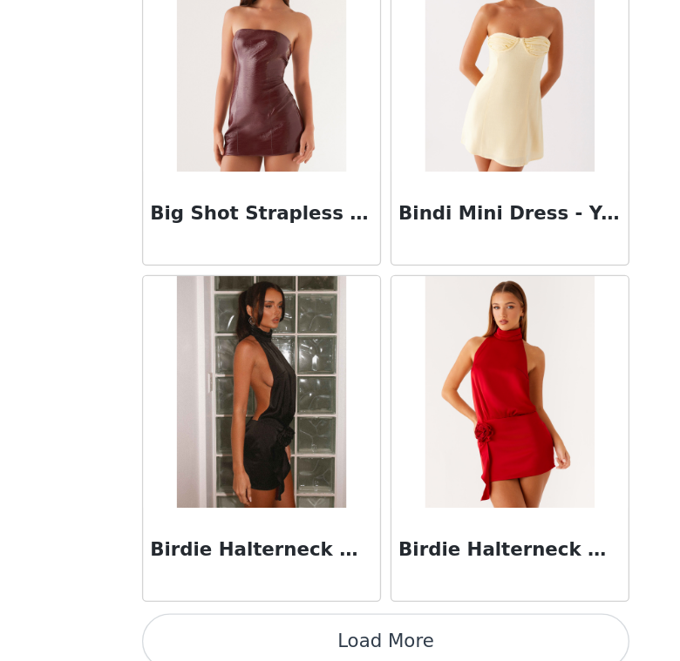
click at [261, 611] on button "Load More" at bounding box center [340, 632] width 366 height 42
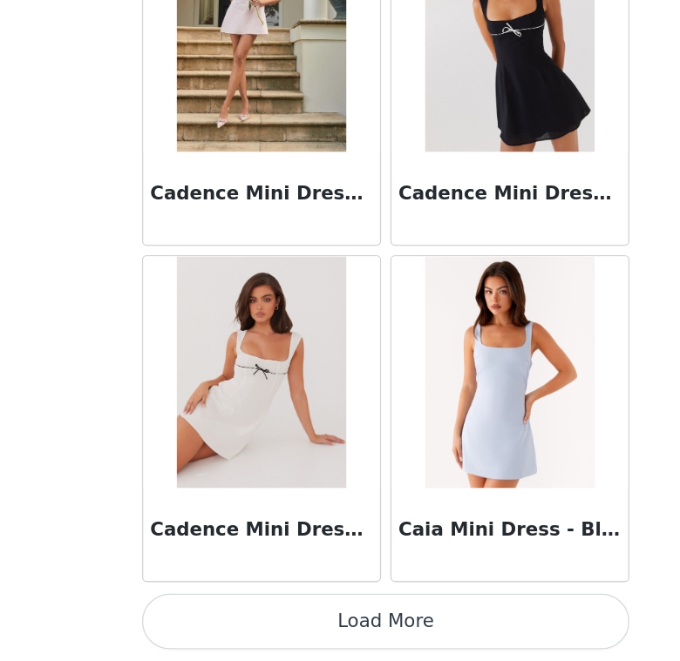
scroll to position [98, 0]
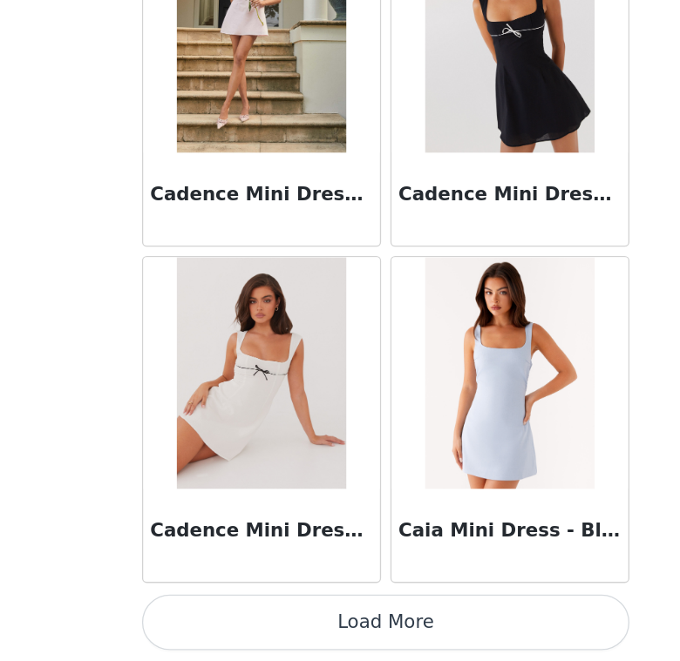
click at [280, 611] on button "Load More" at bounding box center [340, 632] width 366 height 42
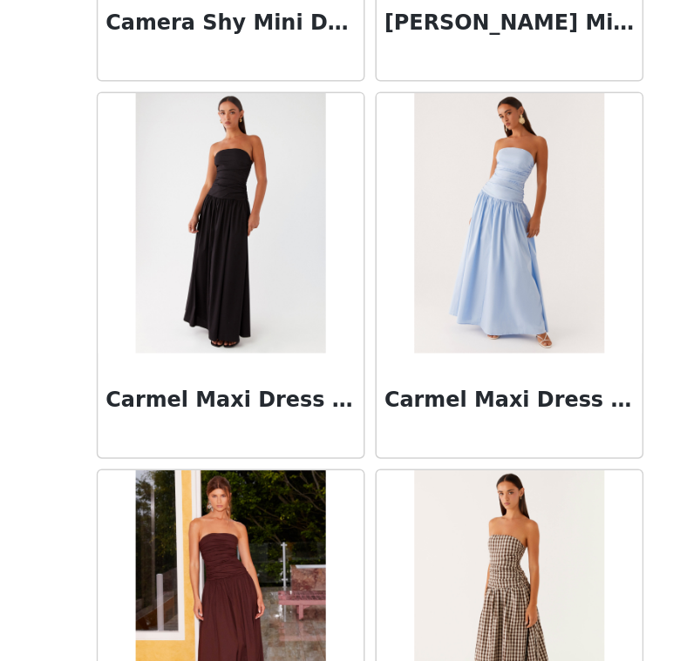
scroll to position [18237, 0]
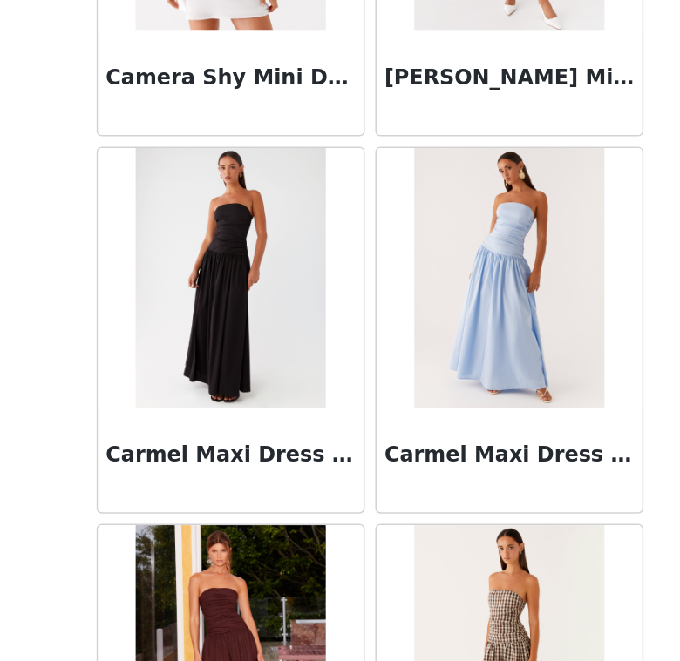
click at [183, 301] on img at bounding box center [246, 388] width 126 height 174
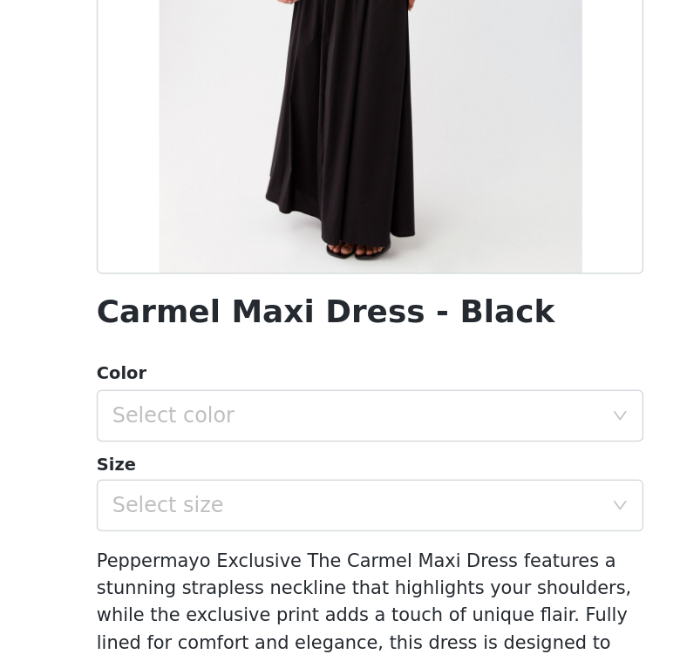
scroll to position [166, 0]
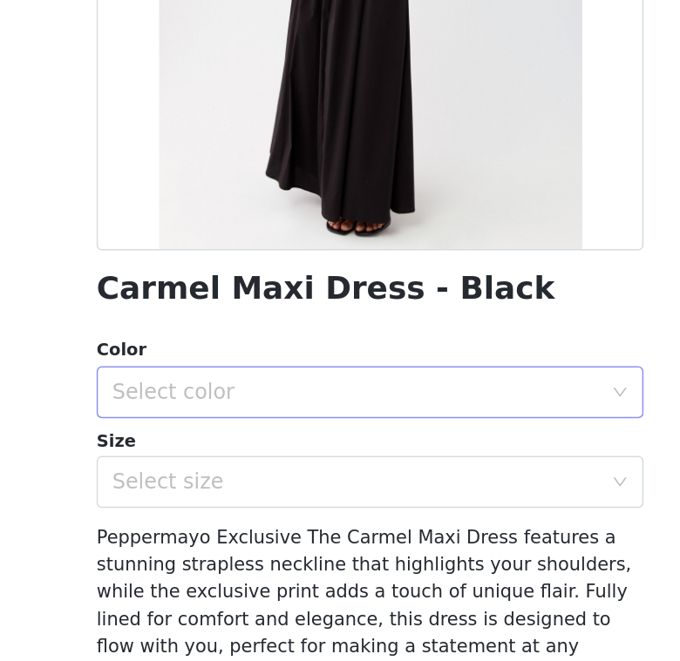
click at [187, 392] on div "Select color" at bounding box center [334, 408] width 334 height 33
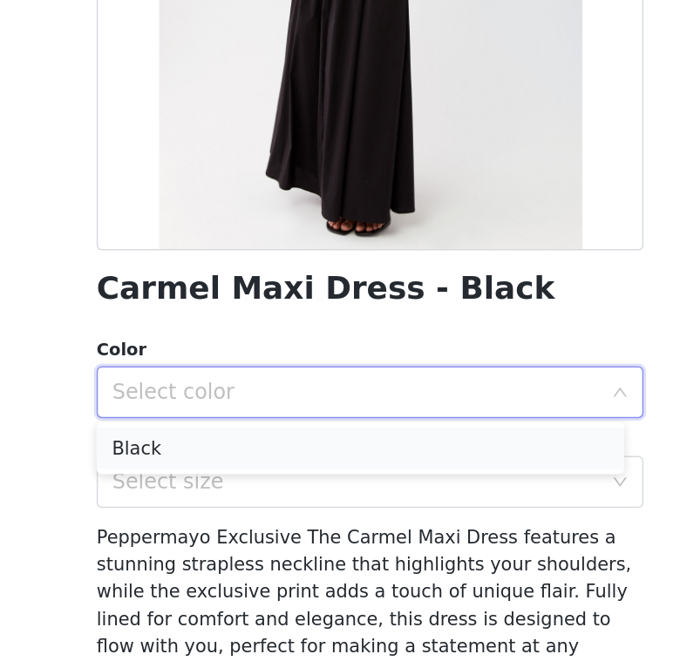
click at [175, 432] on li "Black" at bounding box center [333, 446] width 353 height 28
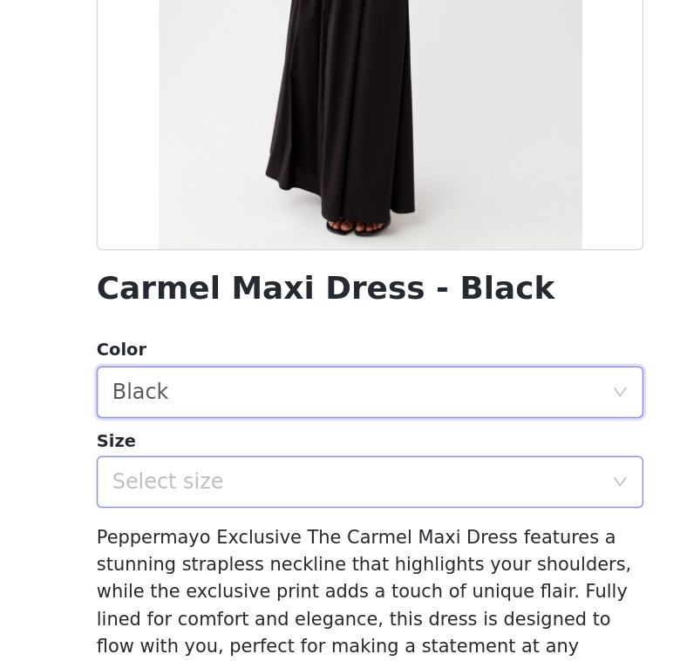
click at [173, 460] on div "Select size" at bounding box center [330, 468] width 326 height 17
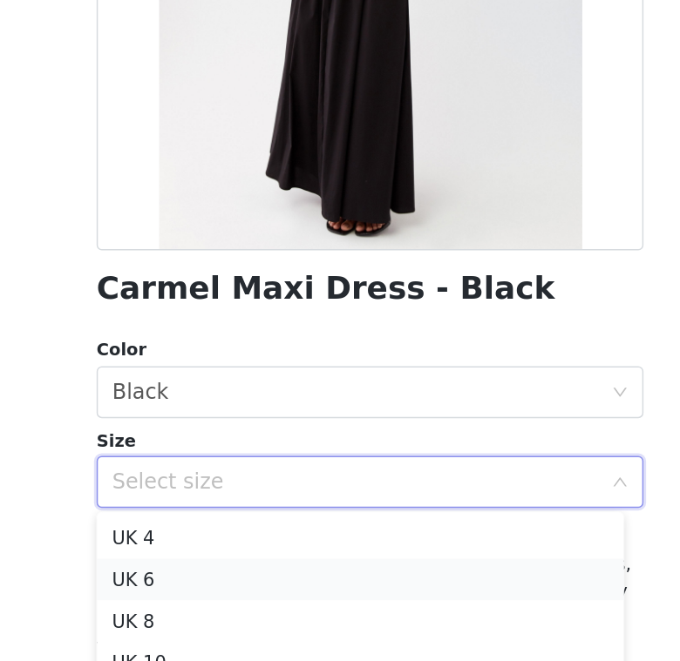
click at [157, 520] on li "UK 6" at bounding box center [333, 534] width 353 height 28
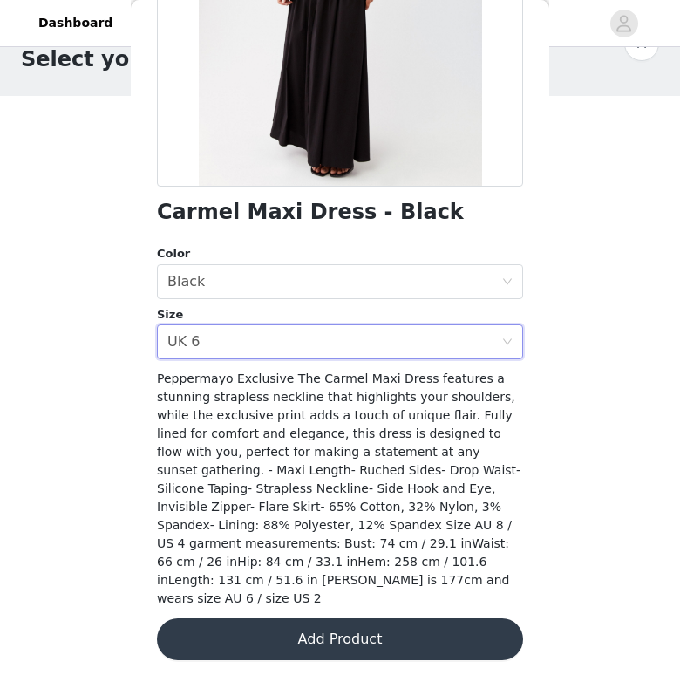
scroll to position [280, 0]
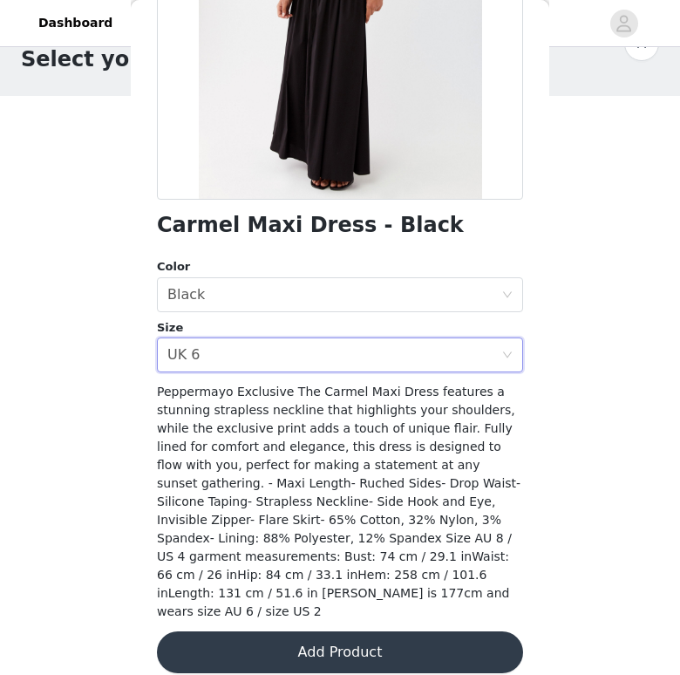
click at [309, 631] on button "Add Product" at bounding box center [340, 652] width 366 height 42
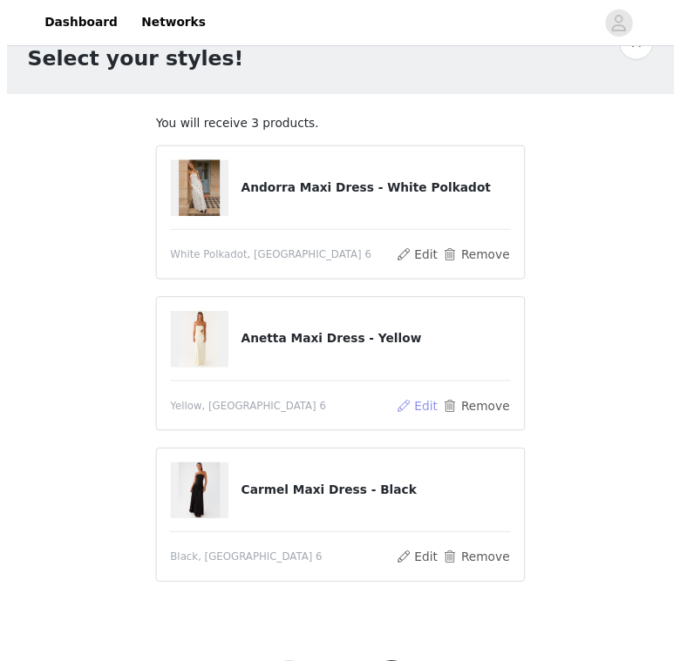
scroll to position [35, 0]
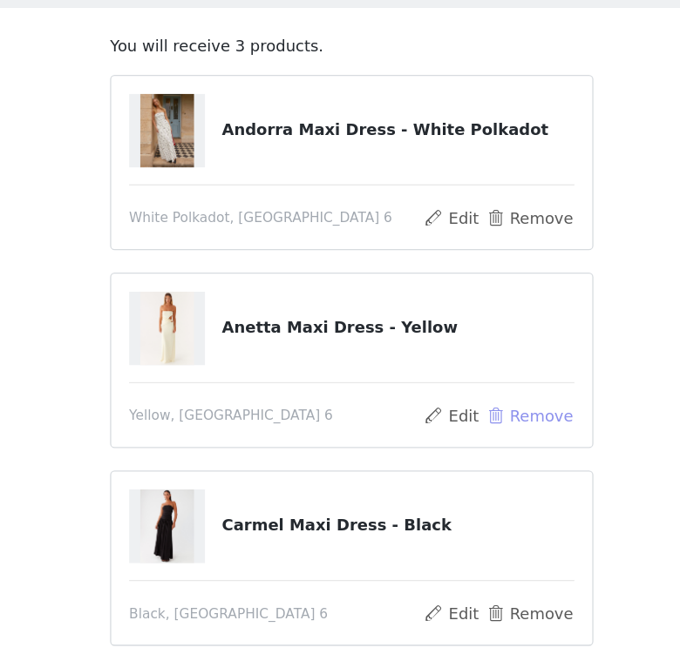
click at [444, 414] on button "Remove" at bounding box center [479, 424] width 70 height 21
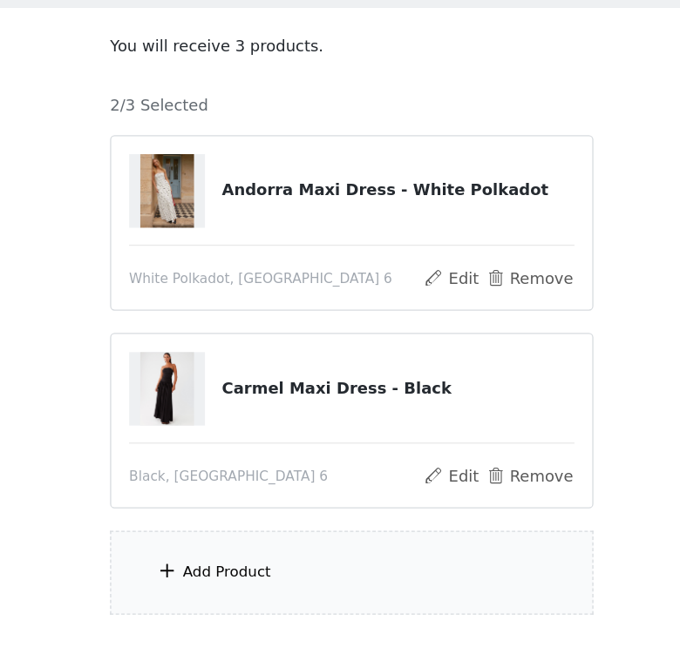
click at [234, 514] on div "Add Product" at bounding box center [340, 546] width 376 height 65
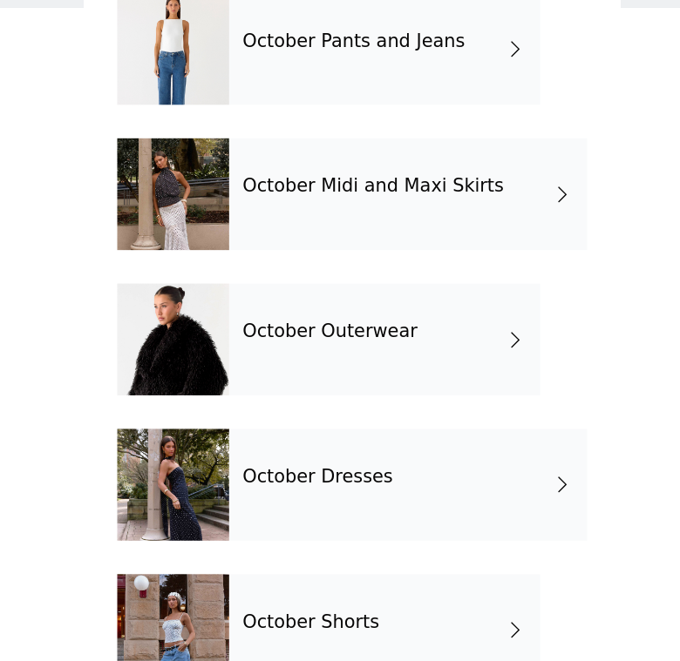
scroll to position [219, 0]
click at [271, 435] on div "October Dresses" at bounding box center [383, 478] width 279 height 87
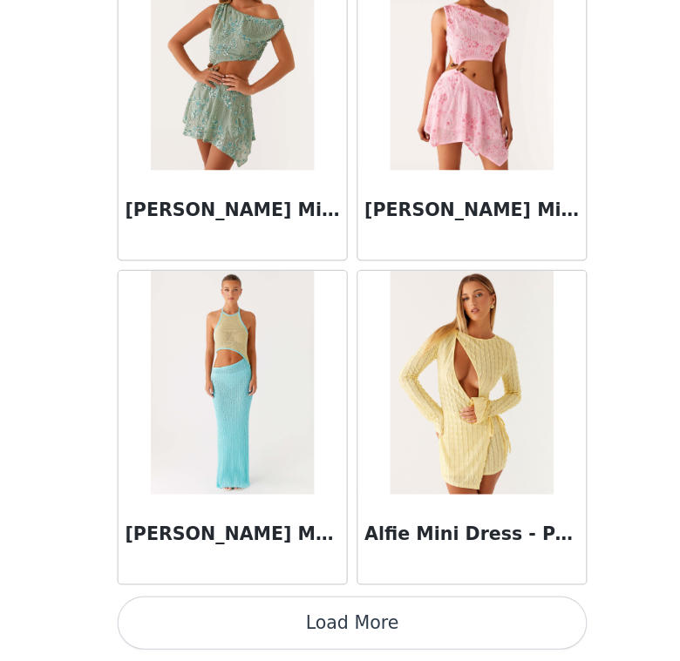
scroll to position [98, 0]
click at [320, 611] on button "Load More" at bounding box center [340, 632] width 366 height 42
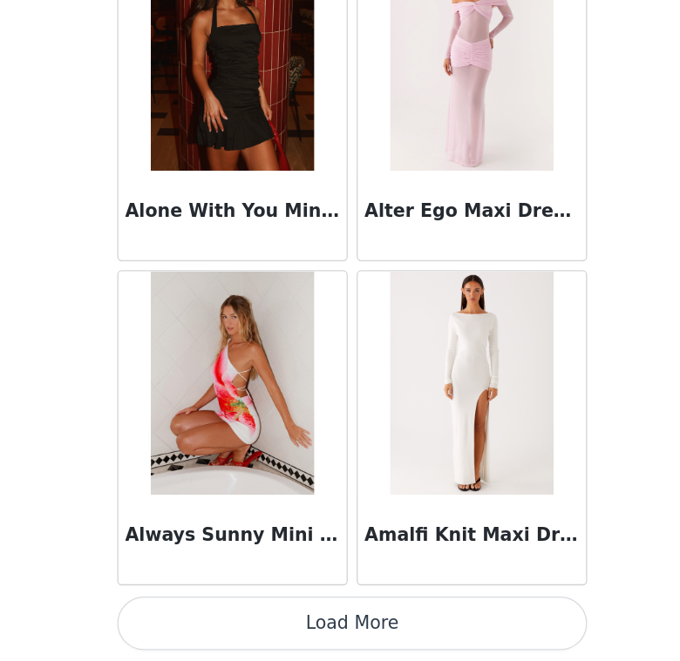
click at [315, 611] on button "Load More" at bounding box center [340, 632] width 366 height 42
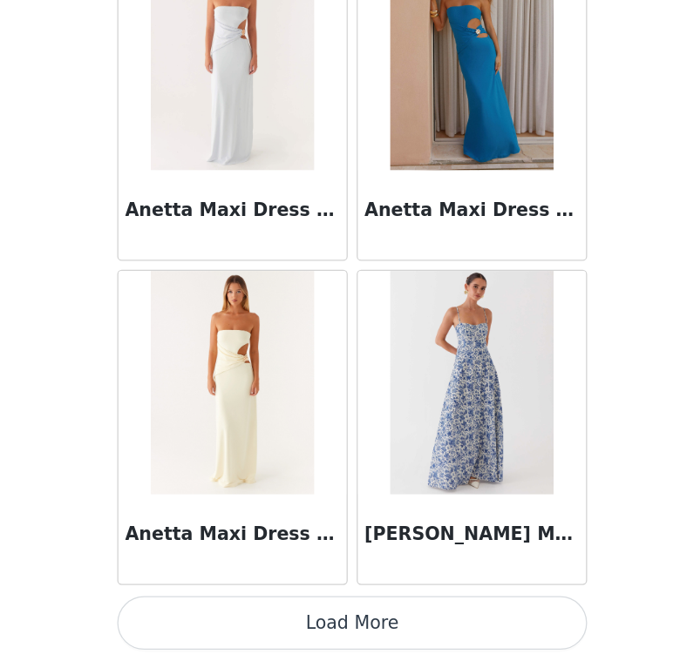
click at [282, 611] on button "Load More" at bounding box center [340, 632] width 366 height 42
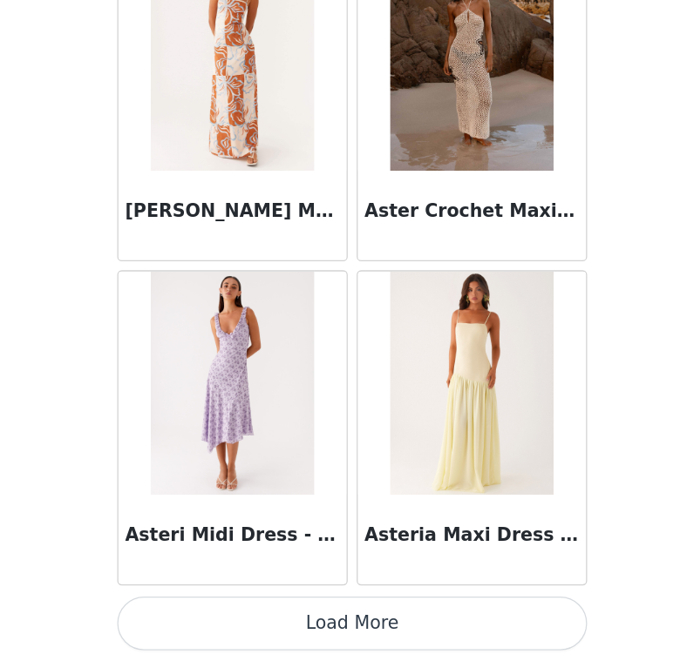
click at [294, 611] on button "Load More" at bounding box center [340, 632] width 366 height 42
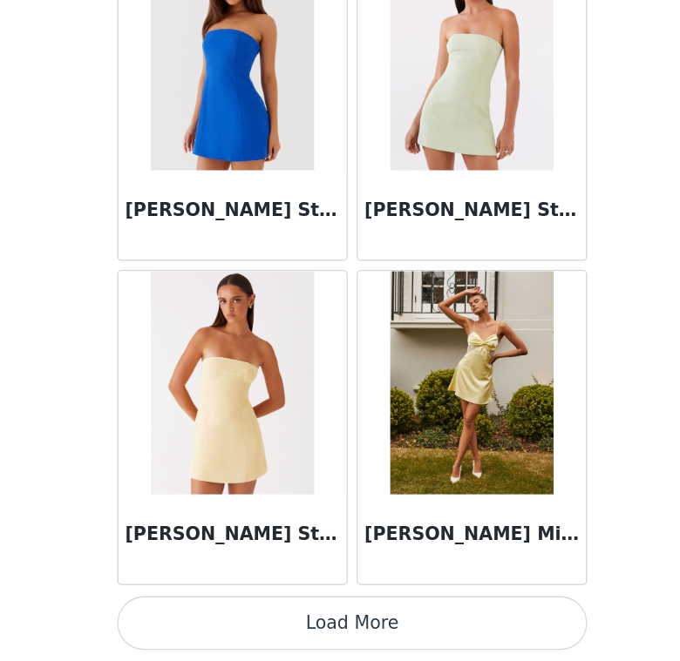
click at [297, 611] on button "Load More" at bounding box center [340, 632] width 366 height 42
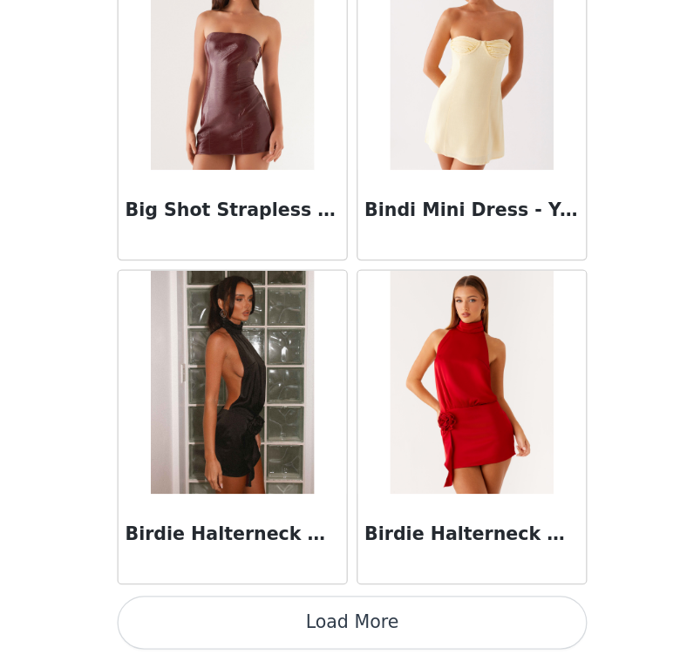
click at [305, 611] on button "Load More" at bounding box center [340, 632] width 366 height 42
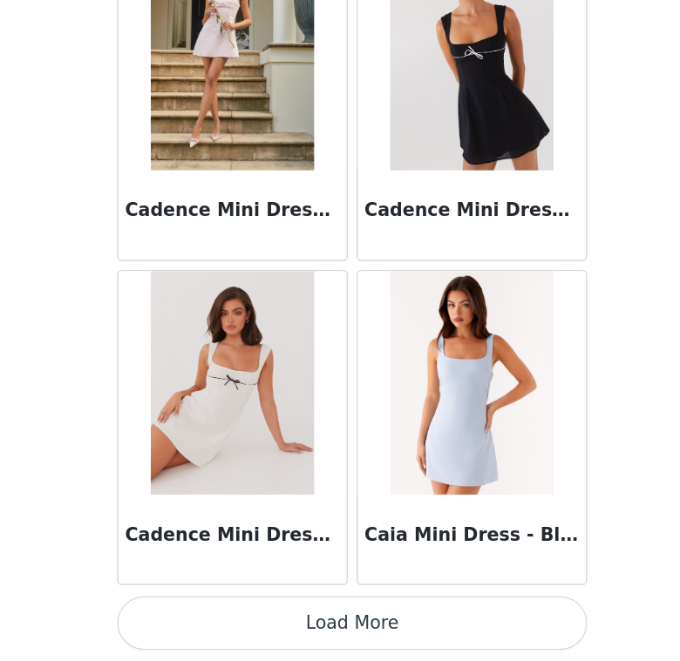
click at [347, 611] on button "Load More" at bounding box center [340, 632] width 366 height 42
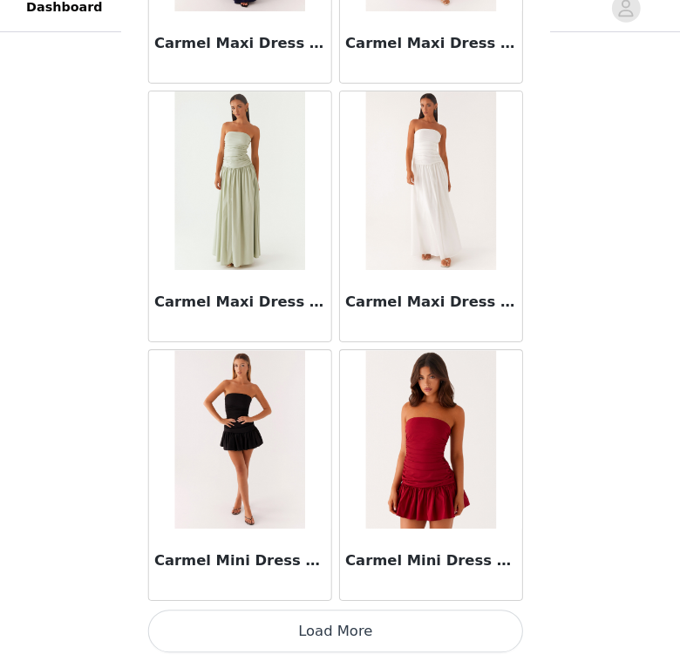
click at [315, 619] on button "Load More" at bounding box center [340, 632] width 366 height 42
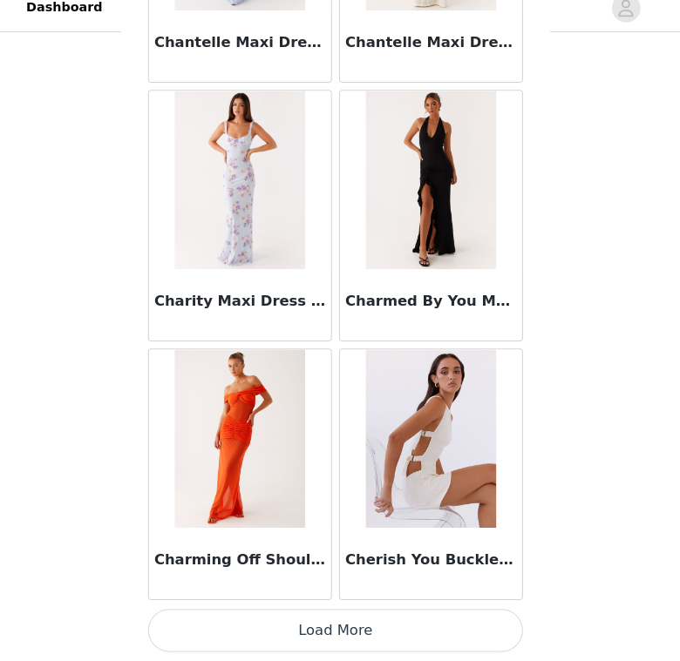
click at [392, 620] on button "Load More" at bounding box center [340, 632] width 366 height 42
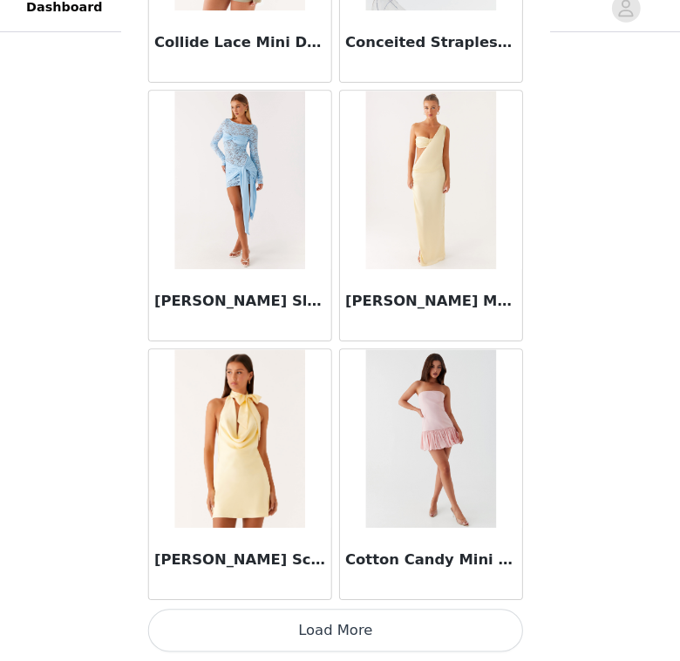
click at [375, 611] on button "Load More" at bounding box center [340, 632] width 366 height 42
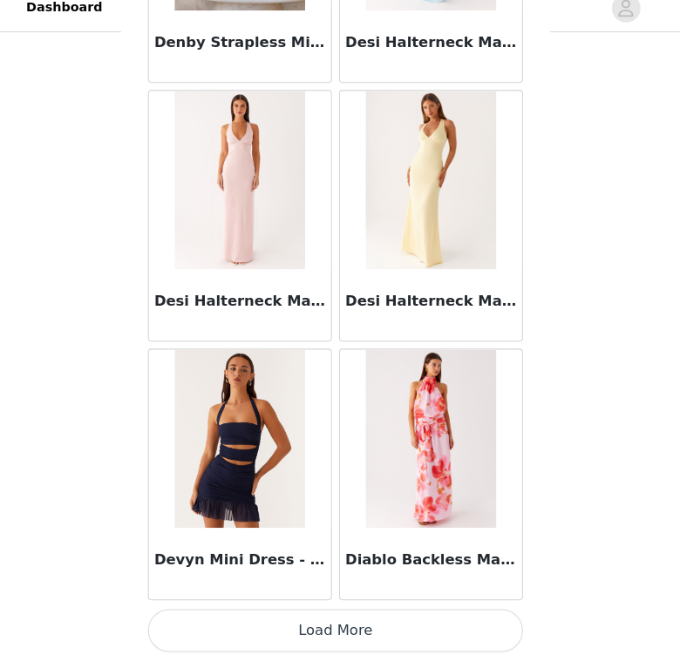
click at [361, 612] on button "Load More" at bounding box center [340, 632] width 366 height 42
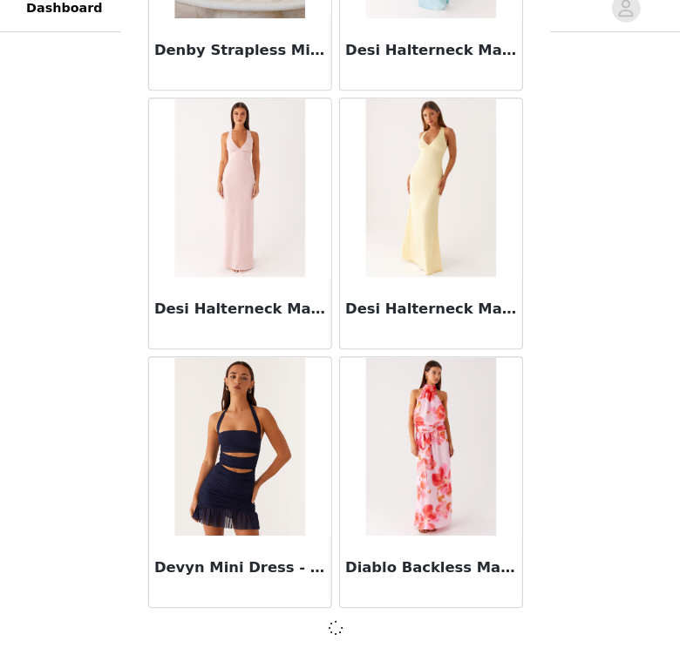
scroll to position [27271, 0]
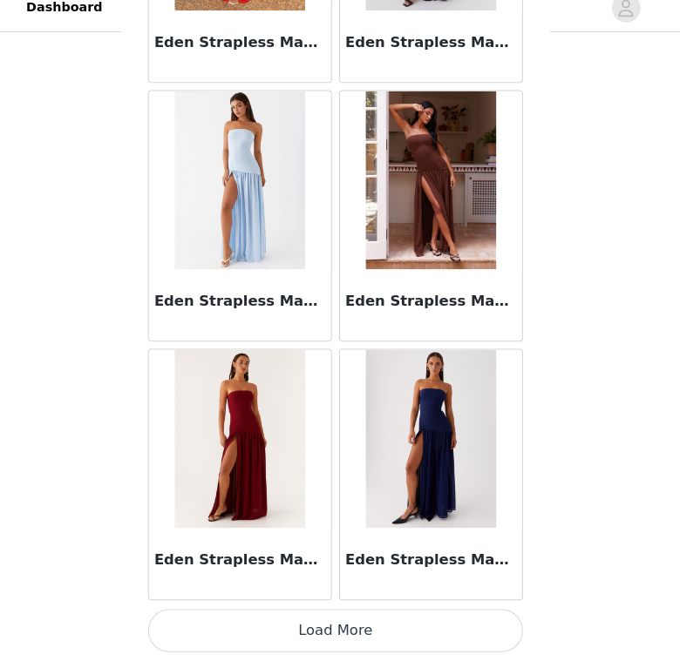
click at [351, 622] on button "Load More" at bounding box center [340, 632] width 366 height 42
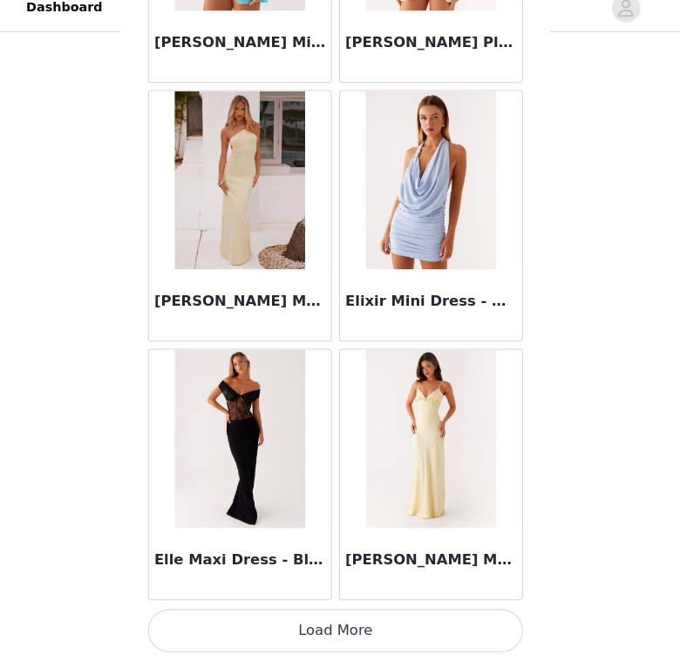
click at [360, 611] on button "Load More" at bounding box center [340, 632] width 366 height 42
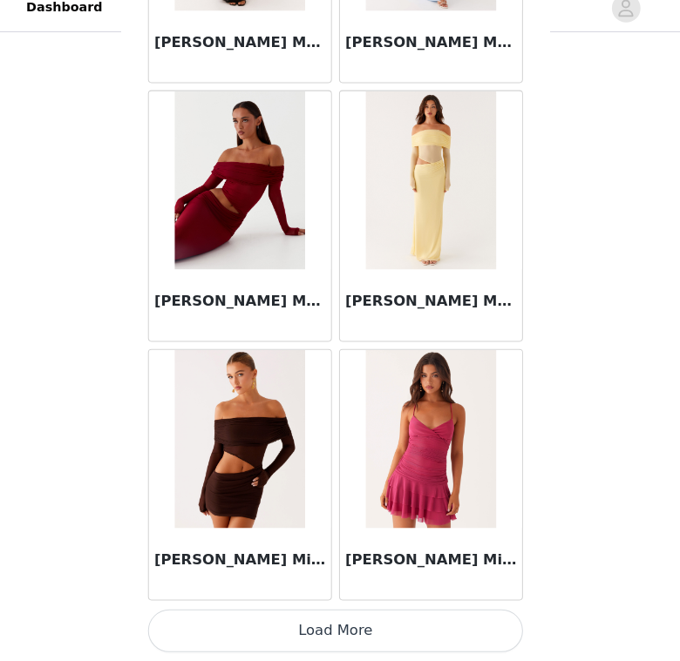
click at [311, 611] on button "Load More" at bounding box center [340, 632] width 366 height 42
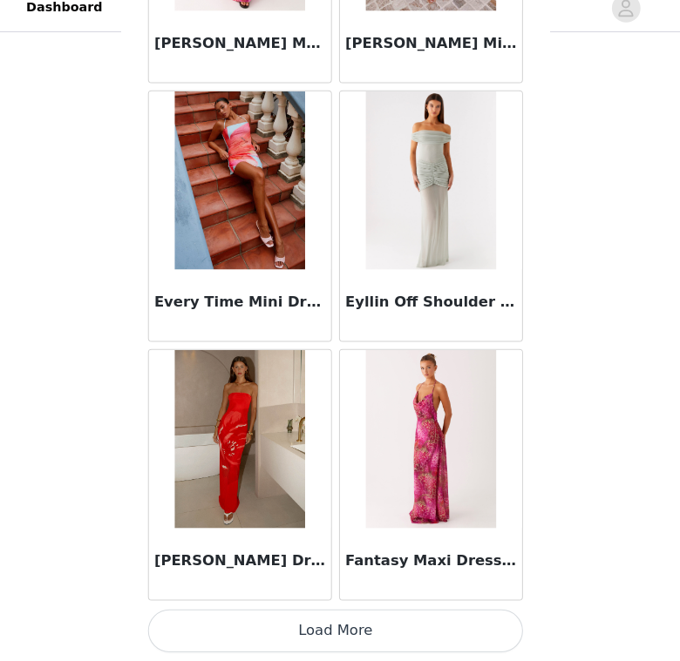
click at [289, 621] on button "Load More" at bounding box center [340, 632] width 366 height 42
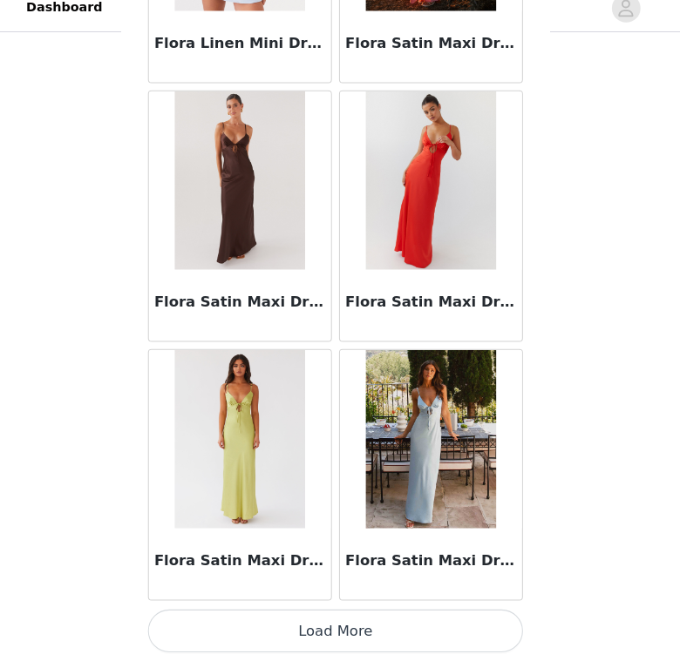
click at [320, 612] on button "Load More" at bounding box center [340, 632] width 366 height 42
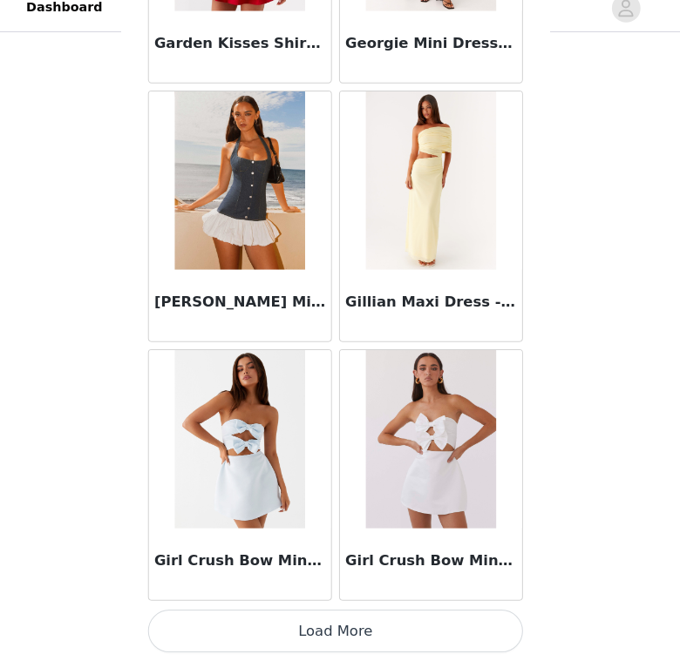
click at [327, 624] on button "Load More" at bounding box center [340, 632] width 366 height 42
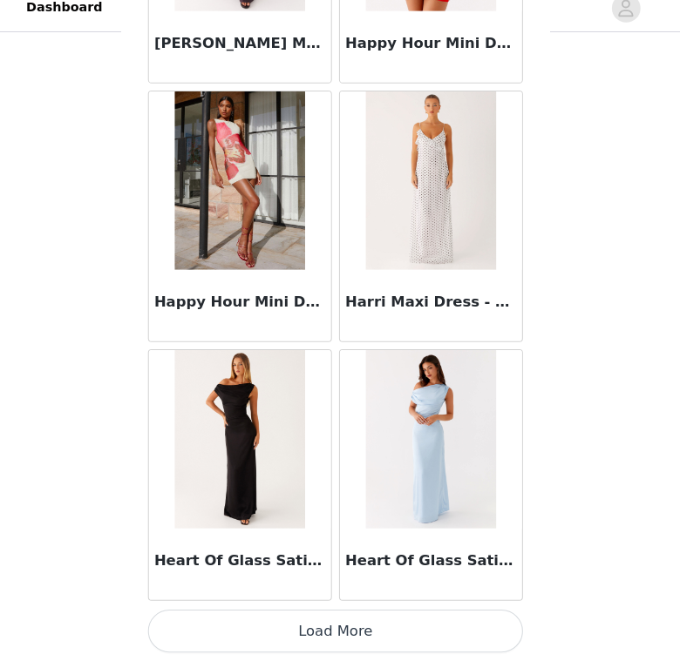
click at [325, 617] on button "Load More" at bounding box center [340, 632] width 366 height 42
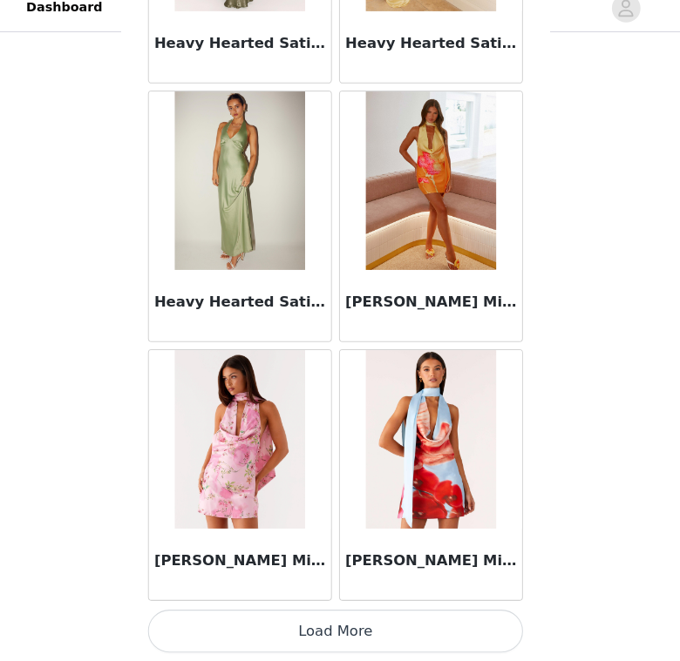
click at [352, 628] on button "Load More" at bounding box center [340, 632] width 366 height 42
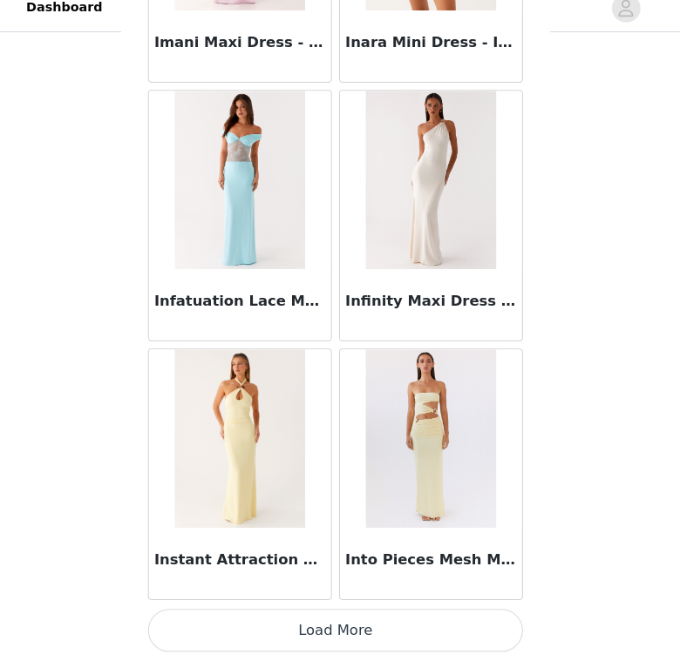
click at [286, 632] on button "Load More" at bounding box center [340, 632] width 366 height 42
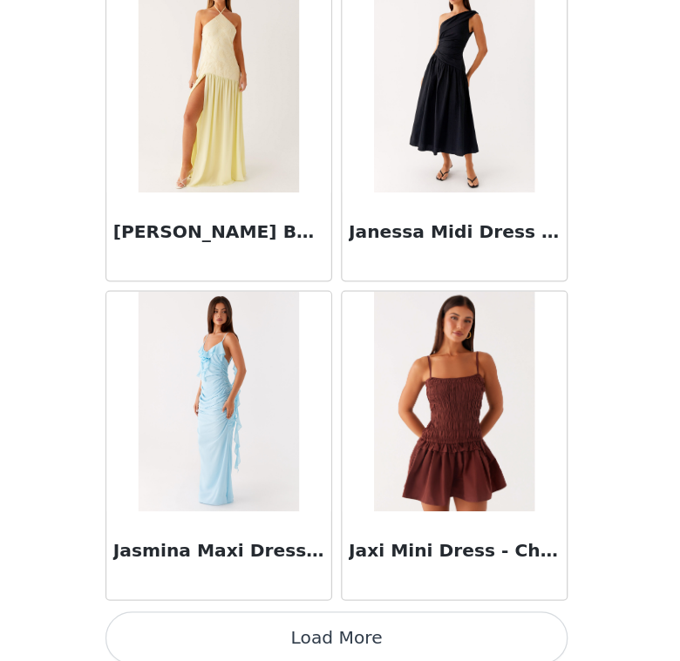
click at [256, 611] on button "Load More" at bounding box center [340, 632] width 366 height 42
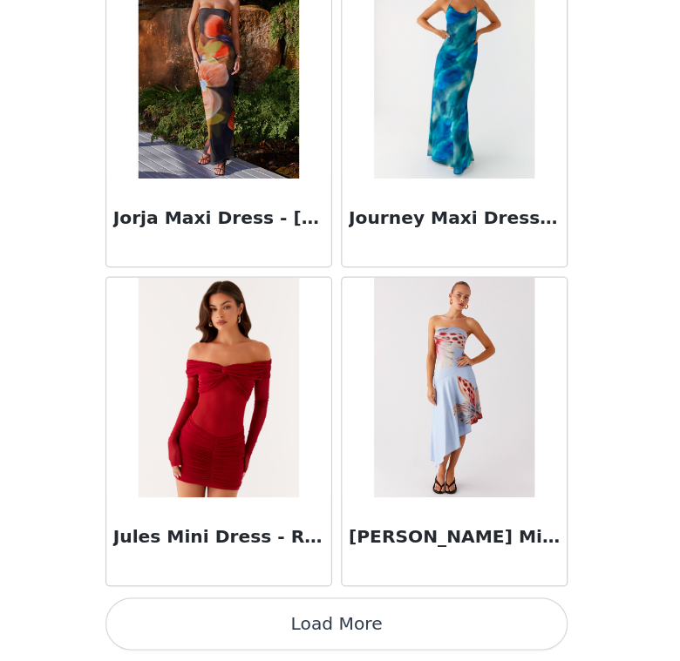
click at [308, 611] on button "Load More" at bounding box center [340, 632] width 366 height 42
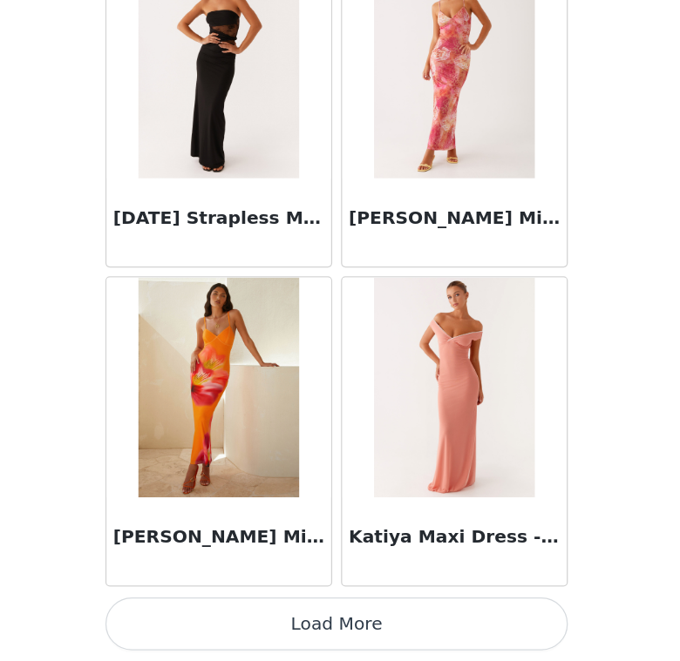
click at [315, 611] on button "Load More" at bounding box center [340, 632] width 366 height 42
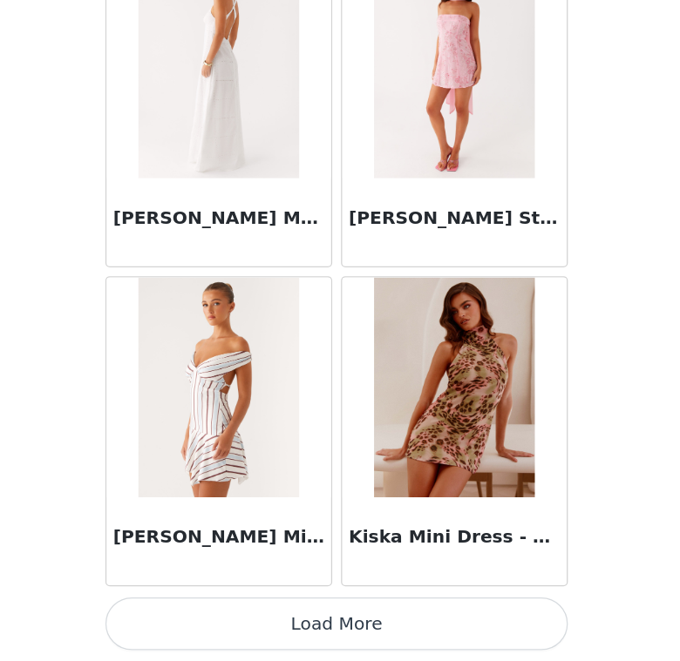
scroll to position [60135, 0]
click at [278, 611] on button "Load More" at bounding box center [340, 632] width 366 height 42
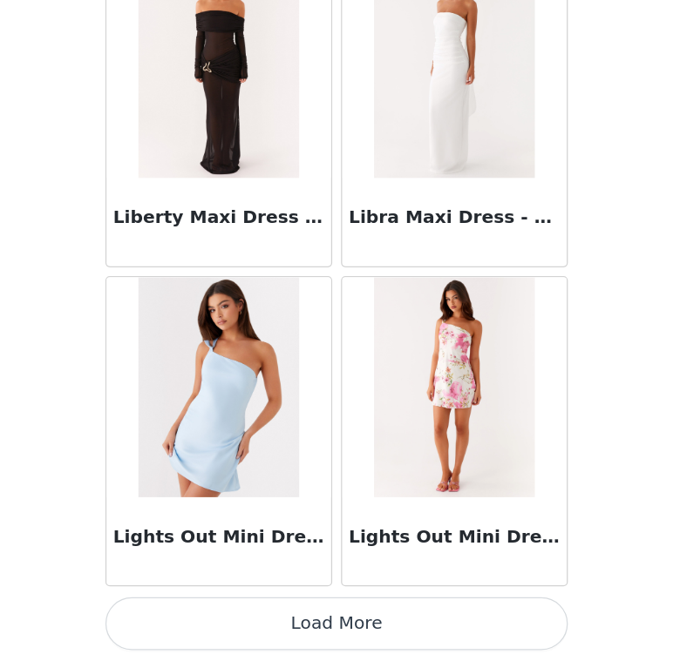
scroll to position [98, 0]
click at [293, 611] on button "Load More" at bounding box center [340, 632] width 366 height 42
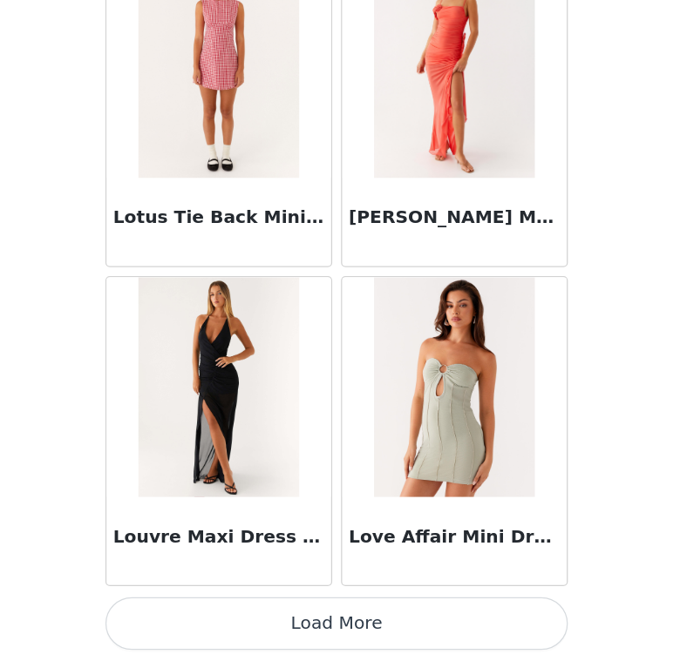
click at [314, 611] on button "Load More" at bounding box center [340, 632] width 366 height 42
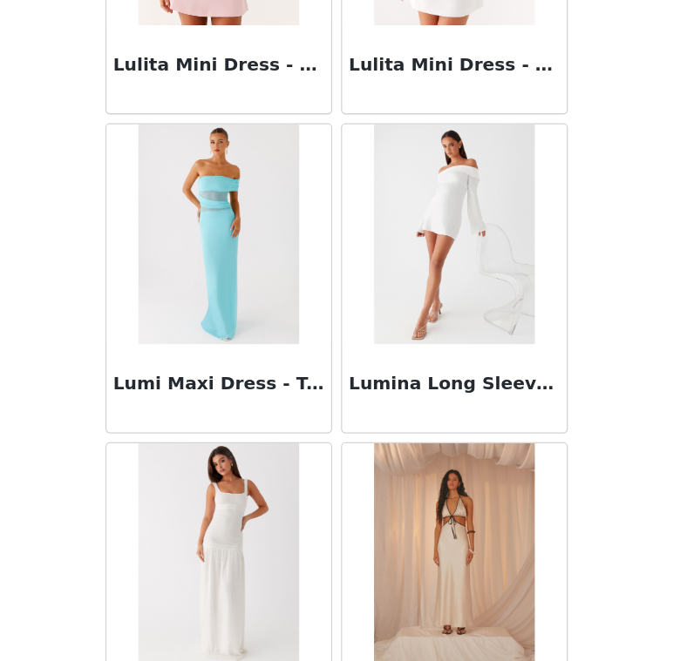
scroll to position [67717, 0]
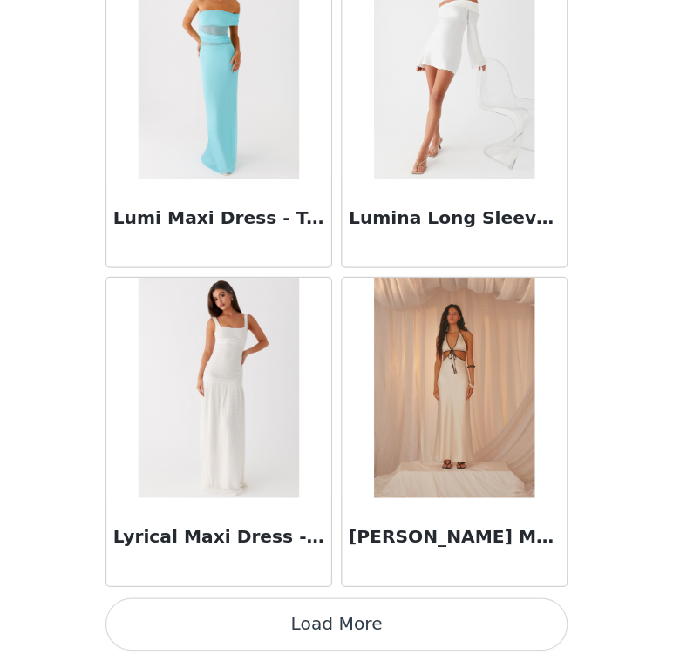
click at [288, 611] on button "Load More" at bounding box center [340, 632] width 366 height 42
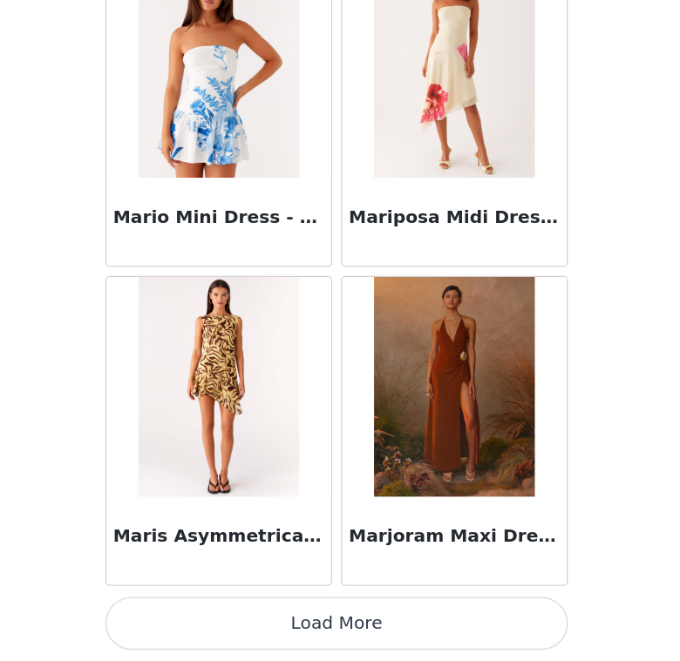
scroll to position [98, 0]
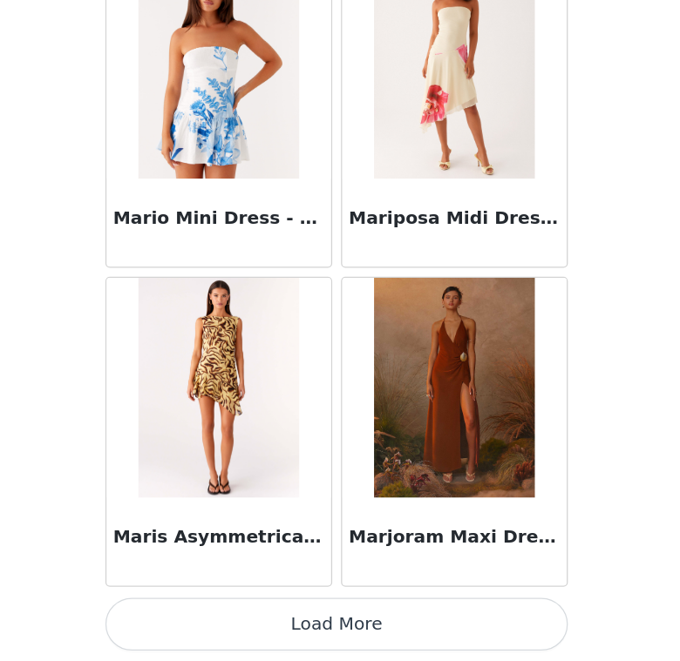
click at [324, 611] on button "Load More" at bounding box center [340, 632] width 366 height 42
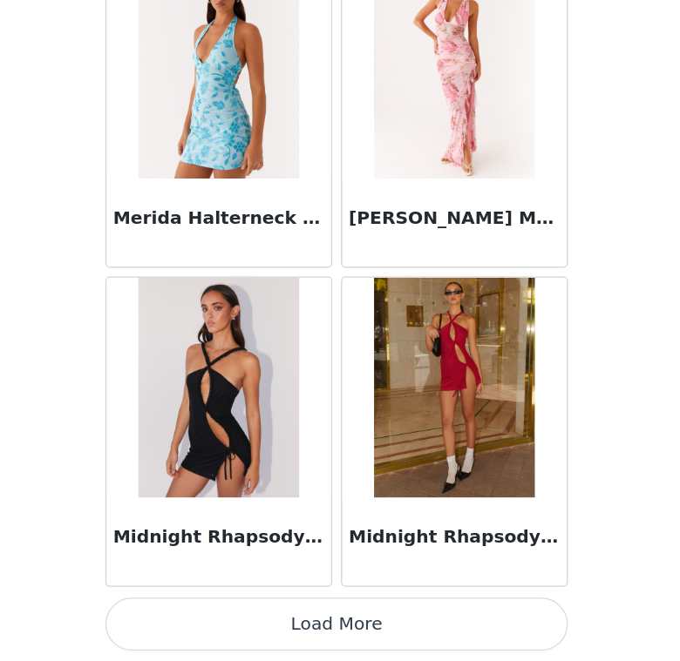
click at [321, 611] on button "Load More" at bounding box center [340, 632] width 366 height 42
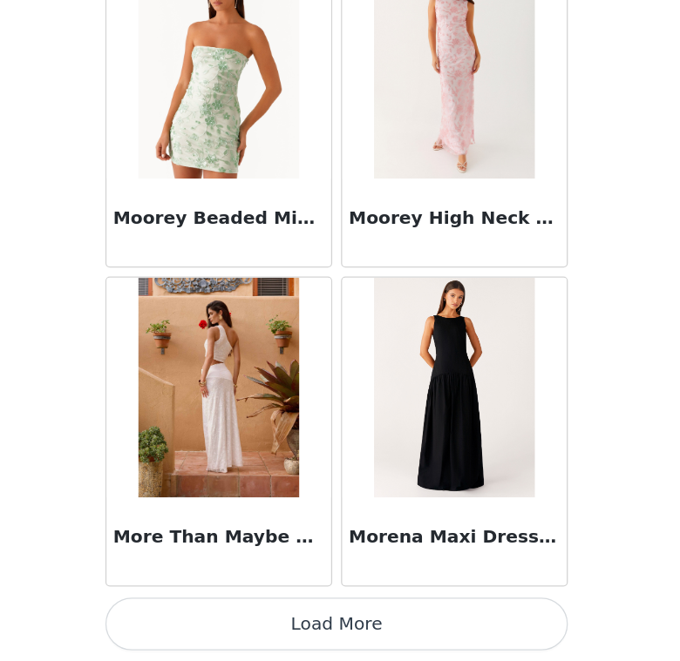
click at [317, 611] on button "Load More" at bounding box center [340, 632] width 366 height 42
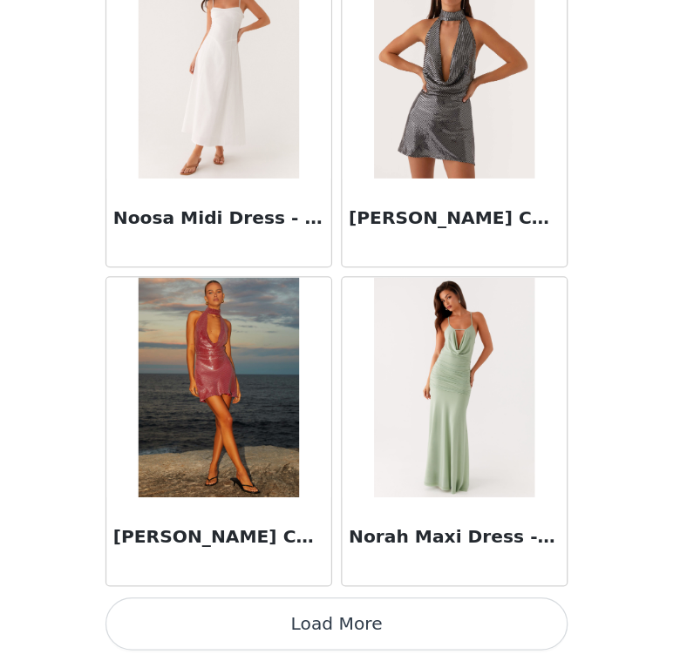
click at [339, 611] on button "Load More" at bounding box center [340, 632] width 366 height 42
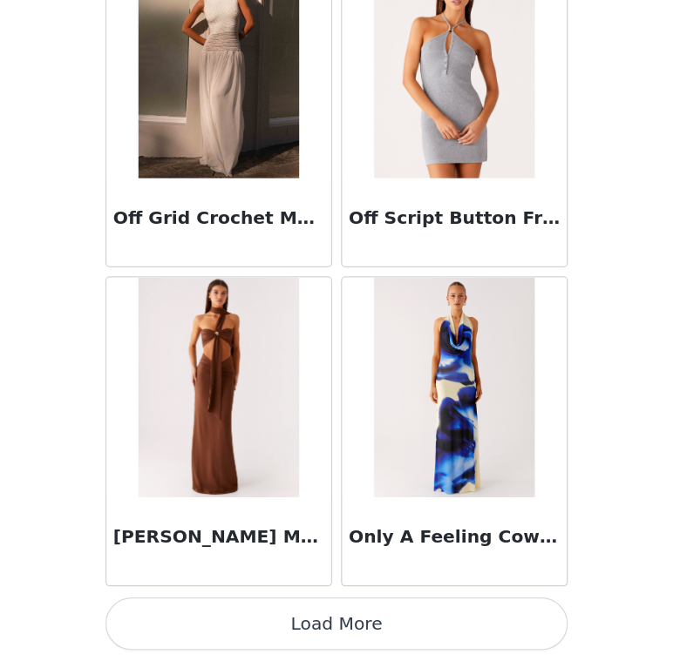
click at [329, 611] on button "Load More" at bounding box center [340, 632] width 366 height 42
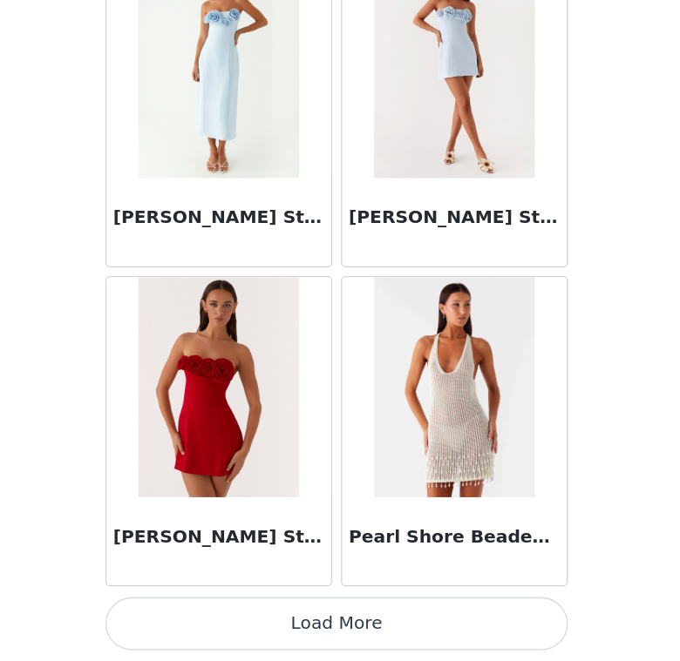
click at [344, 611] on button "Load More" at bounding box center [340, 632] width 366 height 42
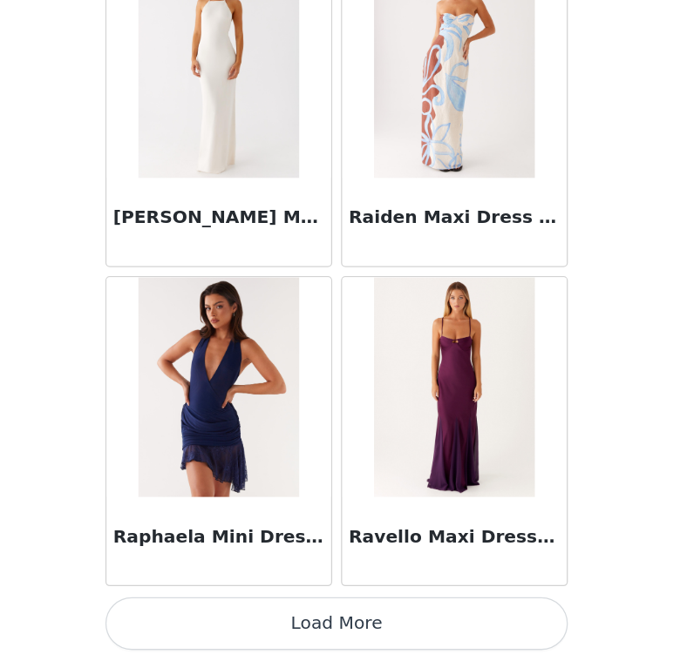
click at [301, 611] on button "Load More" at bounding box center [340, 632] width 366 height 42
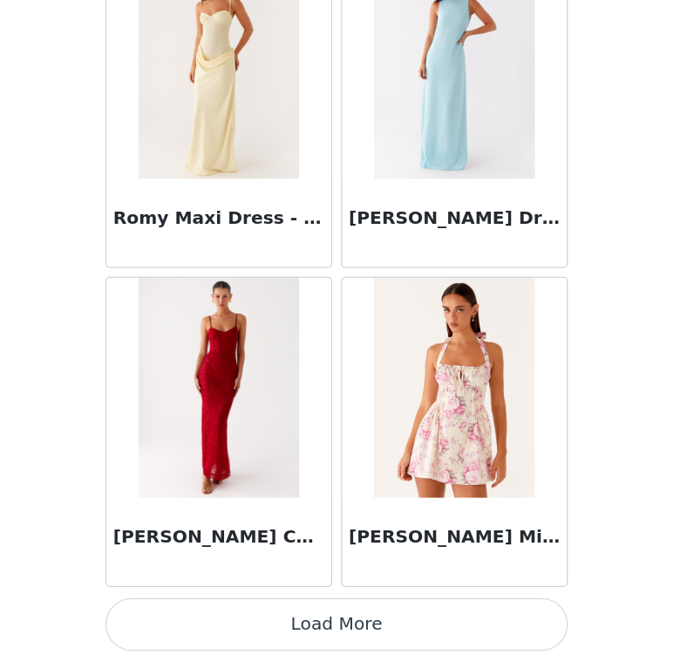
click at [300, 611] on button "Load More" at bounding box center [340, 632] width 366 height 42
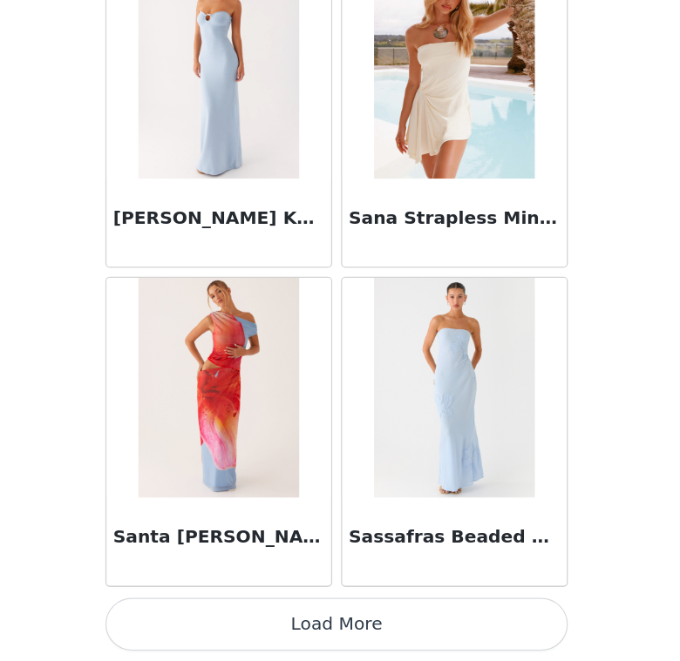
click at [315, 611] on button "Load More" at bounding box center [340, 632] width 366 height 42
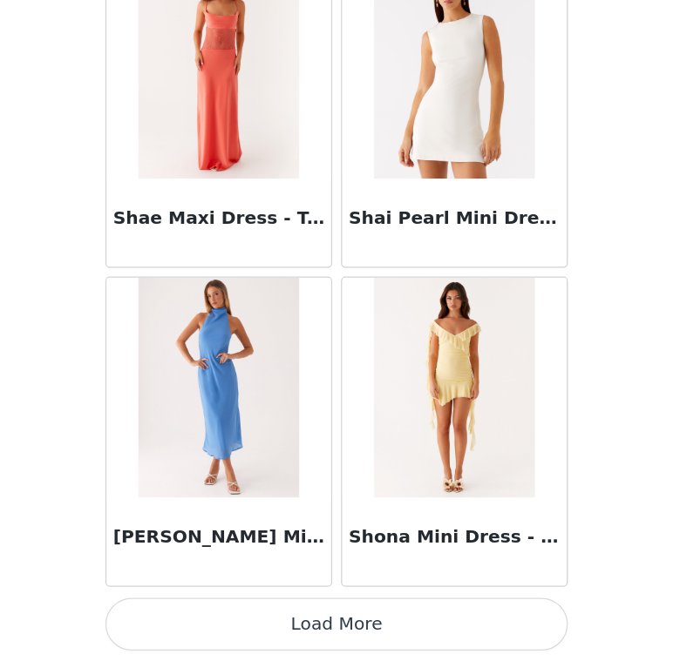
click at [287, 611] on button "Load More" at bounding box center [340, 632] width 366 height 42
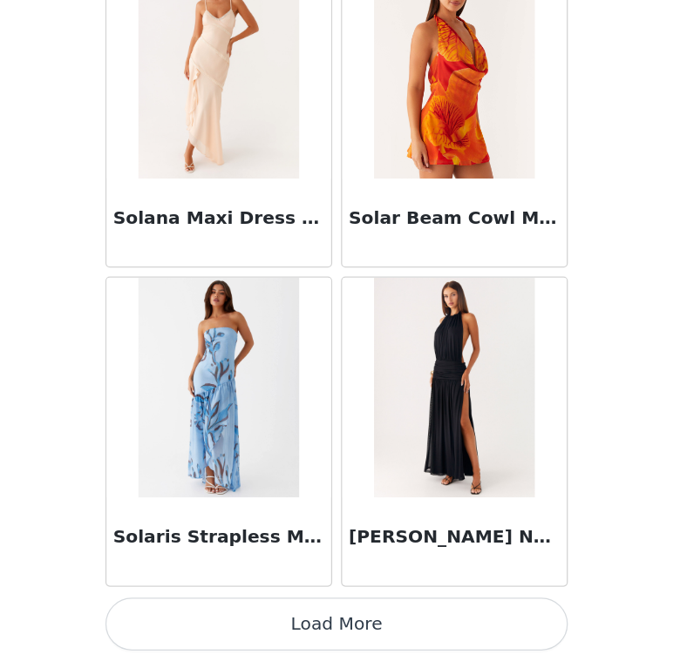
click at [288, 611] on button "Load More" at bounding box center [340, 632] width 366 height 42
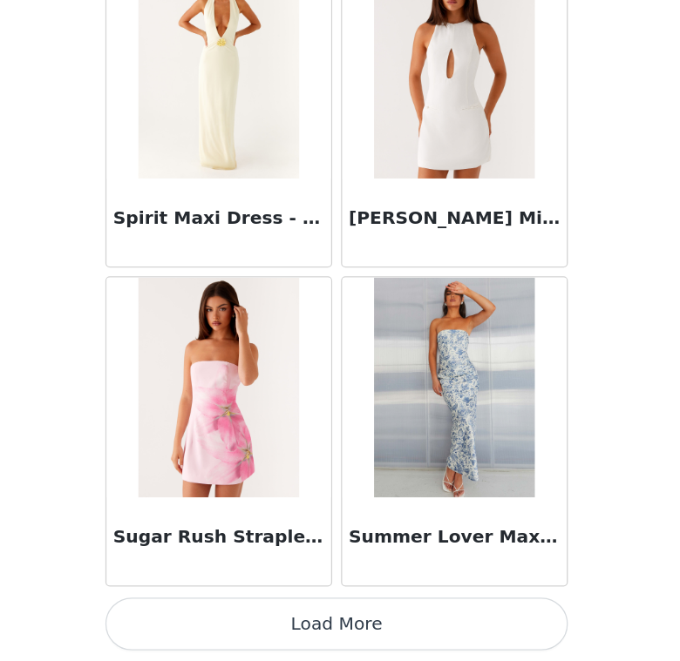
click at [290, 611] on button "Load More" at bounding box center [340, 632] width 366 height 42
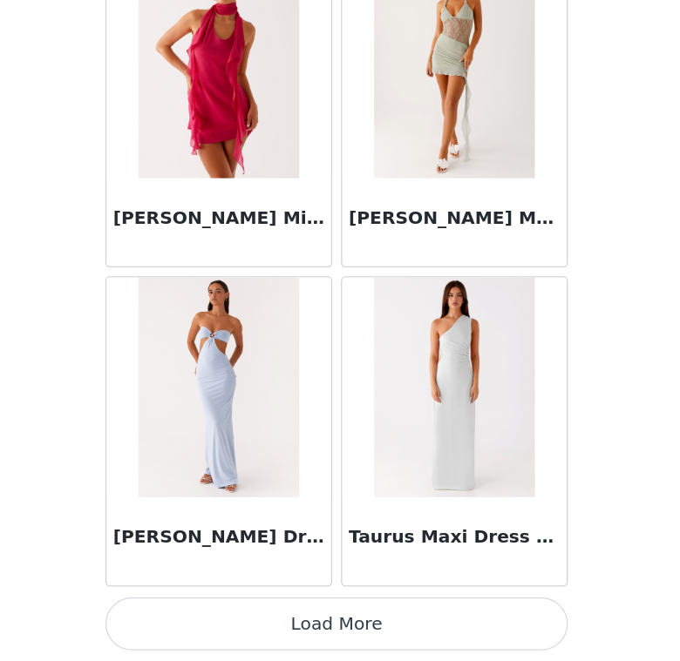
click at [329, 611] on button "Load More" at bounding box center [340, 632] width 366 height 42
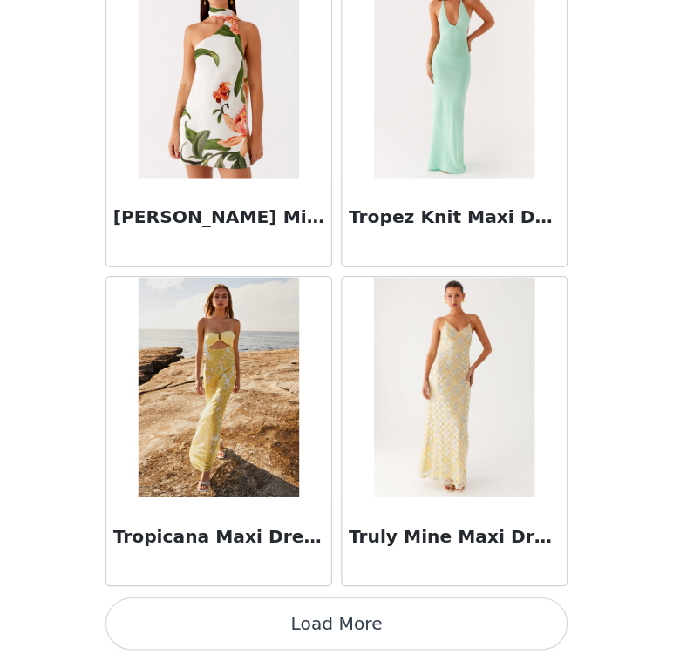
click at [340, 611] on button "Load More" at bounding box center [340, 632] width 366 height 42
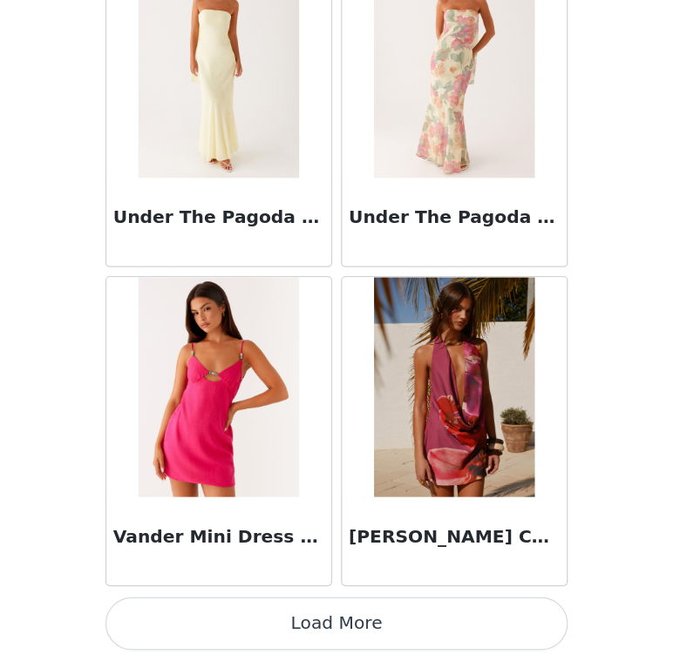
click at [335, 611] on button "Load More" at bounding box center [340, 632] width 366 height 42
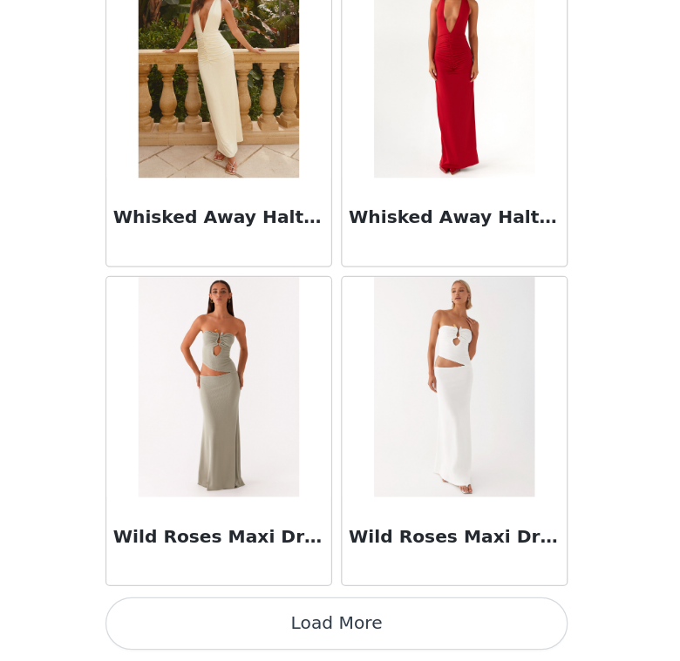
click at [295, 611] on button "Load More" at bounding box center [340, 632] width 366 height 42
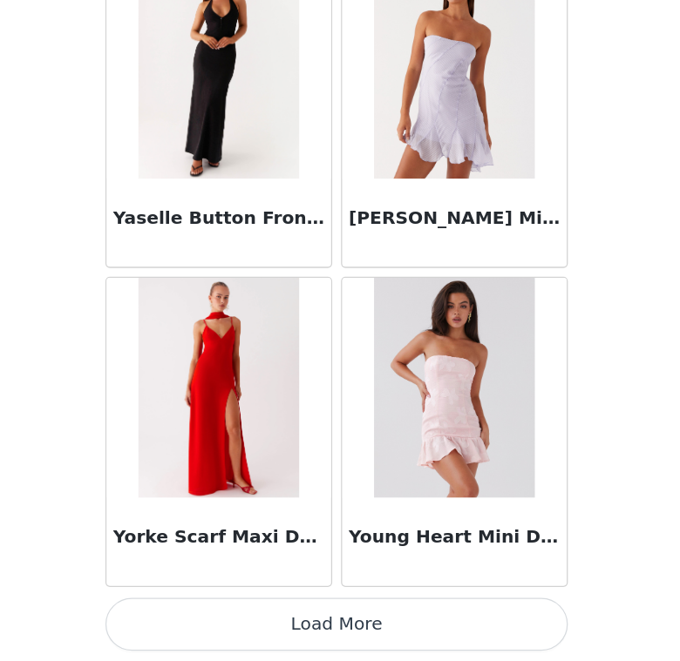
click at [270, 611] on button "Load More" at bounding box center [340, 632] width 366 height 42
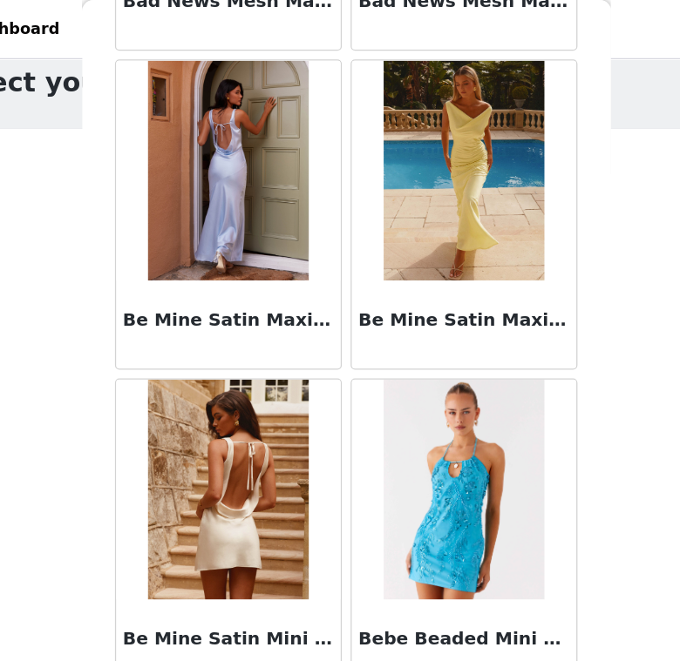
scroll to position [13565, 0]
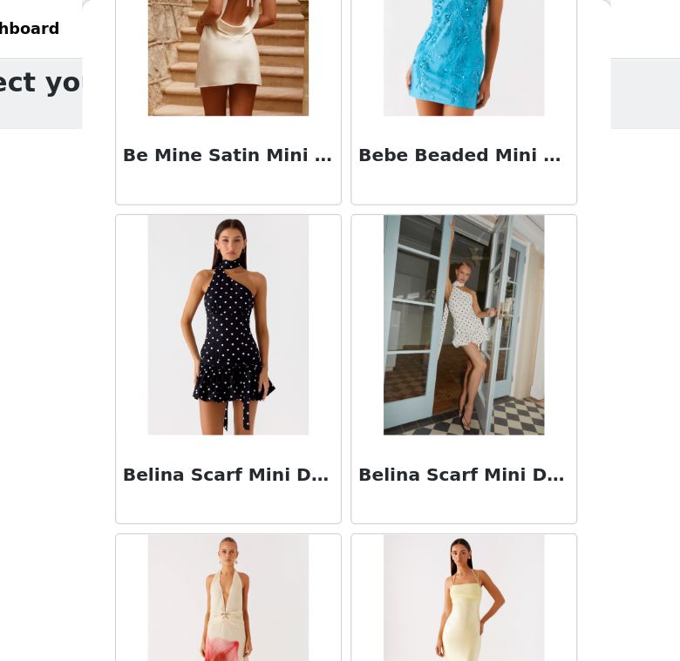
click at [191, 288] on img at bounding box center [246, 258] width 126 height 174
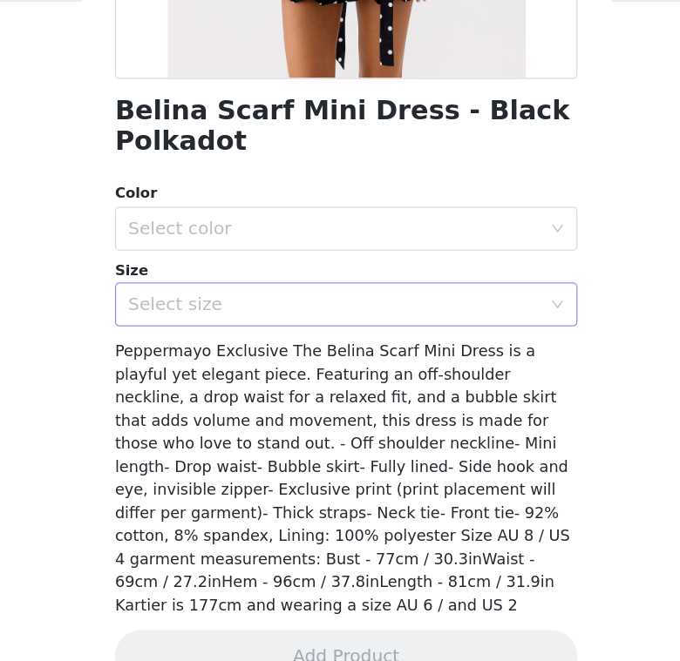
scroll to position [46, 0]
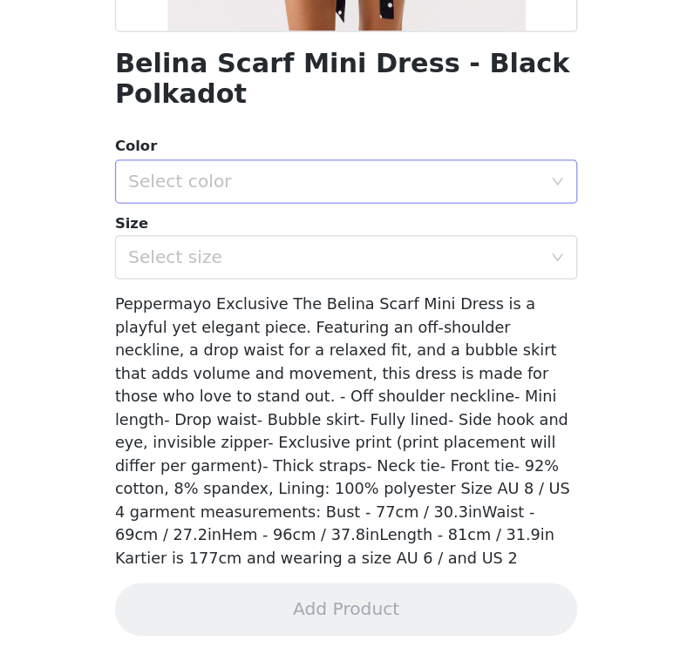
click at [271, 273] on div "Select color" at bounding box center [330, 281] width 326 height 17
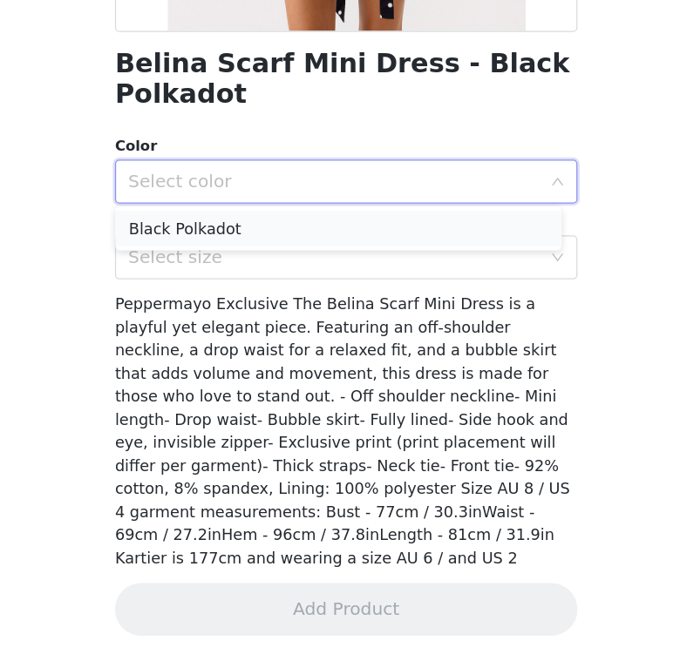
click at [218, 305] on li "Black Polkadot" at bounding box center [333, 319] width 353 height 28
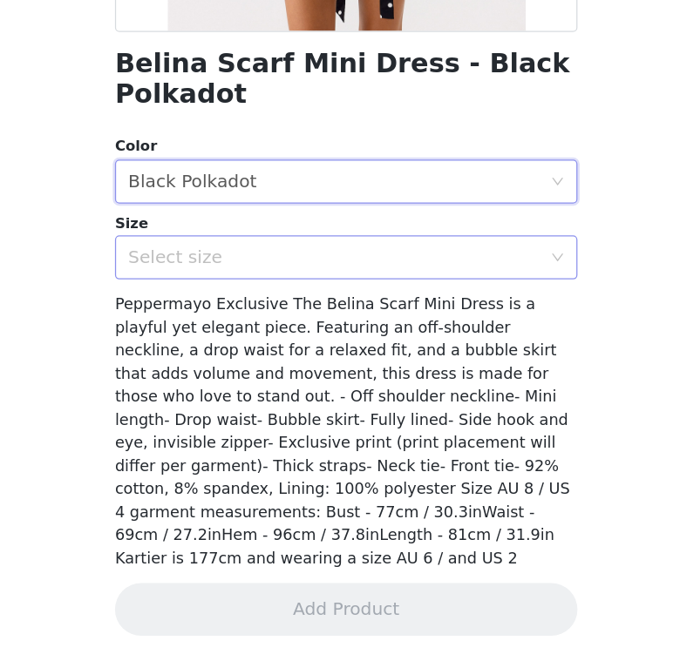
click at [213, 333] on div "Select size" at bounding box center [330, 341] width 326 height 17
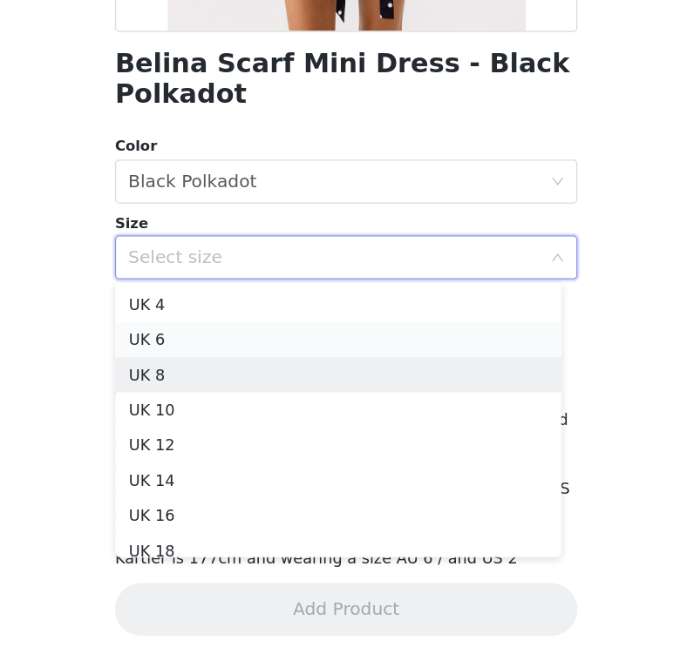
click at [176, 393] on li "UK 6" at bounding box center [333, 407] width 353 height 28
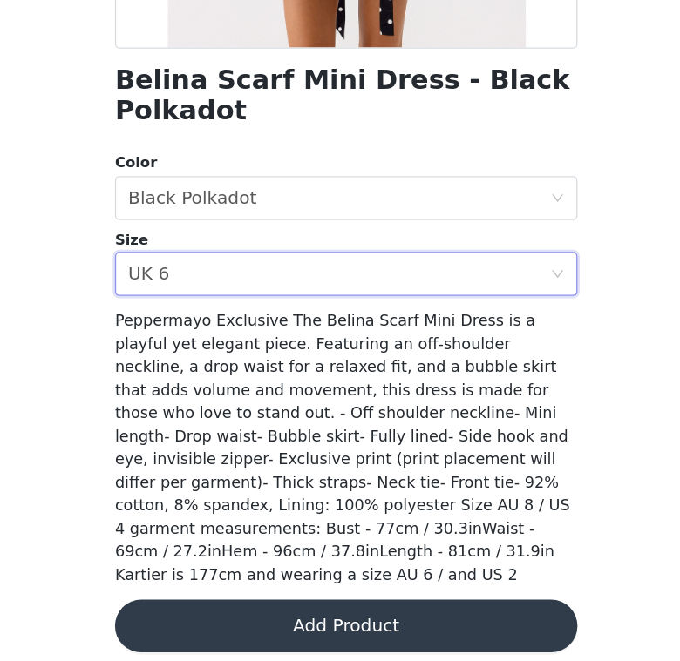
scroll to position [305, 0]
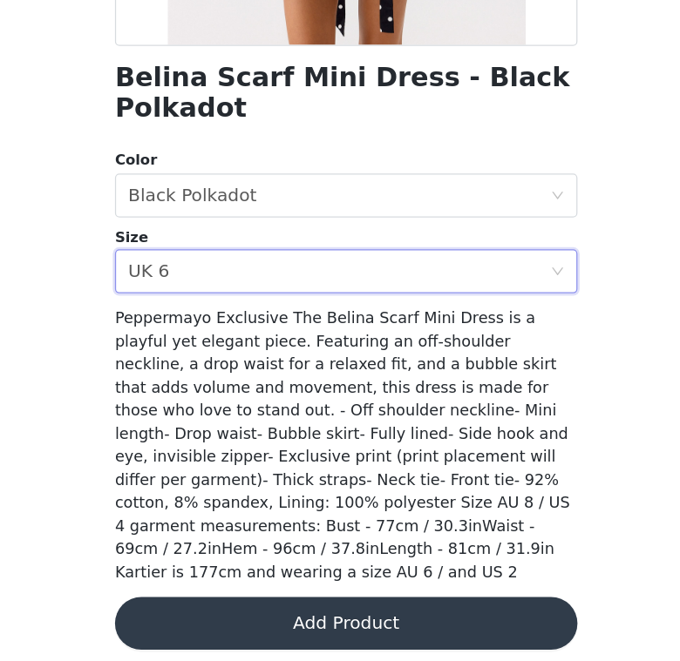
click at [256, 611] on button "Add Product" at bounding box center [340, 632] width 366 height 42
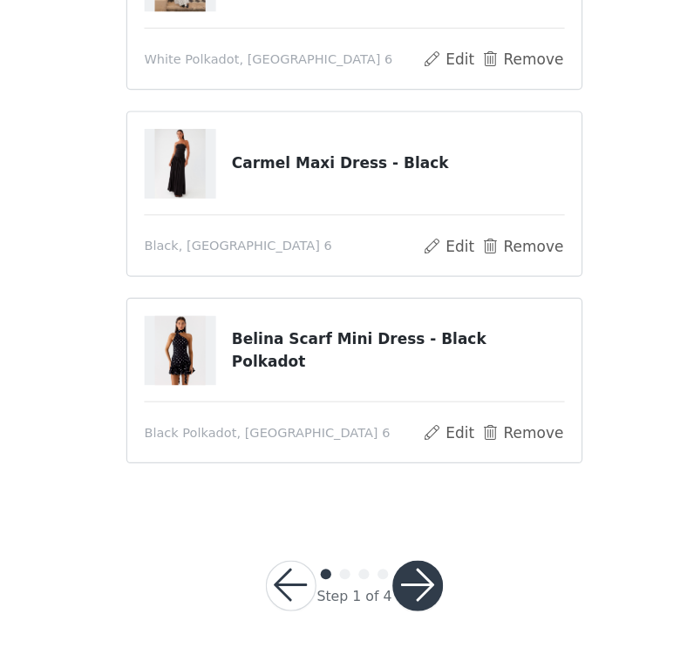
scroll to position [140, 0]
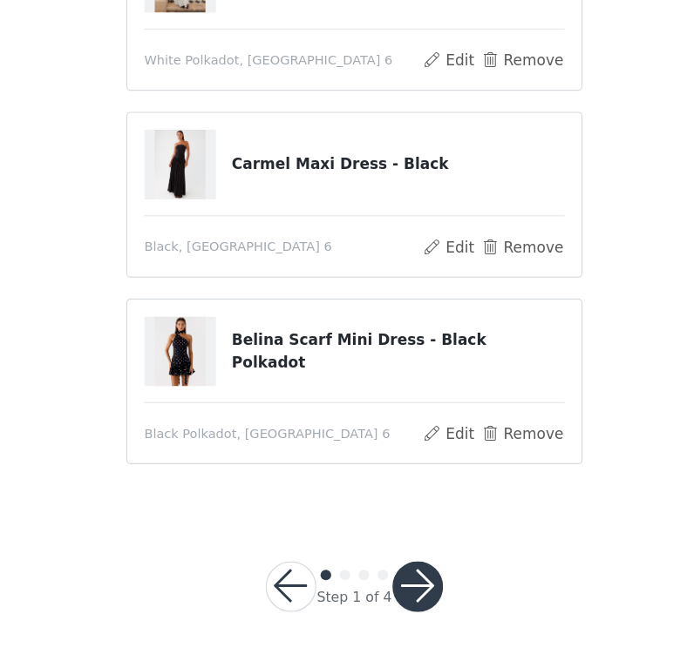
click at [371, 579] on button "button" at bounding box center [392, 600] width 42 height 42
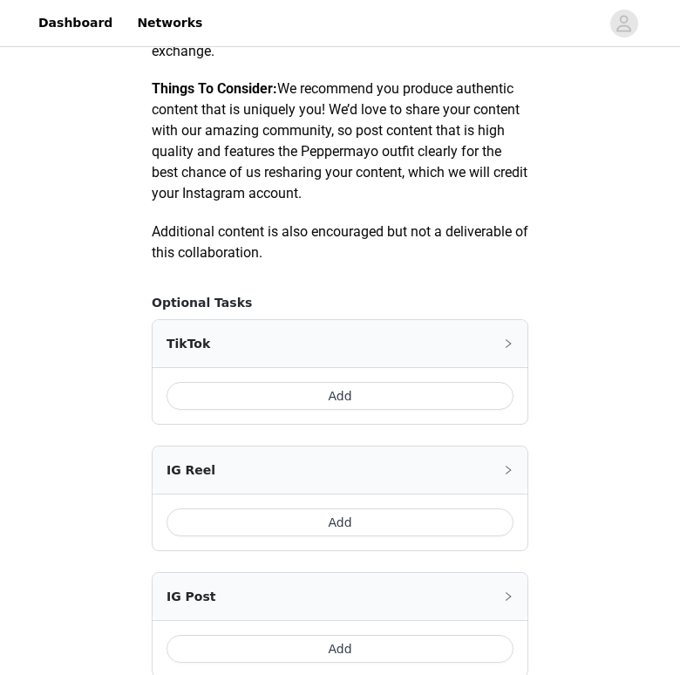
scroll to position [859, 0]
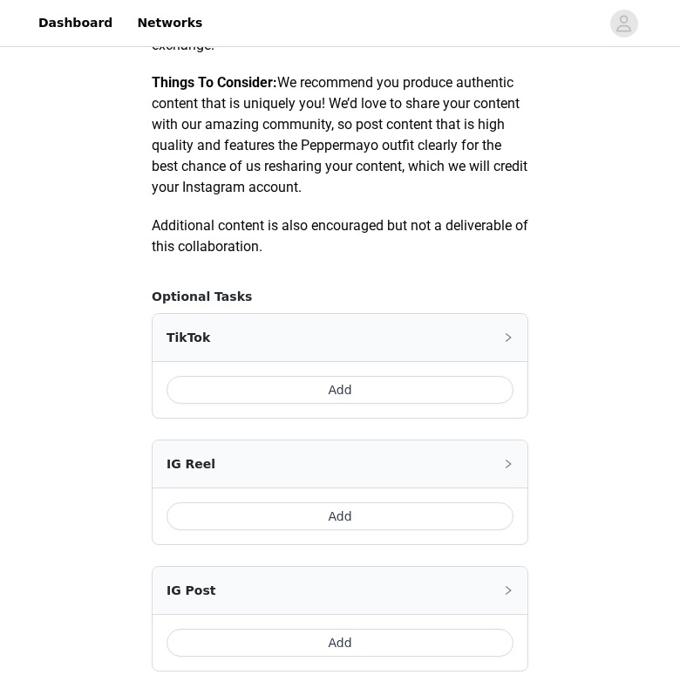
click at [330, 389] on button "Add" at bounding box center [339, 390] width 347 height 28
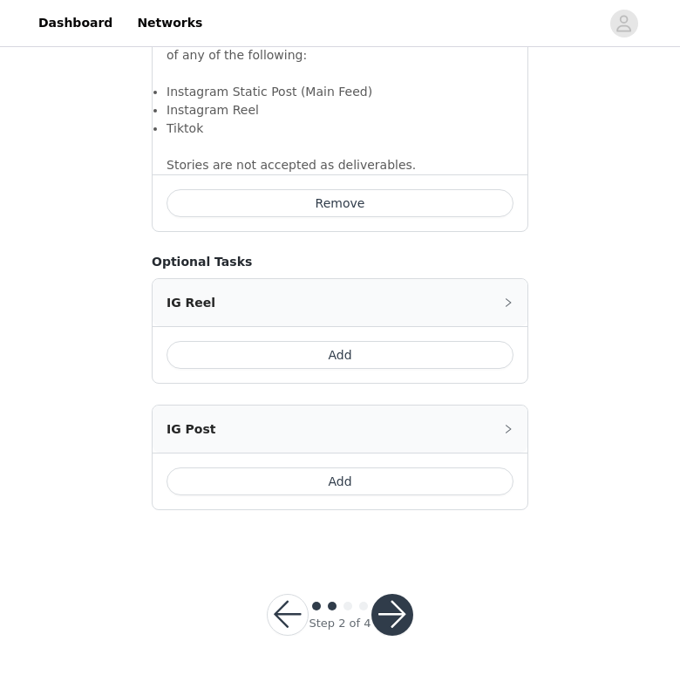
scroll to position [1257, 0]
click at [390, 615] on button "button" at bounding box center [392, 615] width 42 height 42
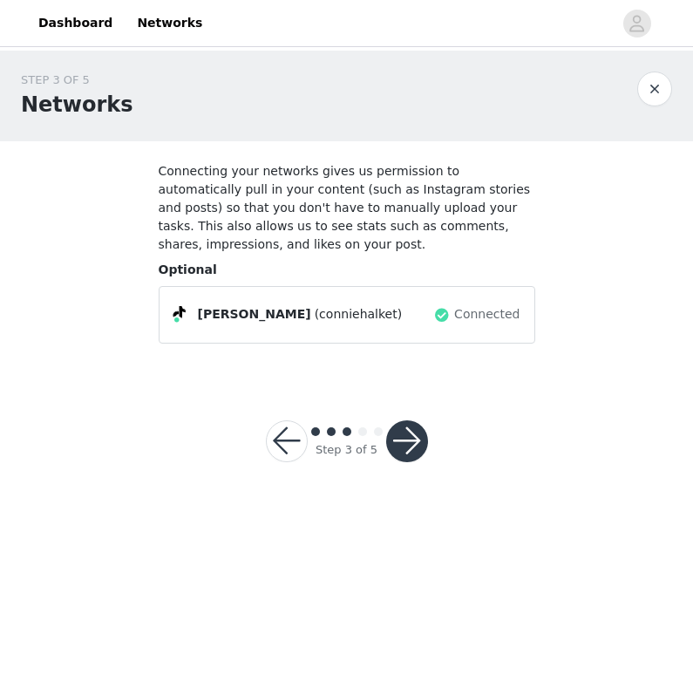
click at [414, 433] on button "button" at bounding box center [407, 441] width 42 height 42
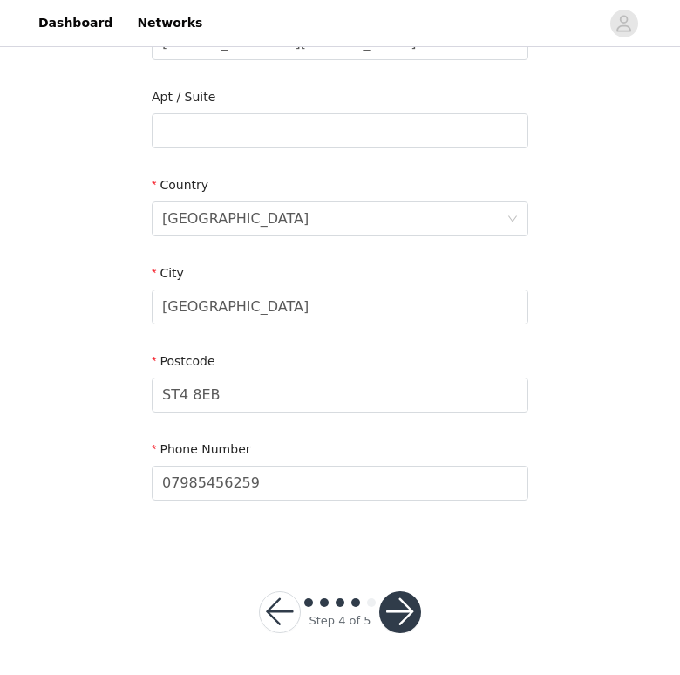
scroll to position [425, 0]
click at [397, 617] on button "button" at bounding box center [400, 613] width 42 height 42
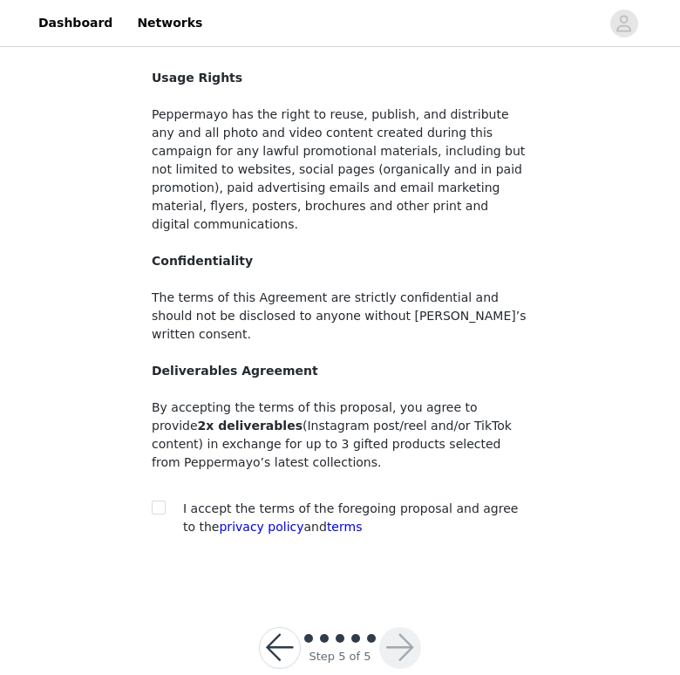
scroll to position [131, 0]
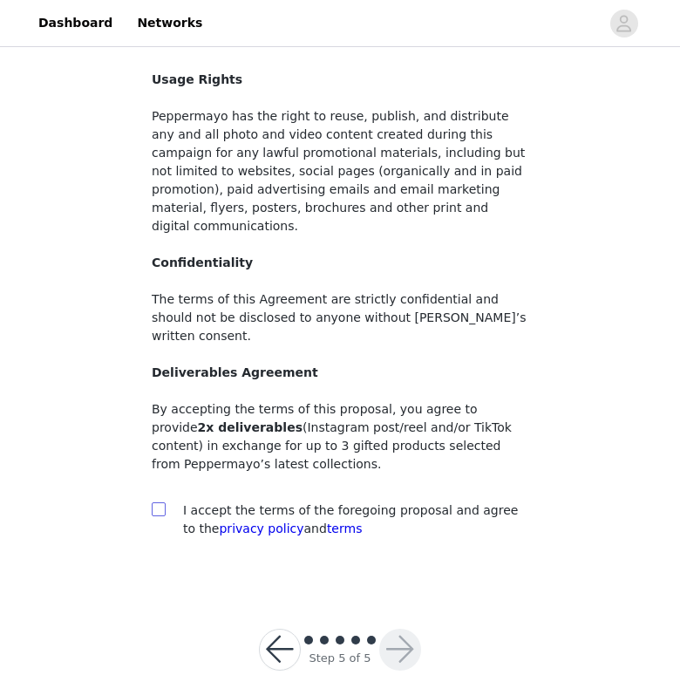
click at [155, 502] on input "checkbox" at bounding box center [158, 508] width 12 height 12
checkbox input "true"
click at [400, 628] on button "button" at bounding box center [400, 649] width 42 height 42
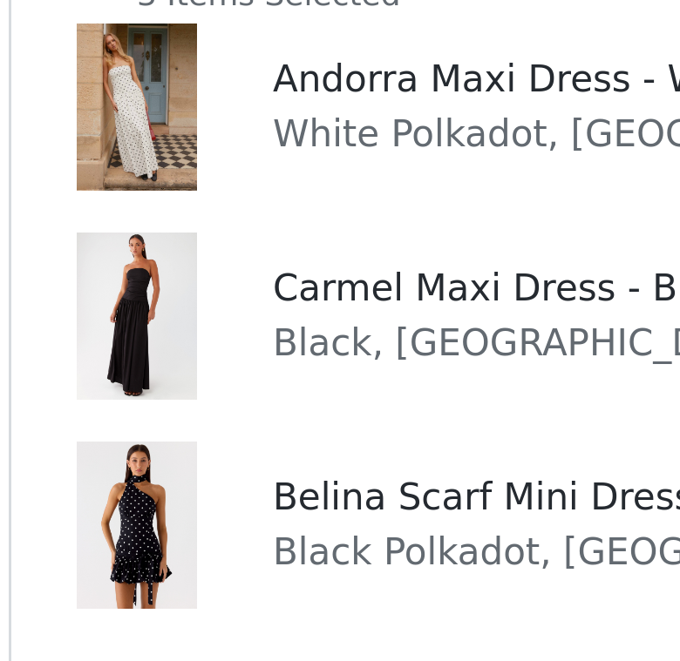
scroll to position [642, 0]
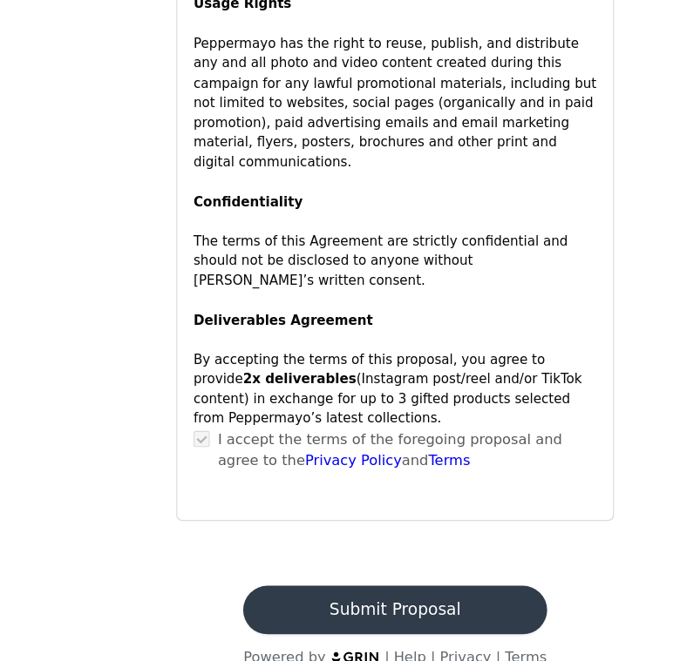
click at [364, 596] on button "Submit Proposal" at bounding box center [339, 617] width 261 height 42
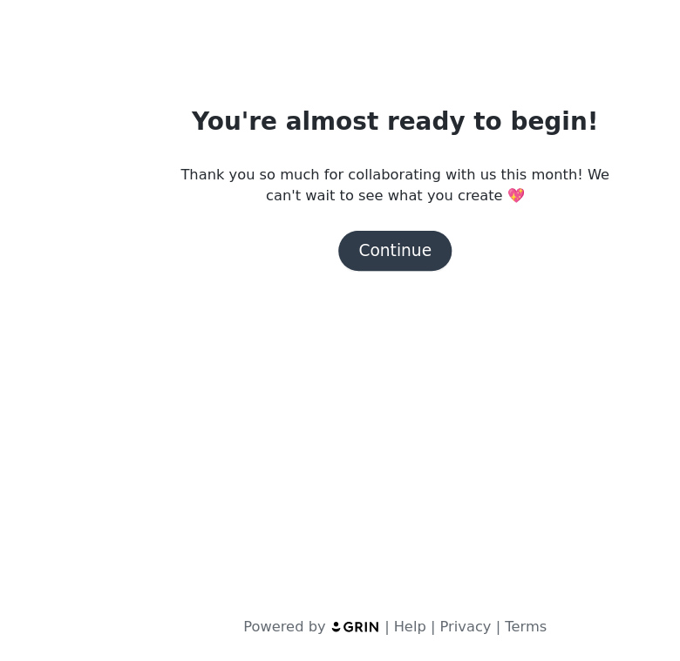
scroll to position [0, 0]
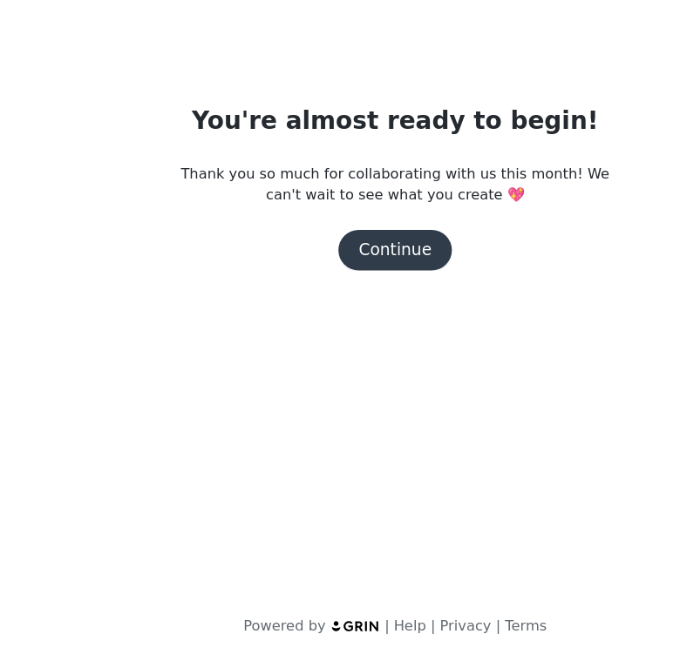
click at [351, 290] on button "Continue" at bounding box center [340, 307] width 98 height 35
